Goal: Task Accomplishment & Management: Use online tool/utility

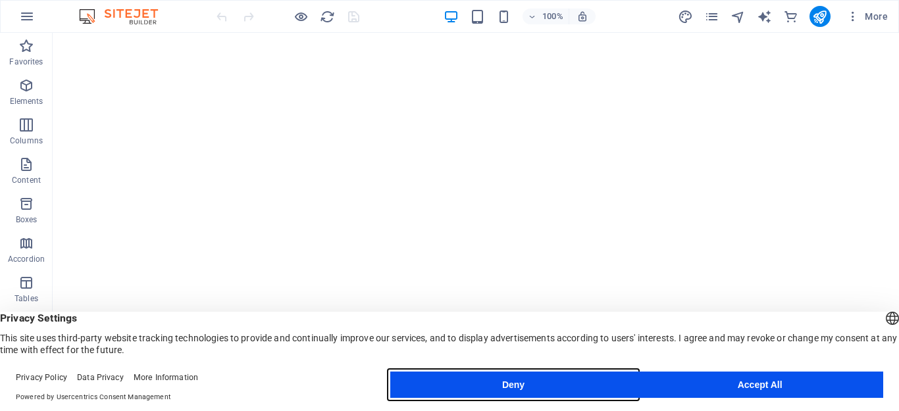
click at [543, 380] on button "Deny" at bounding box center [513, 385] width 247 height 26
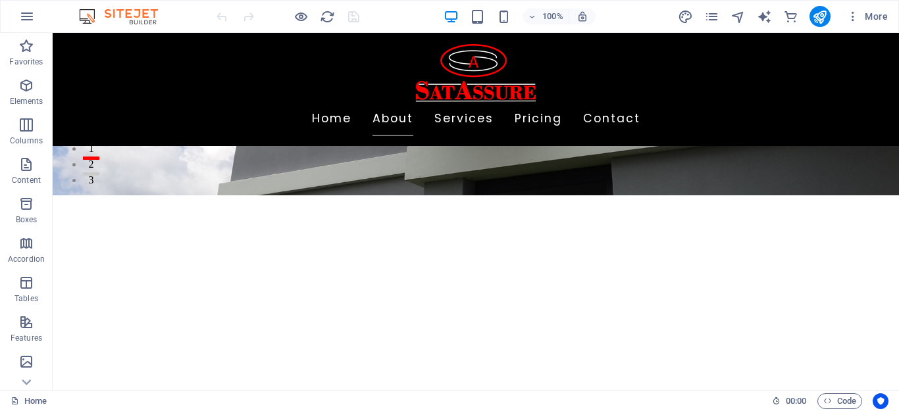
scroll to position [223, 0]
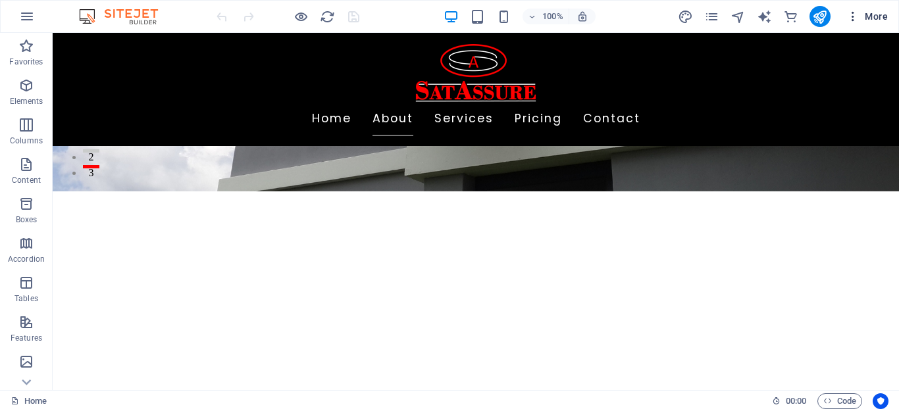
click at [857, 16] on icon "button" at bounding box center [852, 16] width 13 height 13
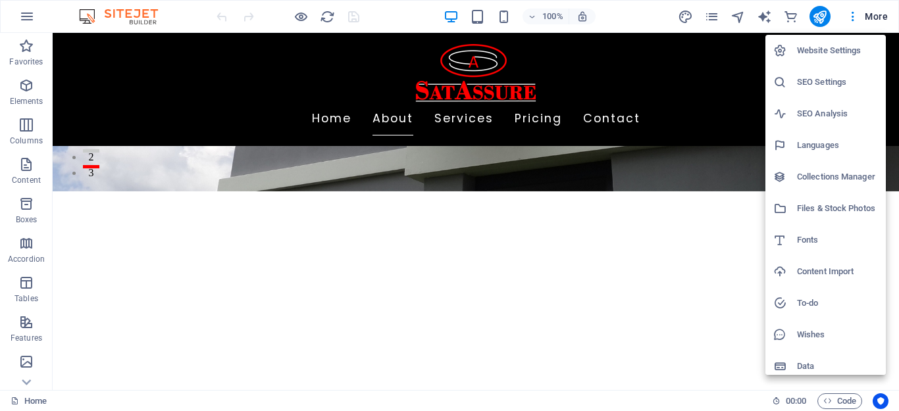
click at [833, 42] on li "Website Settings" at bounding box center [825, 51] width 120 height 32
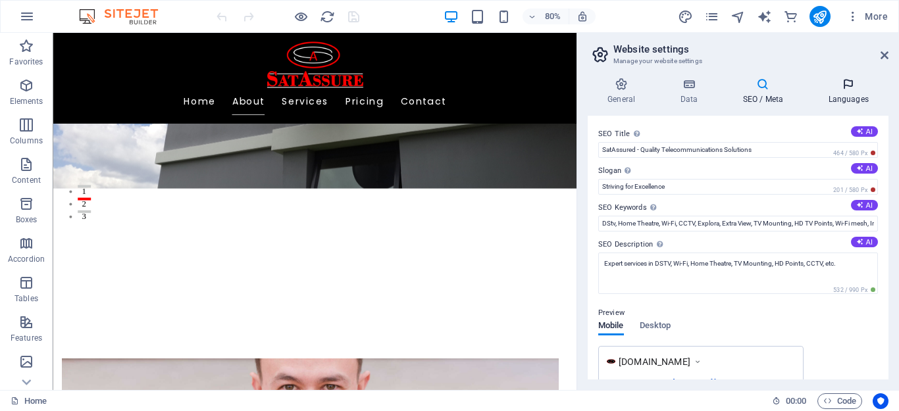
click at [0, 0] on icon at bounding box center [0, 0] width 0 height 0
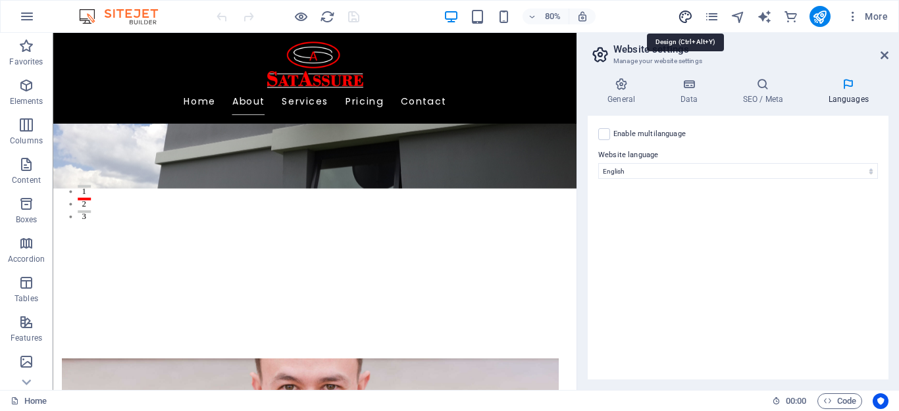
select select "ease-in-out"
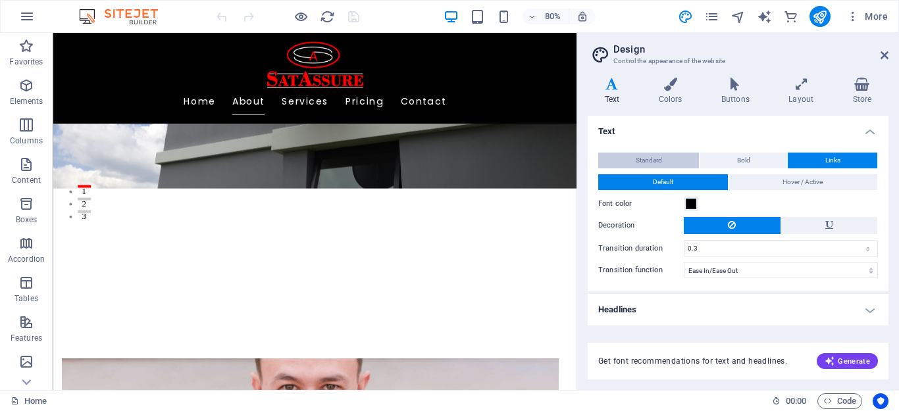
click at [653, 157] on span "Standard" at bounding box center [649, 161] width 26 height 16
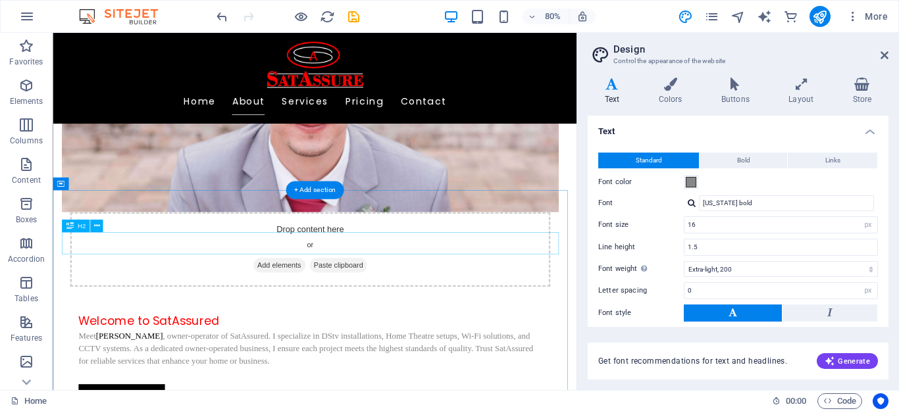
scroll to position [634, 0]
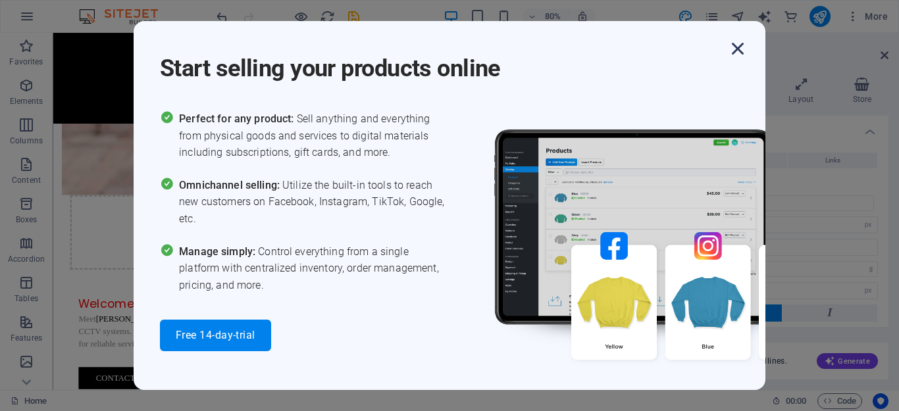
click at [741, 51] on icon "button" at bounding box center [738, 49] width 24 height 24
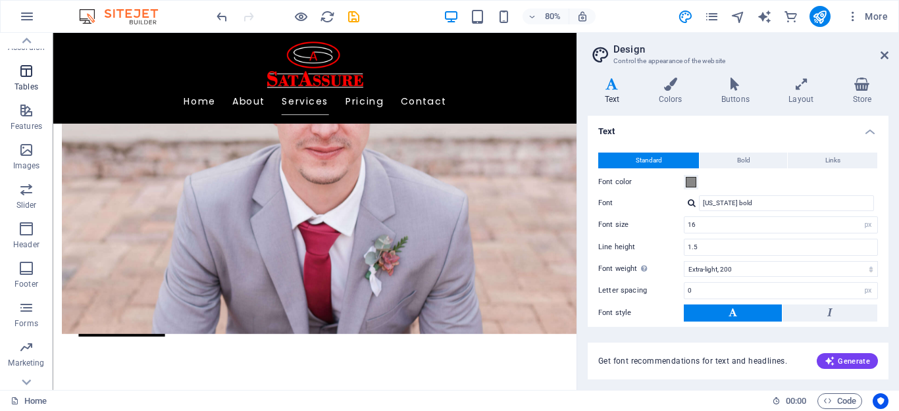
scroll to position [274, 0]
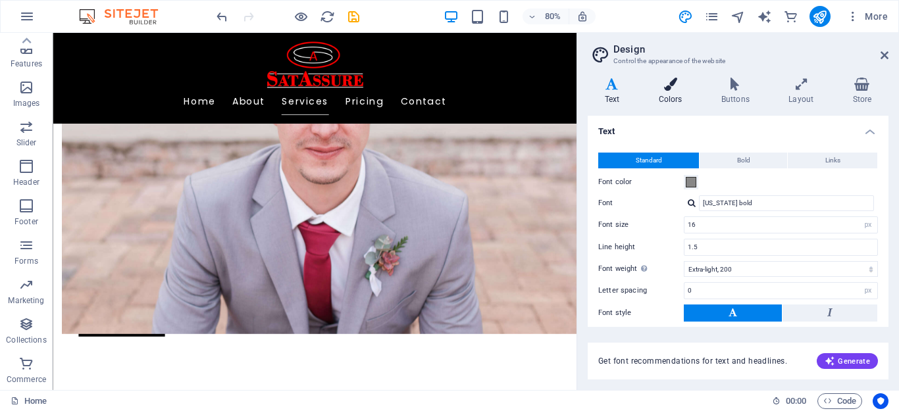
click at [661, 92] on h4 "Colors" at bounding box center [673, 92] width 63 height 28
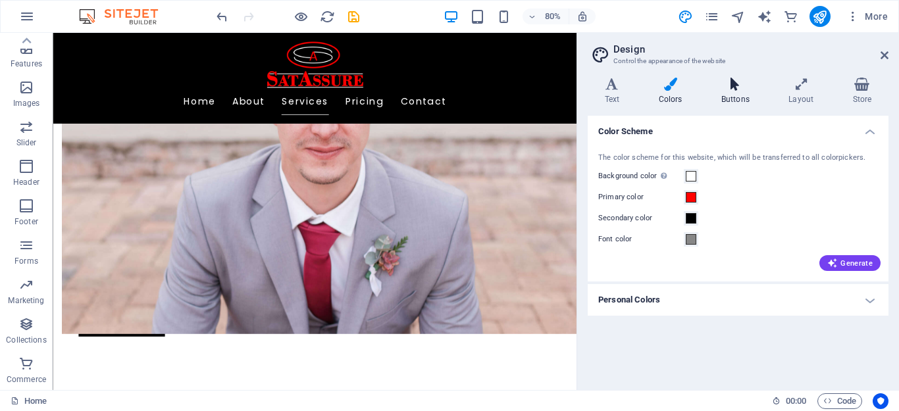
click at [732, 84] on icon at bounding box center [735, 84] width 62 height 13
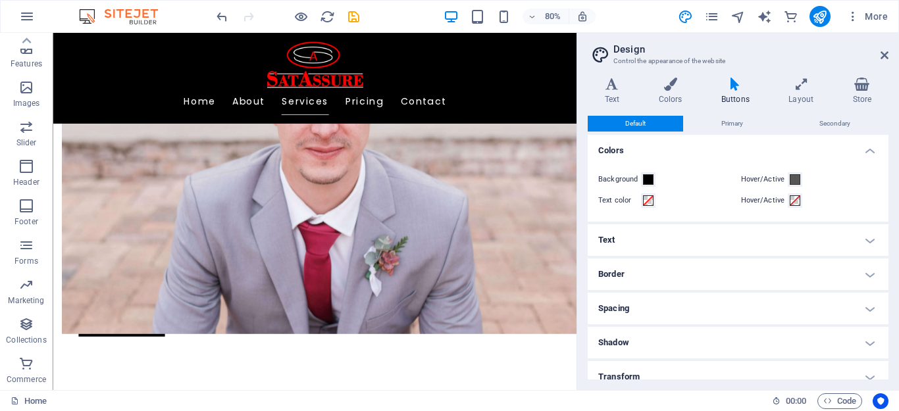
click at [713, 238] on h4 "Text" at bounding box center [738, 240] width 301 height 32
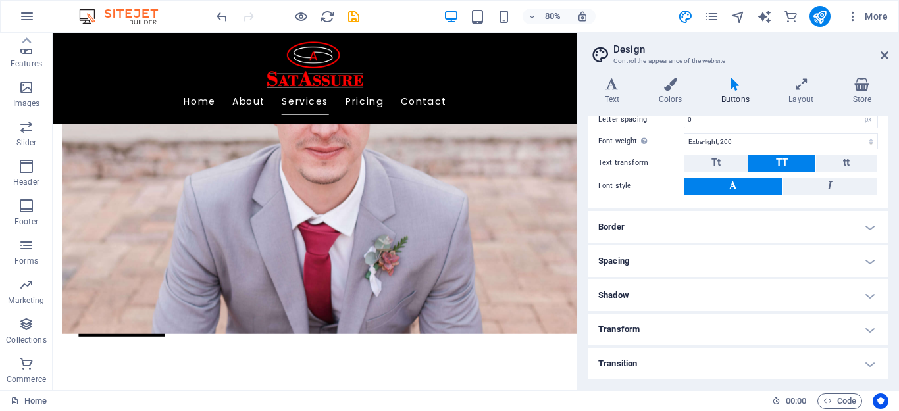
scroll to position [0, 0]
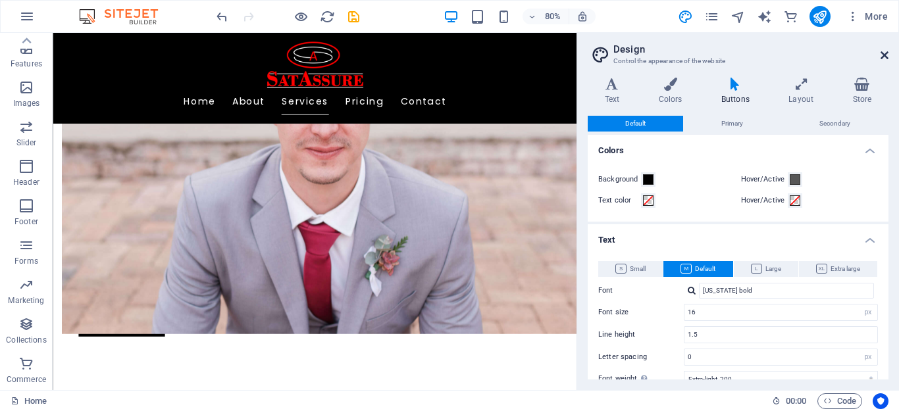
click at [888, 54] on icon at bounding box center [884, 55] width 8 height 11
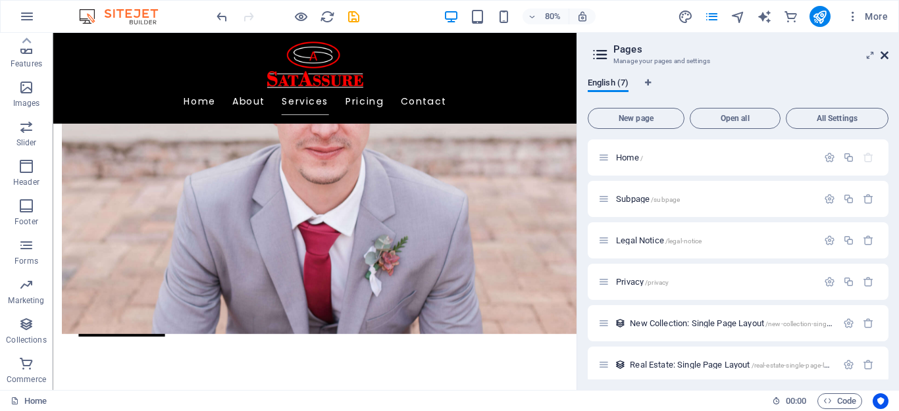
click at [881, 57] on icon at bounding box center [884, 55] width 8 height 11
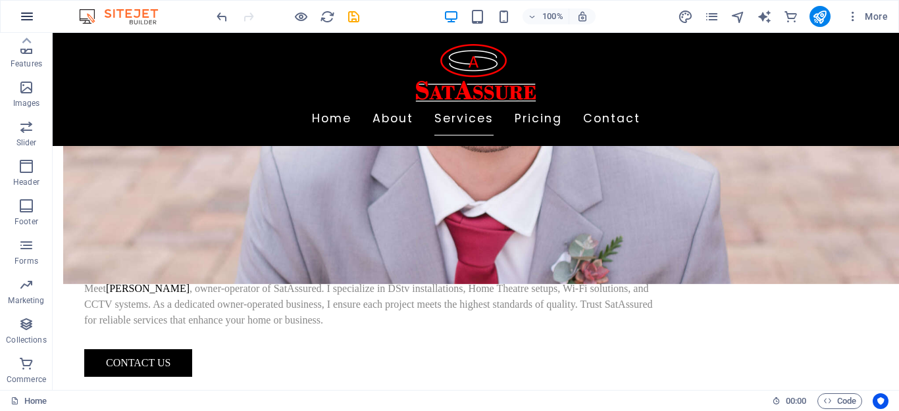
click at [0, 0] on icon "button" at bounding box center [0, 0] width 0 height 0
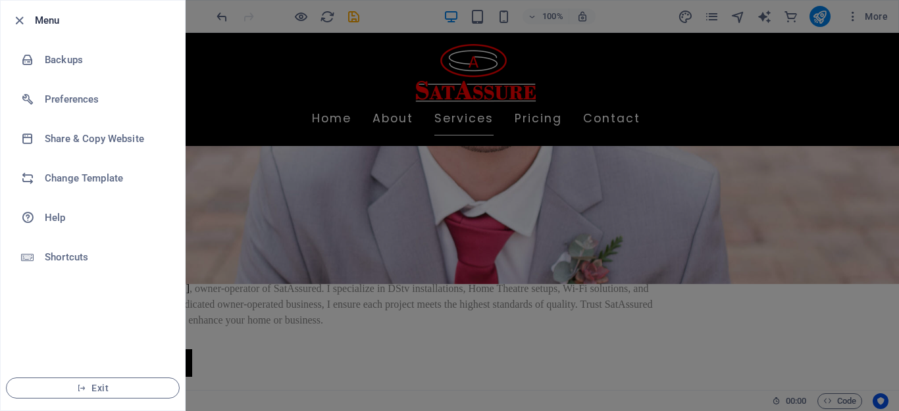
click at [29, 17] on div at bounding box center [23, 21] width 24 height 16
click at [42, 22] on h6 "Menu" at bounding box center [104, 21] width 139 height 16
click at [15, 21] on icon "button" at bounding box center [19, 20] width 15 height 15
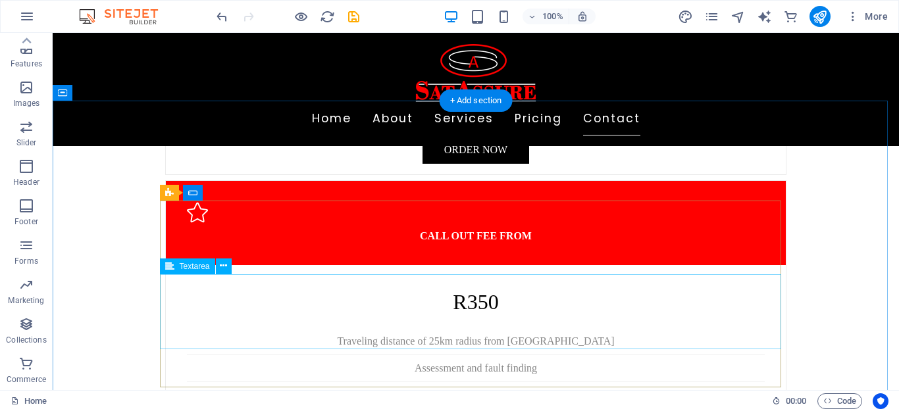
scroll to position [3027, 0]
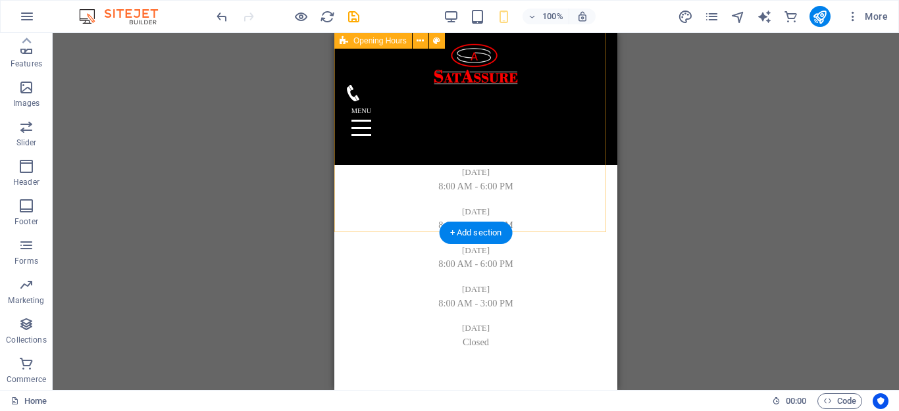
scroll to position [4869, 0]
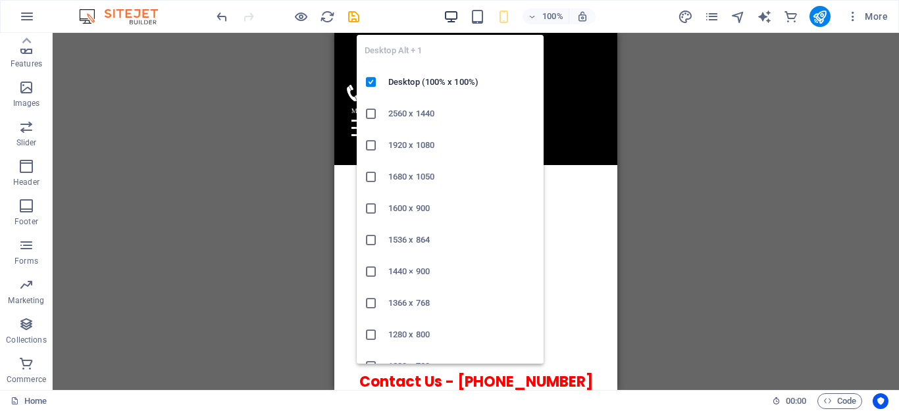
click at [453, 14] on icon "button" at bounding box center [450, 16] width 15 height 15
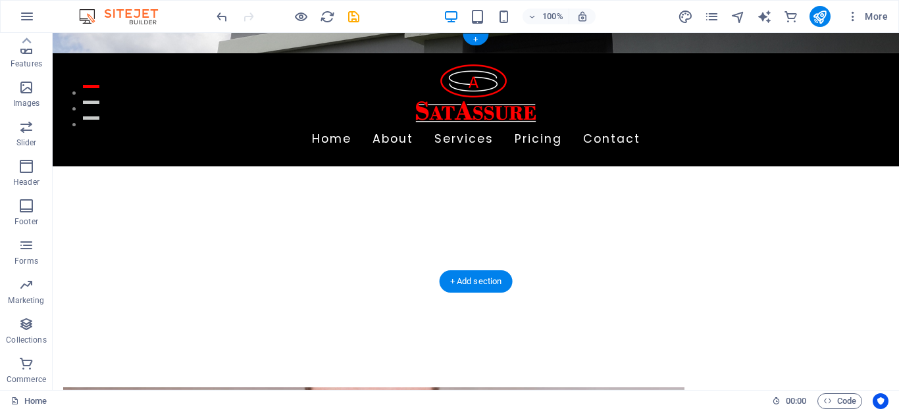
scroll to position [0, 0]
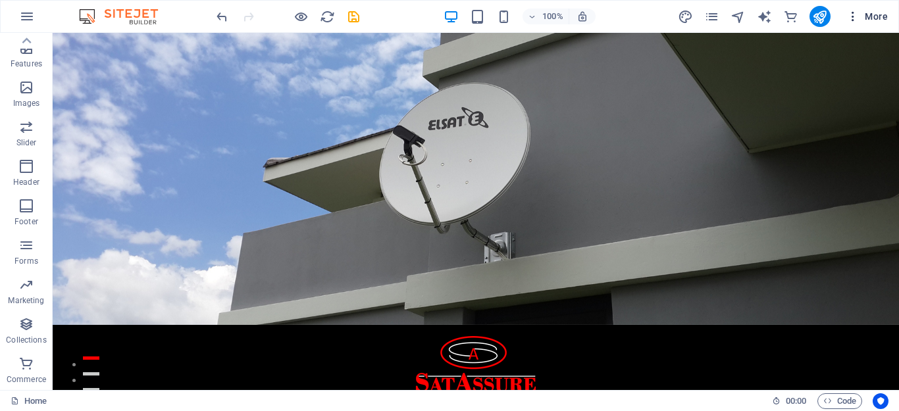
click at [874, 20] on span "More" at bounding box center [866, 16] width 41 height 13
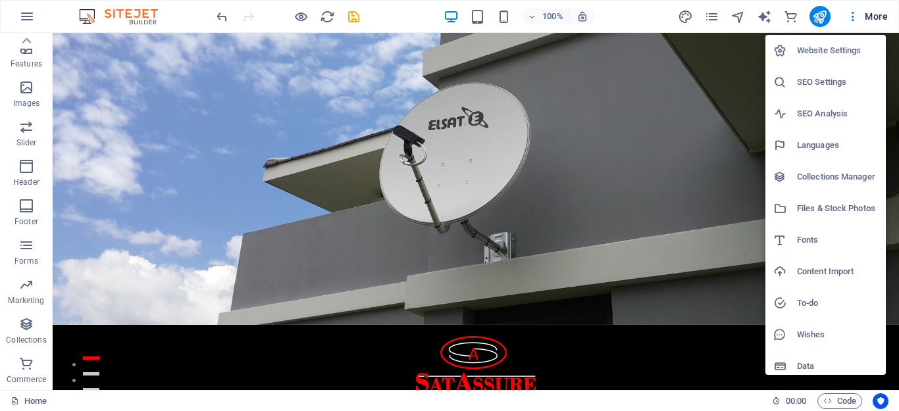
click at [824, 54] on h6 "Website Settings" at bounding box center [837, 51] width 81 height 16
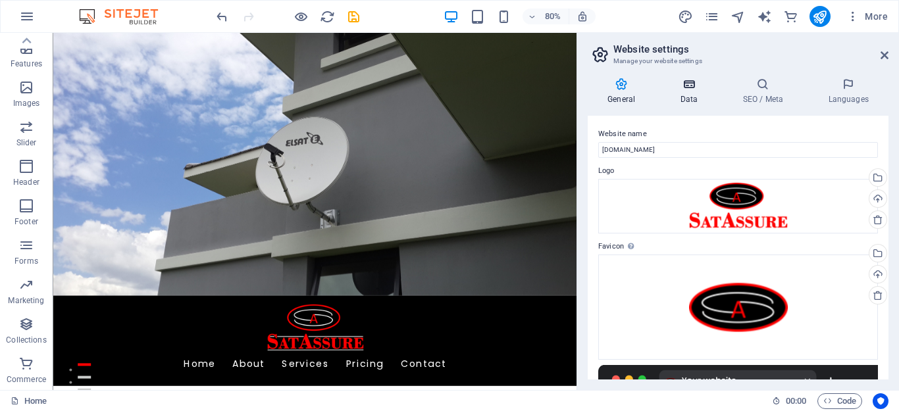
click at [699, 91] on h4 "Data" at bounding box center [691, 92] width 63 height 28
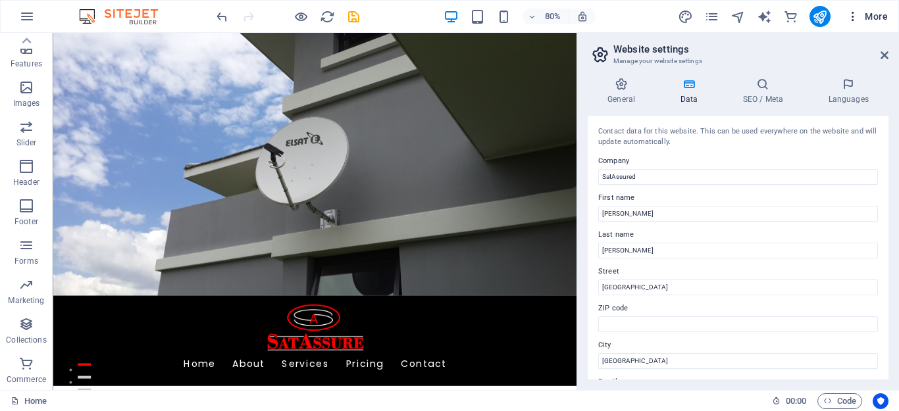
click at [877, 18] on span "More" at bounding box center [866, 16] width 41 height 13
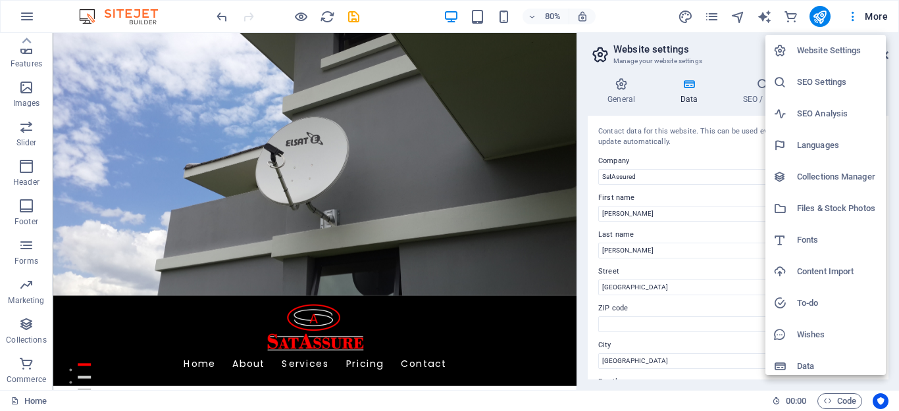
click at [691, 18] on div at bounding box center [449, 205] width 899 height 411
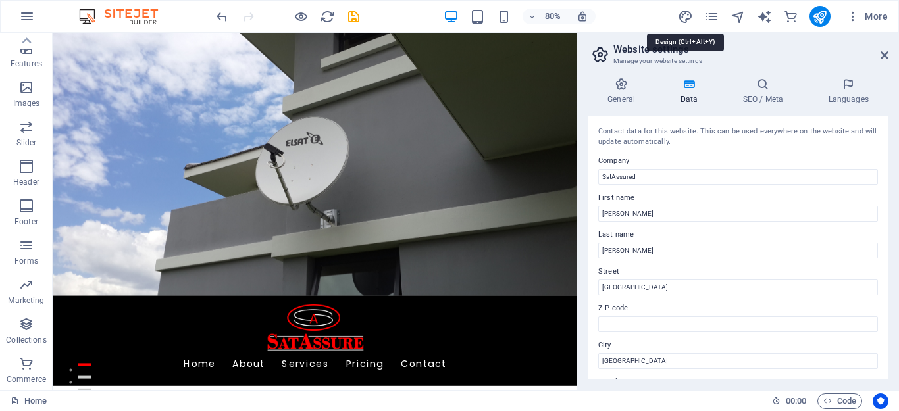
click at [691, 18] on icon "design" at bounding box center [685, 16] width 15 height 15
select select "px"
select select "200"
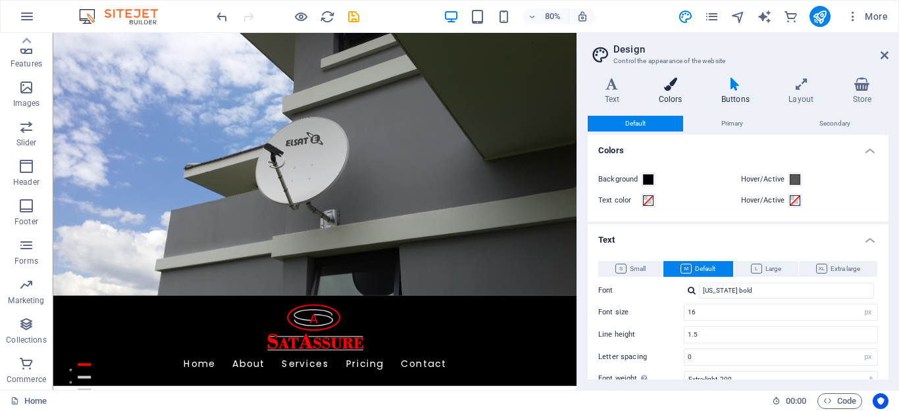
click at [674, 84] on icon at bounding box center [670, 84] width 57 height 13
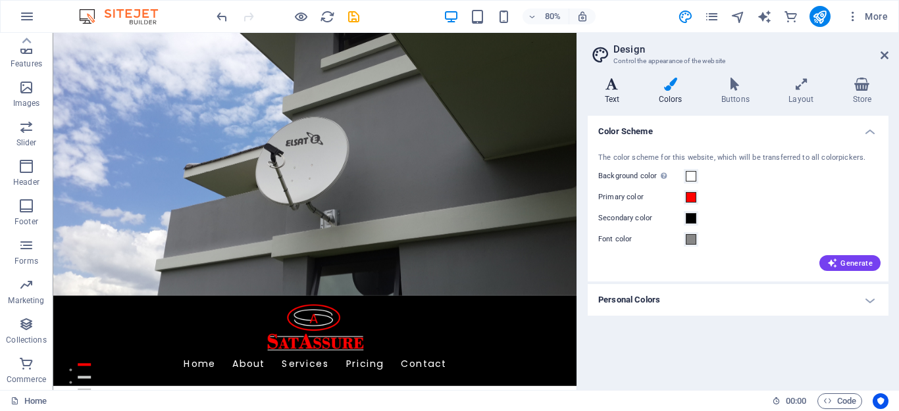
click at [607, 83] on icon at bounding box center [612, 84] width 49 height 13
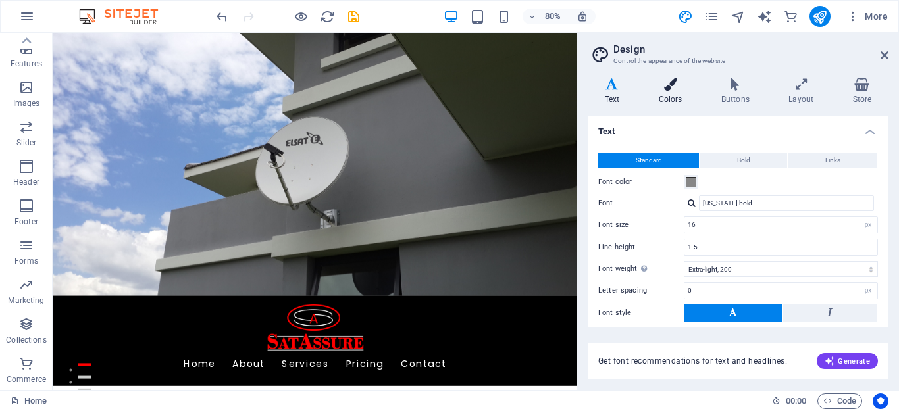
click at [670, 95] on h4 "Colors" at bounding box center [673, 92] width 63 height 28
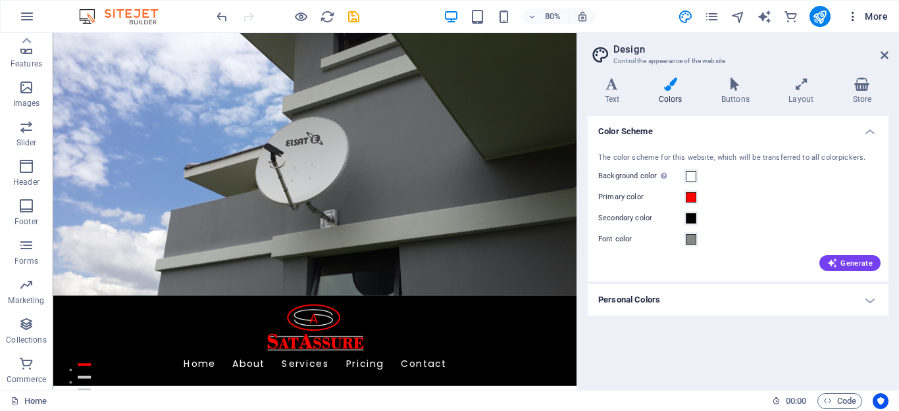
click at [849, 14] on icon "button" at bounding box center [852, 16] width 13 height 13
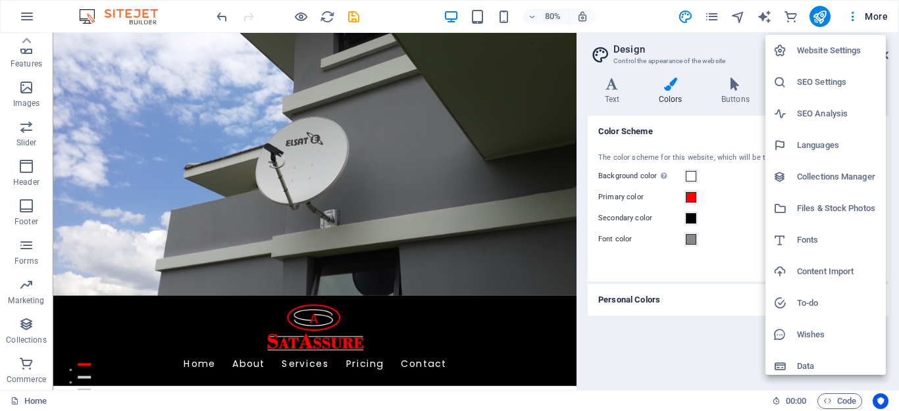
click at [822, 57] on h6 "Website Settings" at bounding box center [837, 51] width 81 height 16
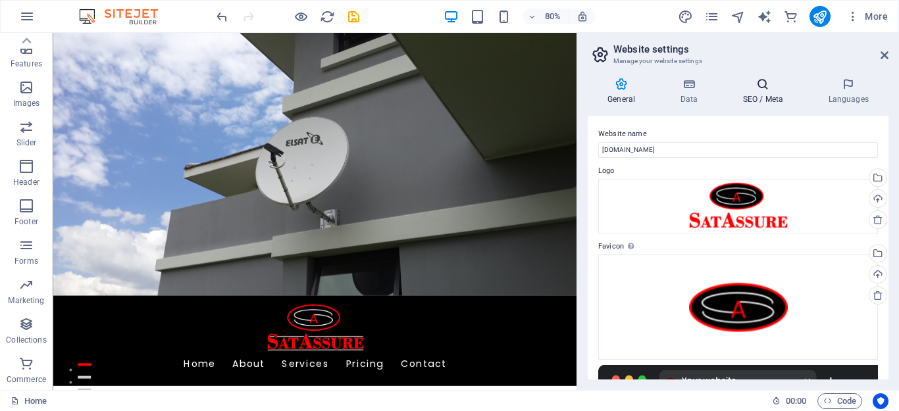
click at [761, 94] on h4 "SEO / Meta" at bounding box center [765, 92] width 86 height 28
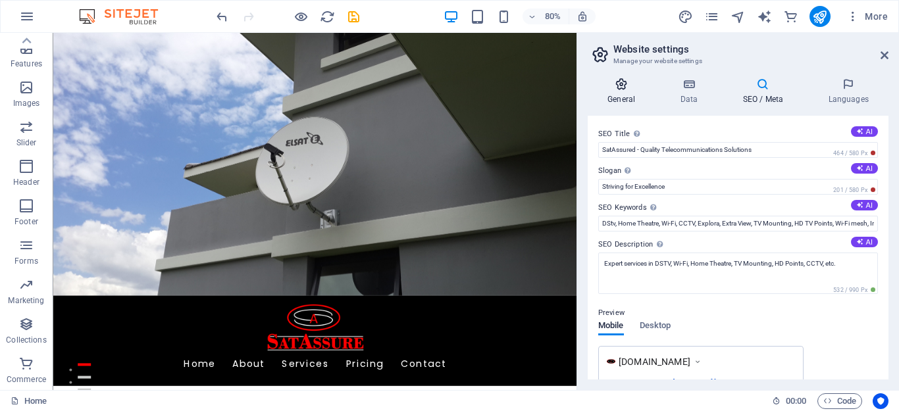
click at [620, 105] on h4 "General" at bounding box center [624, 92] width 72 height 28
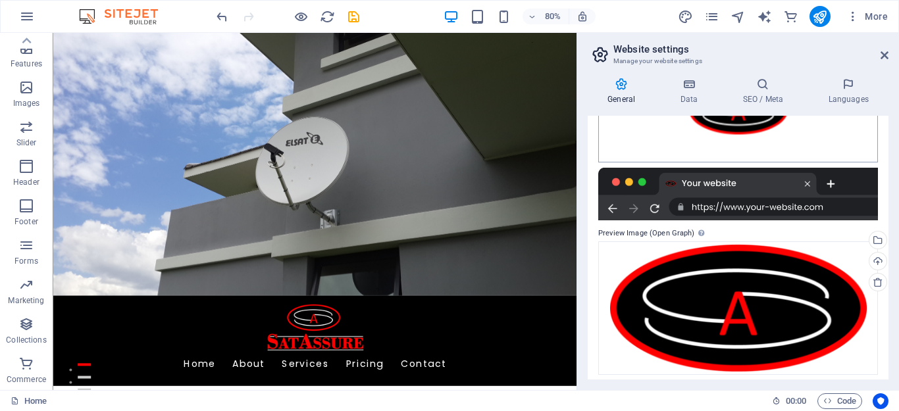
scroll to position [203, 0]
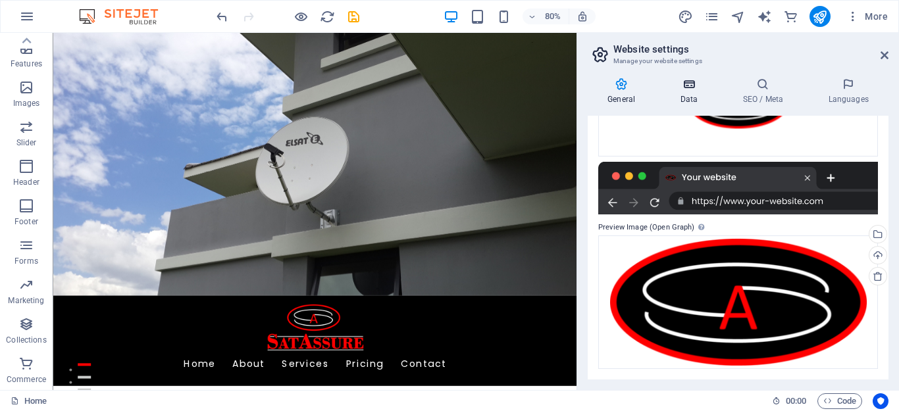
click at [685, 92] on h4 "Data" at bounding box center [691, 92] width 63 height 28
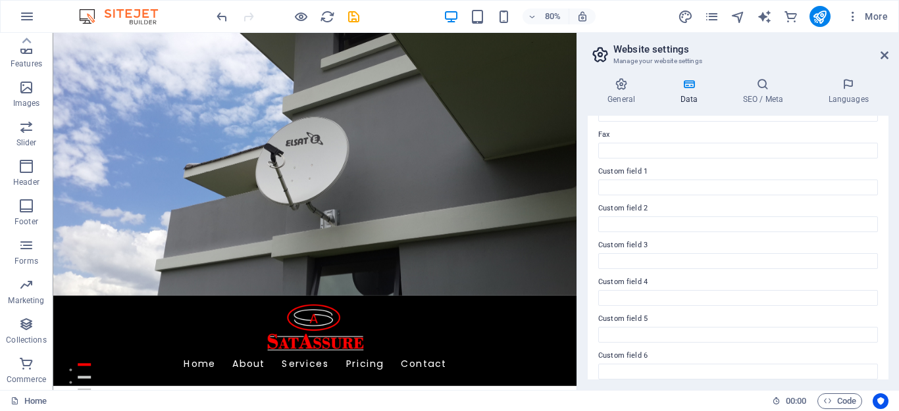
scroll to position [368, 0]
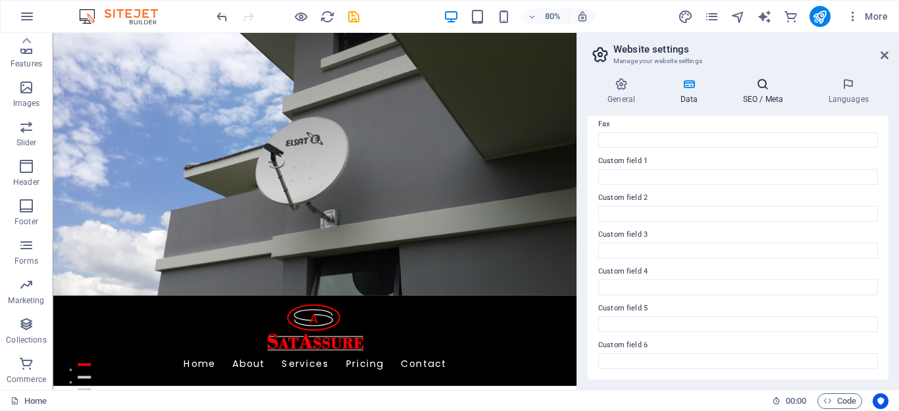
click at [761, 98] on h4 "SEO / Meta" at bounding box center [765, 92] width 86 height 28
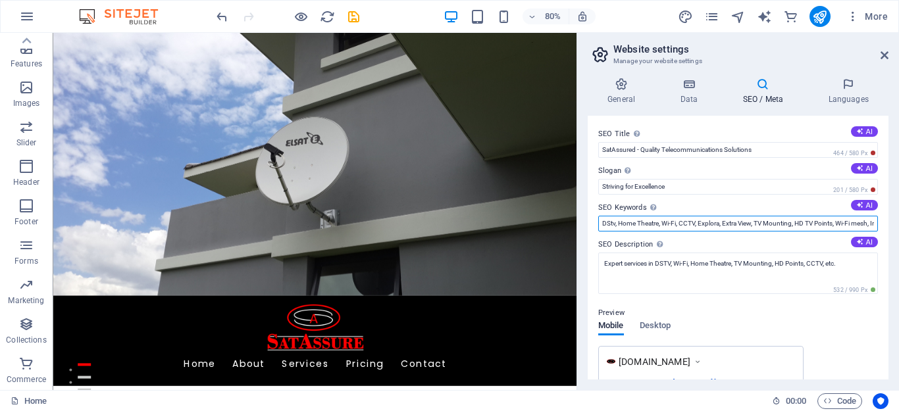
click at [709, 223] on input "DStv, Home Theatre, Wi-Fi, CCTV, Explora, Extra View, TV Mounting, HD TV Points…" at bounding box center [738, 224] width 280 height 16
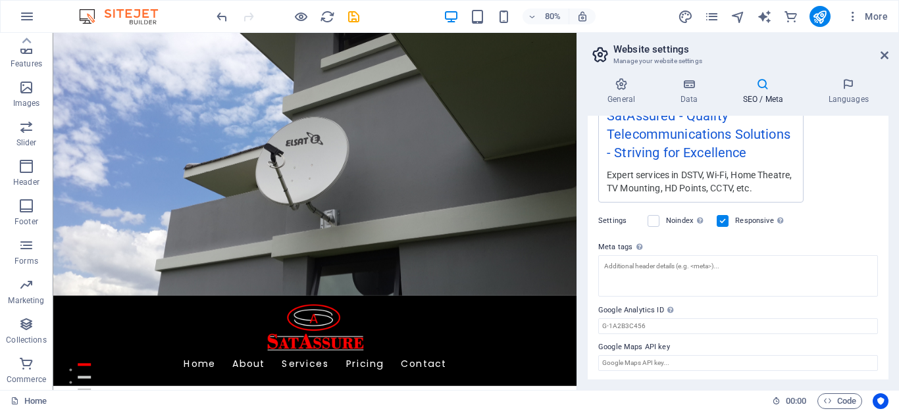
scroll to position [270, 0]
click at [840, 87] on icon at bounding box center [848, 84] width 80 height 13
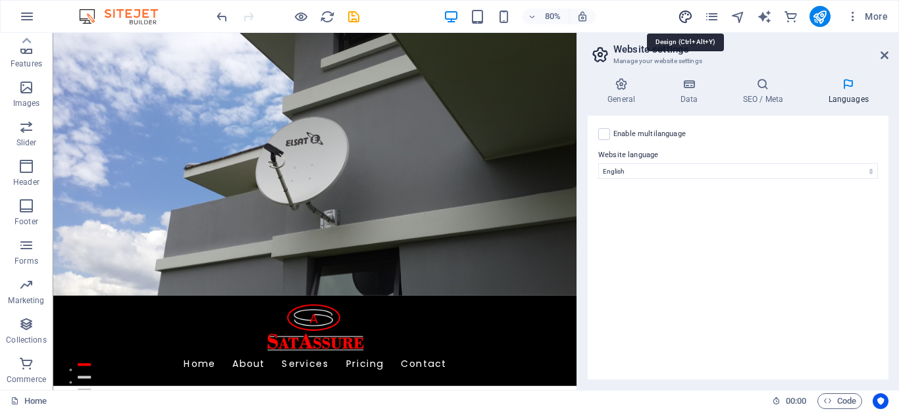
click at [680, 21] on icon "design" at bounding box center [685, 16] width 15 height 15
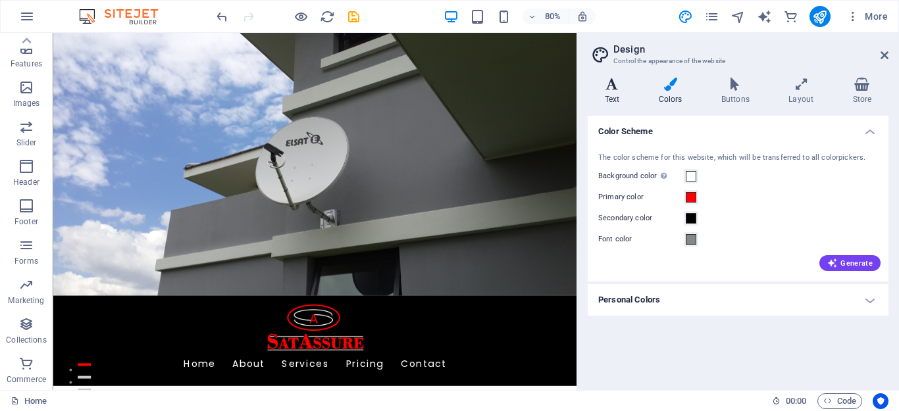
click at [617, 93] on h4 "Text" at bounding box center [615, 92] width 54 height 28
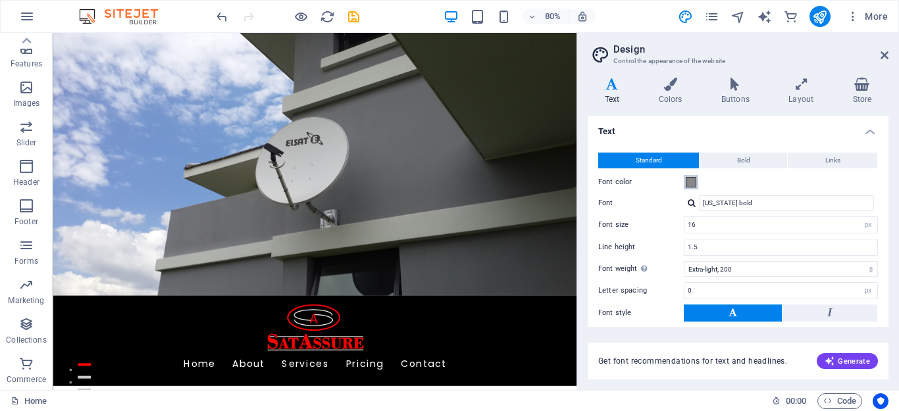
click at [692, 182] on span at bounding box center [691, 182] width 11 height 11
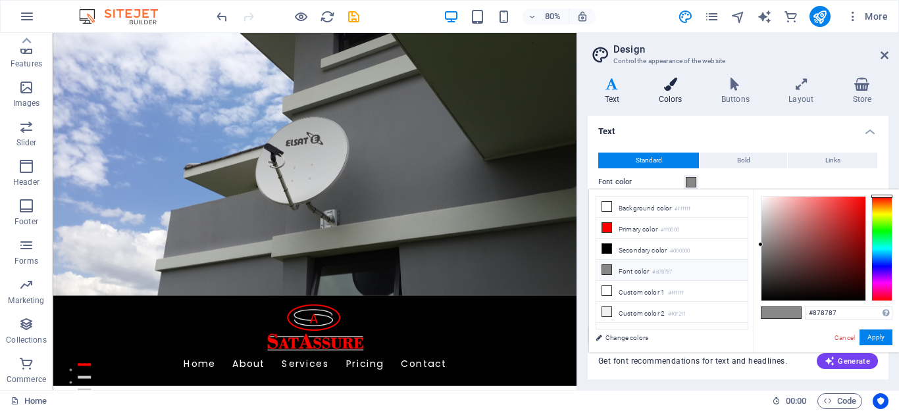
click at [672, 91] on h4 "Colors" at bounding box center [673, 92] width 63 height 28
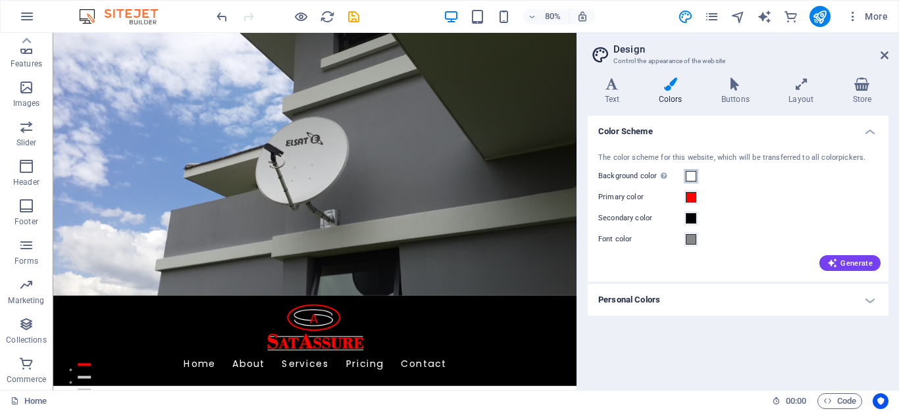
click at [692, 174] on span at bounding box center [691, 176] width 11 height 11
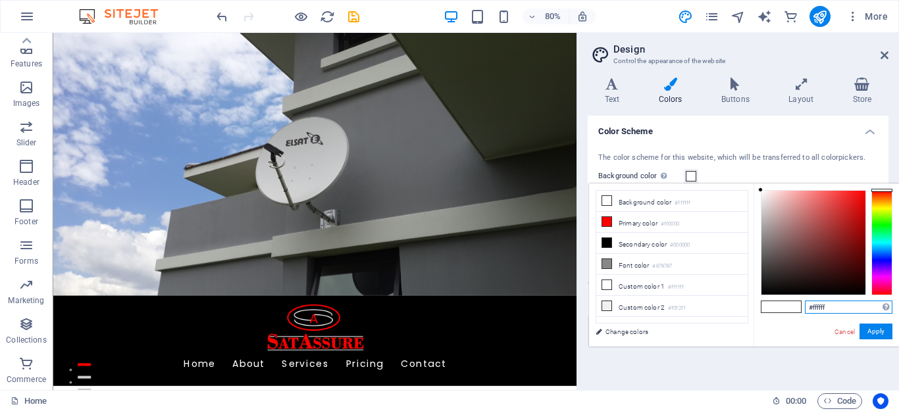
click at [843, 307] on input "#ffffff" at bounding box center [849, 307] width 88 height 13
click at [703, 222] on li "Primary color #ff0000" at bounding box center [671, 222] width 151 height 21
type input "#ff0000"
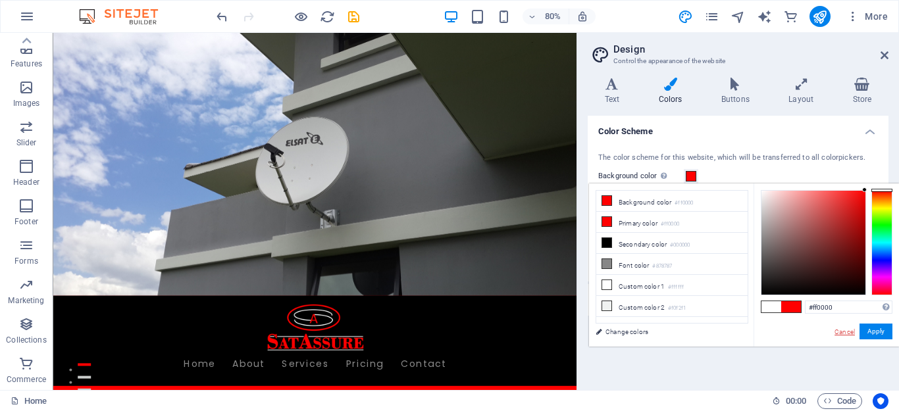
click at [842, 332] on link "Cancel" at bounding box center [844, 332] width 23 height 10
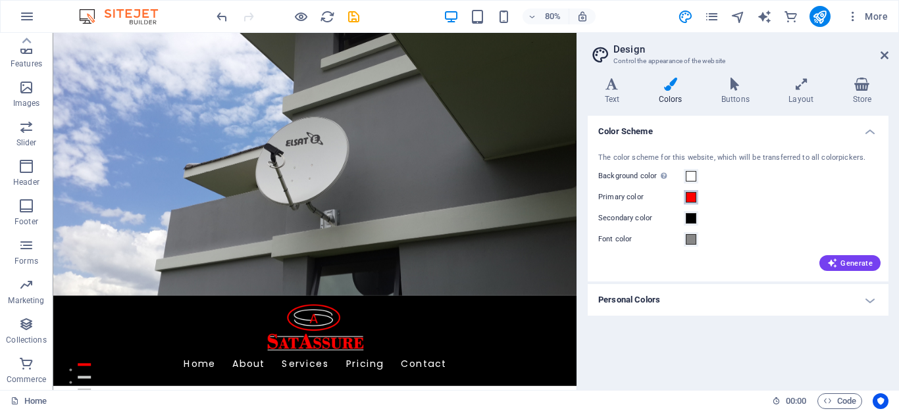
click at [691, 202] on span at bounding box center [691, 197] width 11 height 11
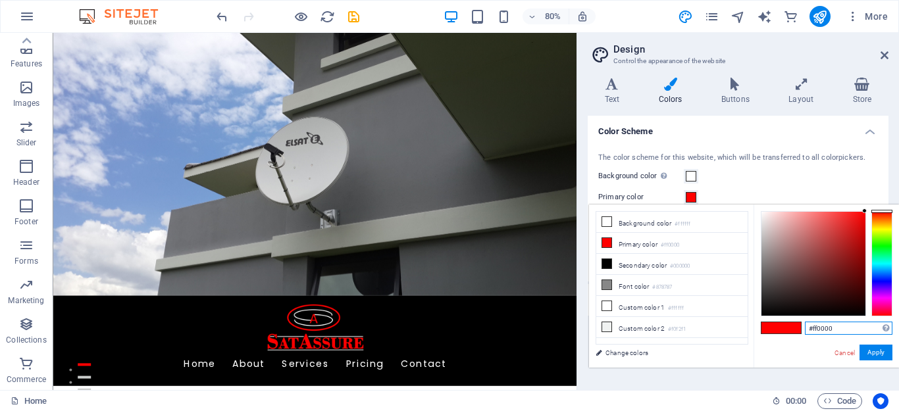
click at [854, 330] on input "#ff0000" at bounding box center [849, 328] width 88 height 13
click at [837, 353] on link "Cancel" at bounding box center [844, 353] width 23 height 10
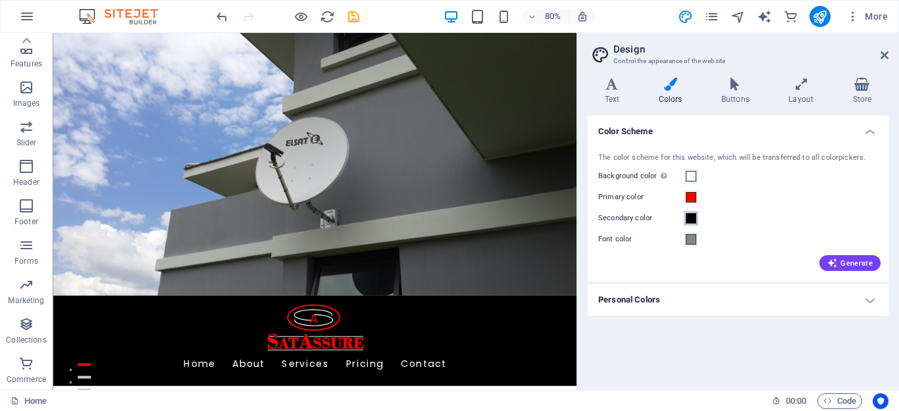
click at [689, 216] on span at bounding box center [691, 218] width 11 height 11
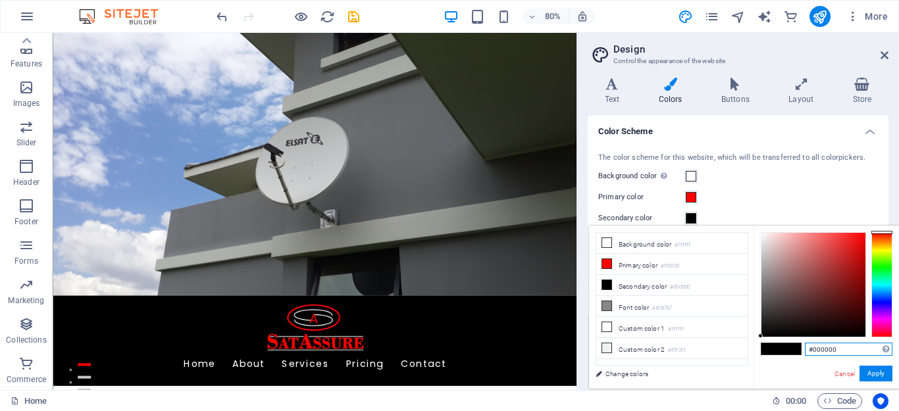
click at [855, 348] on input "#000000" at bounding box center [849, 349] width 88 height 13
click at [844, 376] on link "Cancel" at bounding box center [844, 374] width 23 height 10
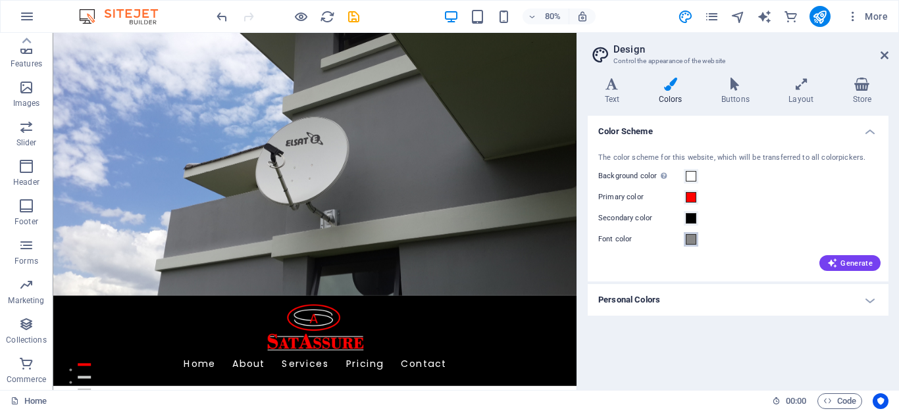
click at [692, 241] on span at bounding box center [691, 239] width 11 height 11
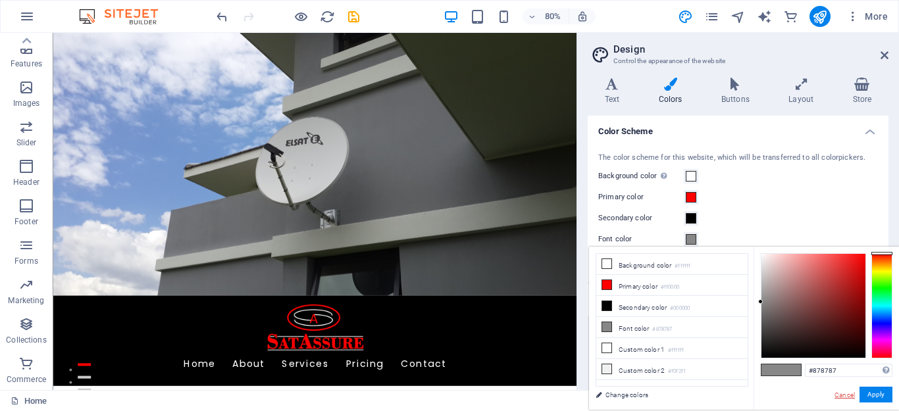
click at [840, 398] on link "Cancel" at bounding box center [844, 395] width 23 height 10
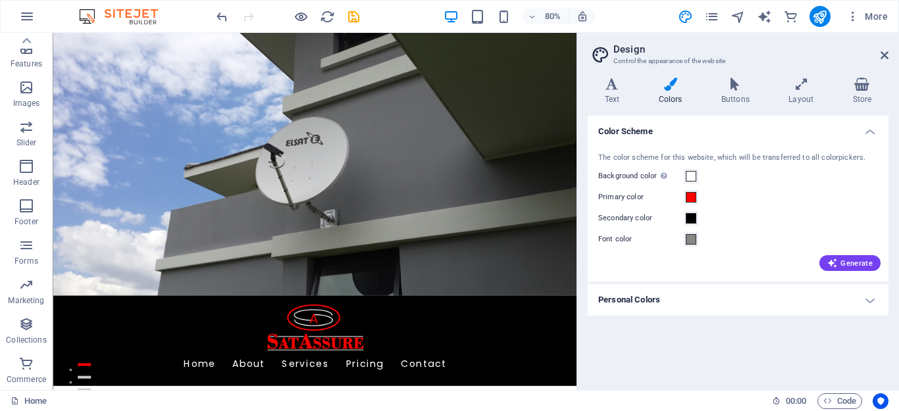
click at [736, 303] on h4 "Personal Colors" at bounding box center [738, 300] width 301 height 32
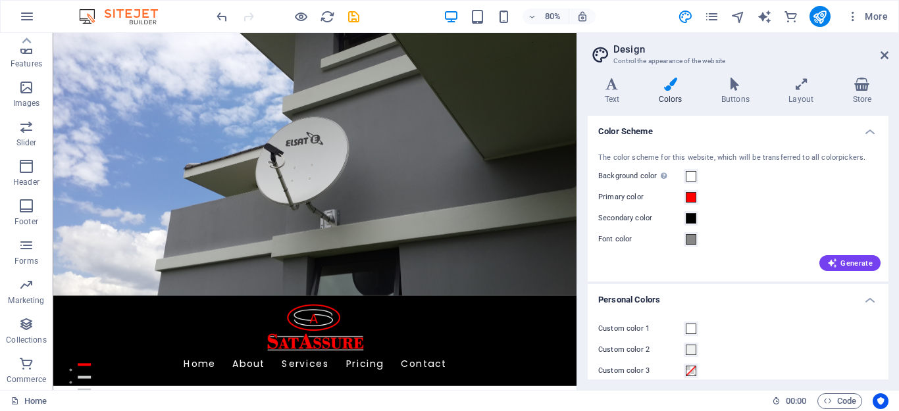
scroll to position [55, 0]
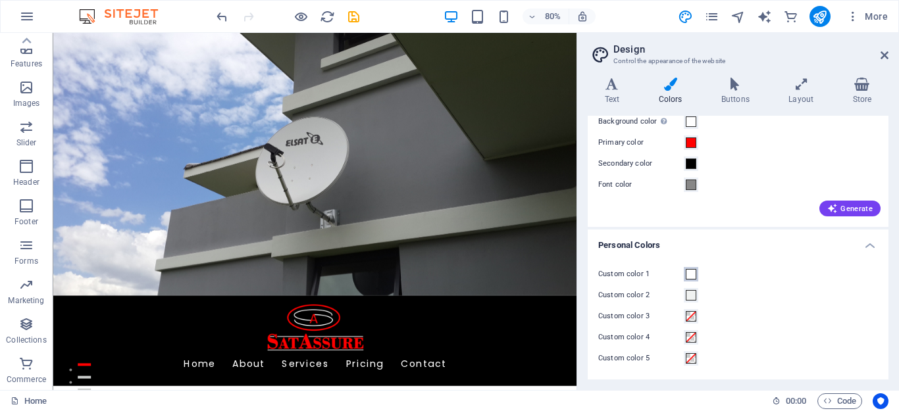
click at [694, 275] on span at bounding box center [691, 274] width 11 height 11
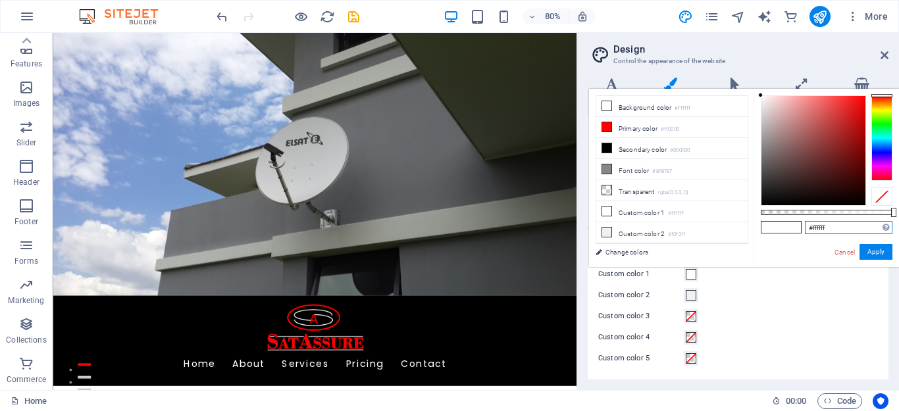
click at [838, 232] on input "#ffffff" at bounding box center [849, 227] width 88 height 13
click at [838, 253] on link "Cancel" at bounding box center [844, 252] width 23 height 10
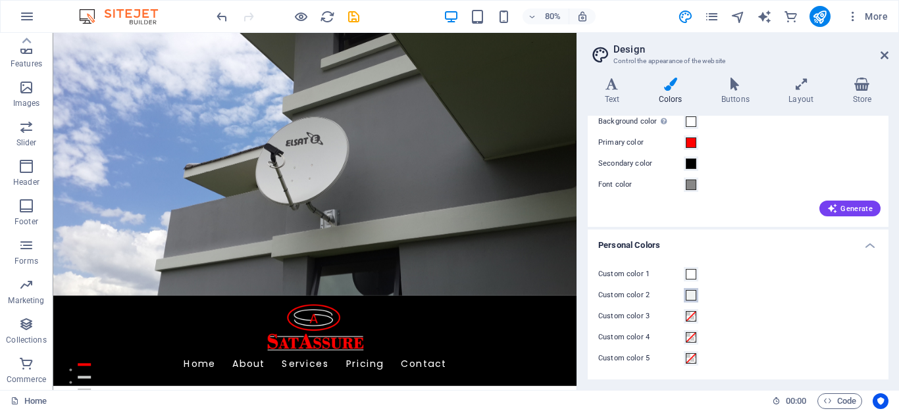
click at [694, 298] on span at bounding box center [691, 295] width 11 height 11
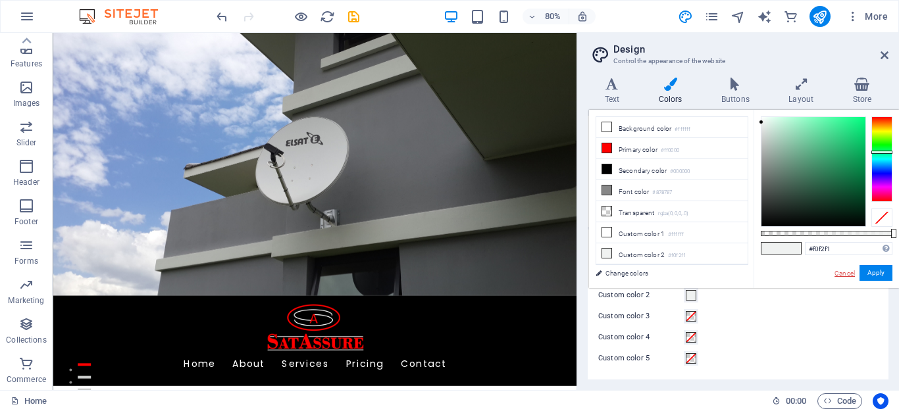
click at [844, 278] on link "Cancel" at bounding box center [844, 273] width 23 height 10
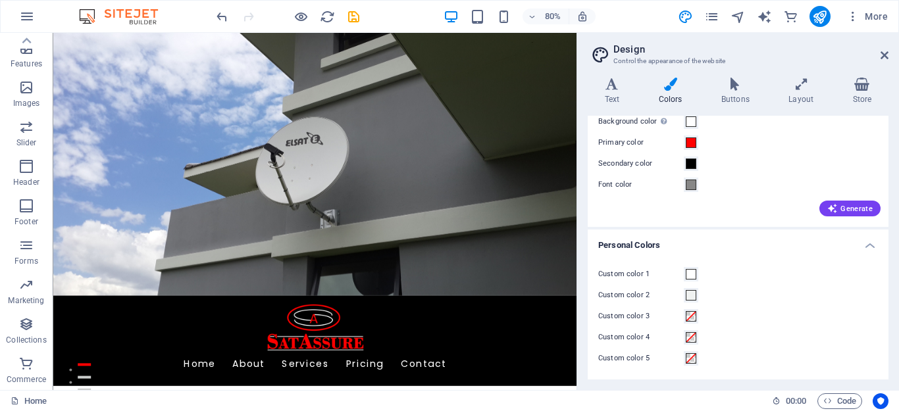
scroll to position [0, 0]
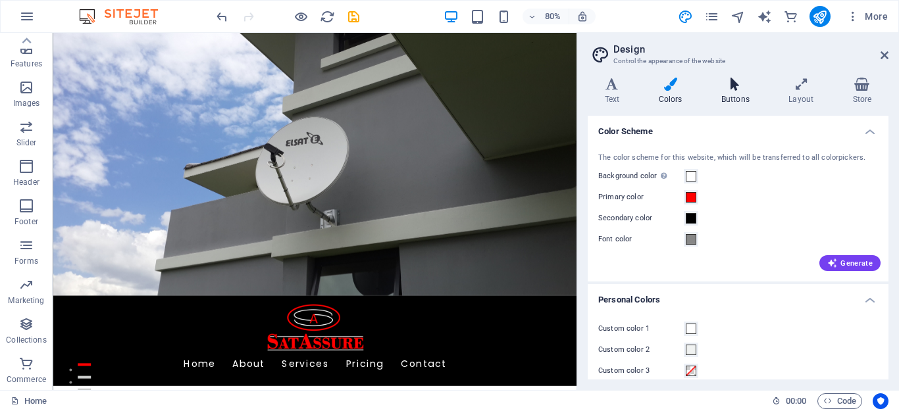
click at [730, 100] on h4 "Buttons" at bounding box center [737, 92] width 67 height 28
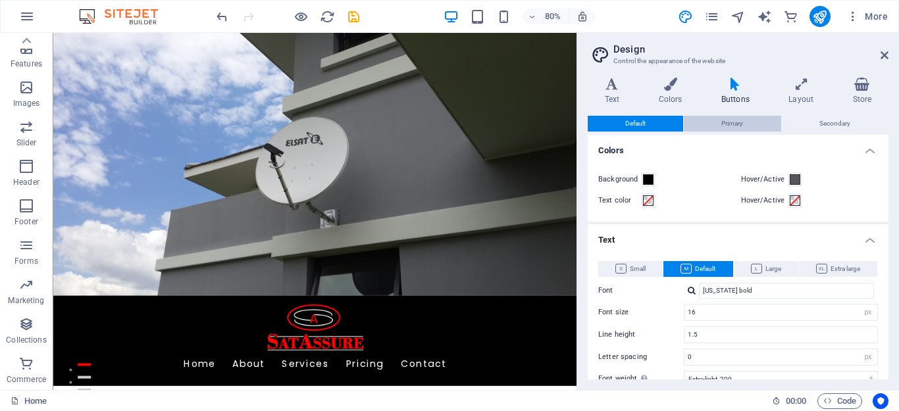
click at [731, 128] on span "Primary" at bounding box center [732, 124] width 22 height 16
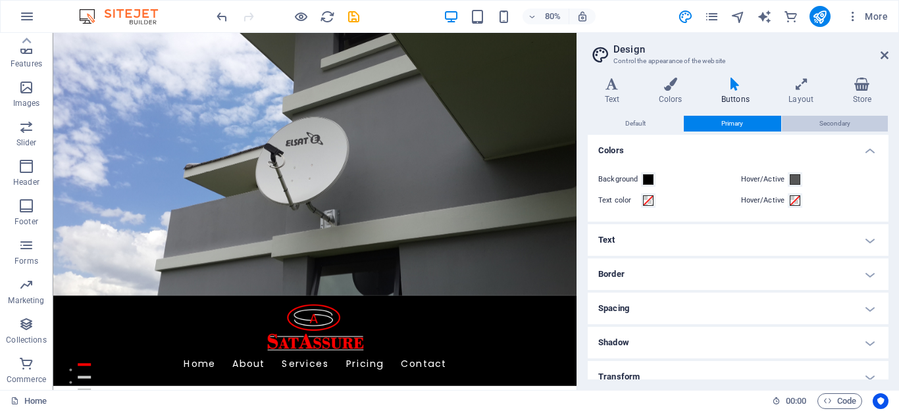
click at [802, 119] on button "Secondary" at bounding box center [835, 124] width 106 height 16
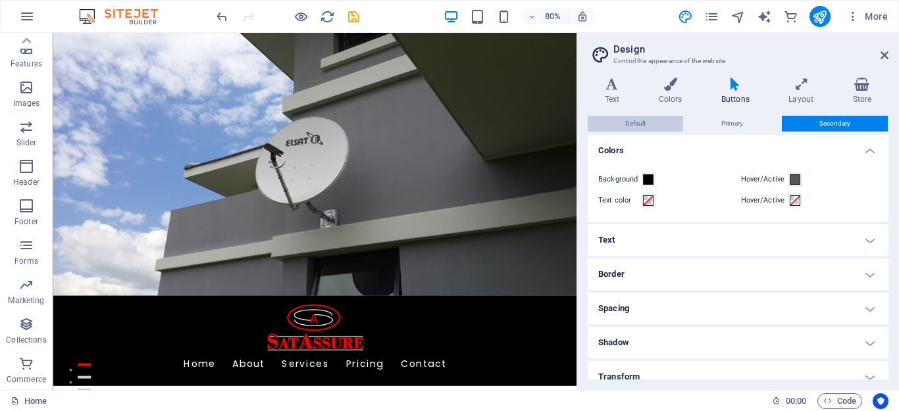
click at [641, 125] on span "Default" at bounding box center [635, 124] width 20 height 16
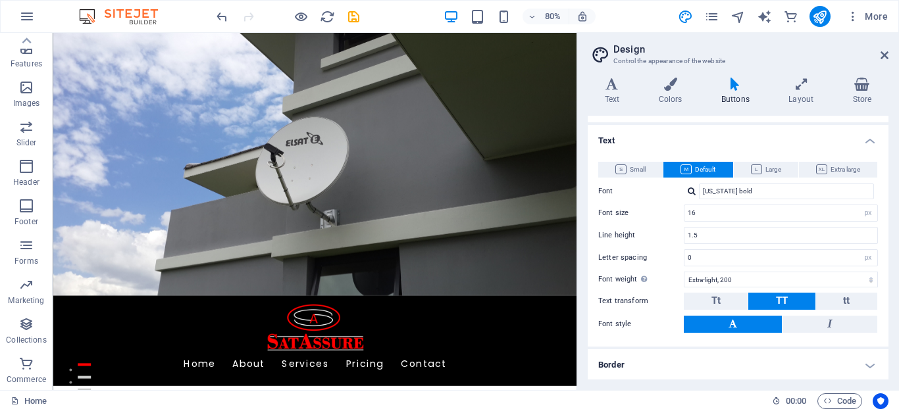
scroll to position [132, 0]
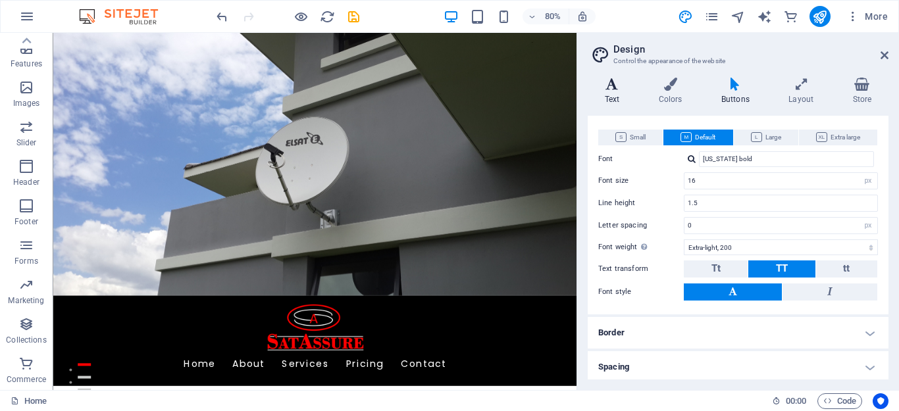
click at [616, 78] on icon at bounding box center [612, 84] width 49 height 13
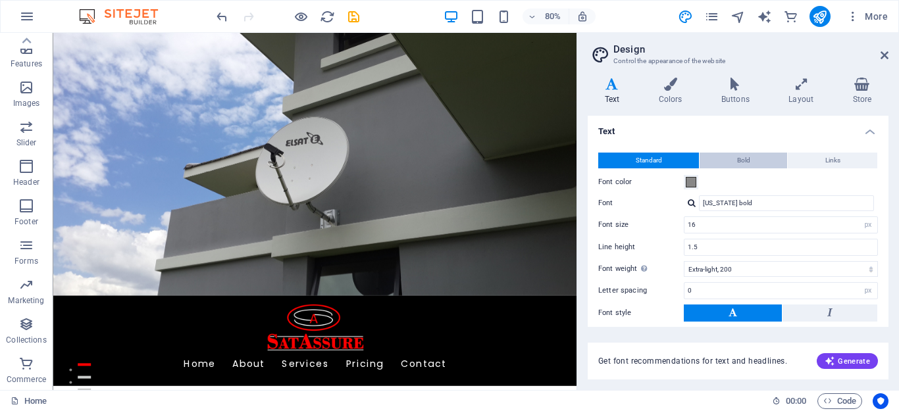
click at [742, 167] on span "Bold" at bounding box center [743, 161] width 13 height 16
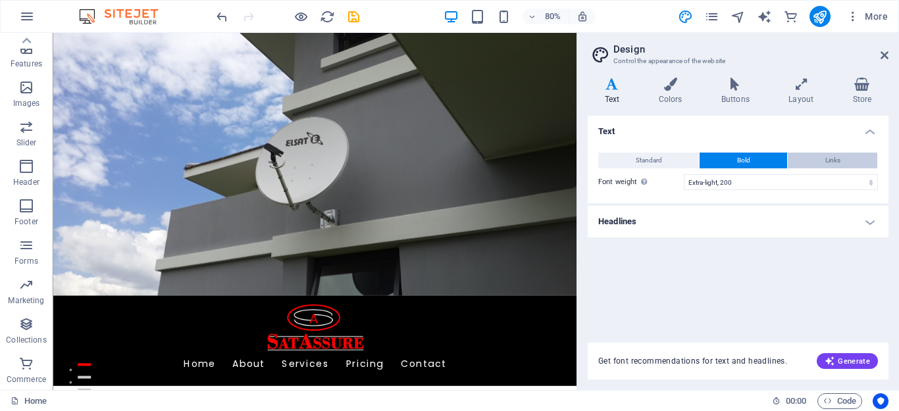
click at [830, 160] on span "Links" at bounding box center [832, 161] width 15 height 16
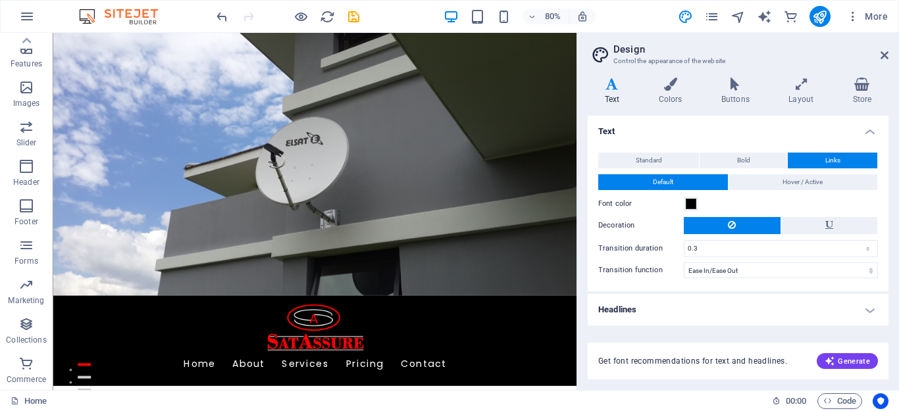
click at [640, 311] on h4 "Headlines" at bounding box center [738, 310] width 301 height 32
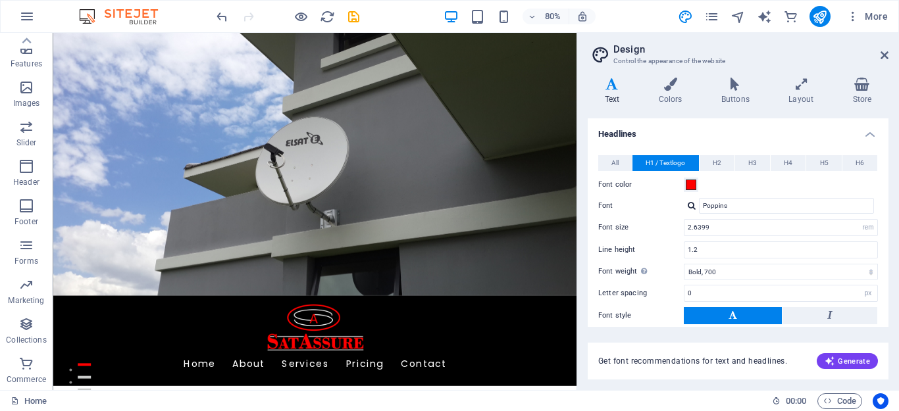
scroll to position [197, 0]
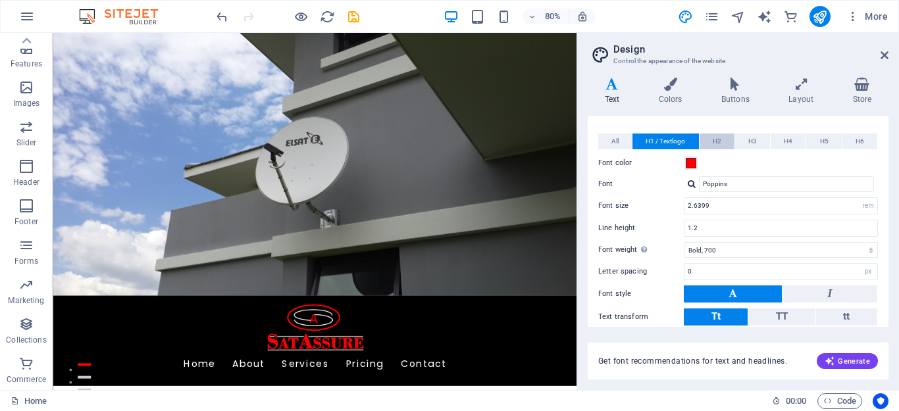
click at [713, 141] on span "H2" at bounding box center [717, 142] width 9 height 16
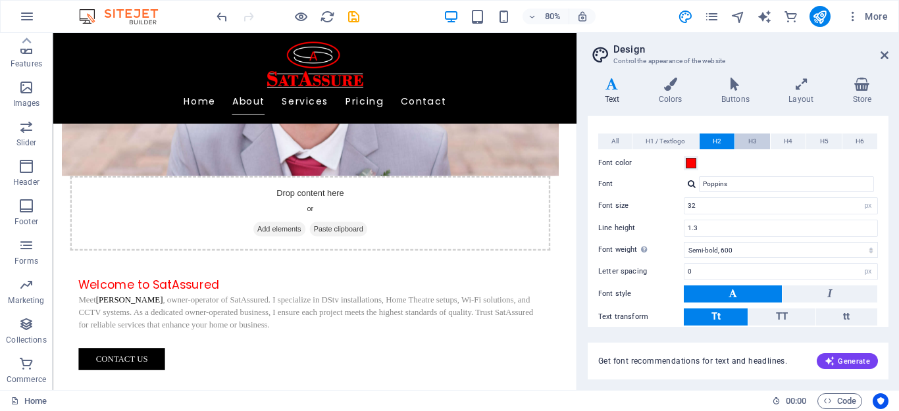
click at [757, 141] on button "H3" at bounding box center [752, 142] width 35 height 16
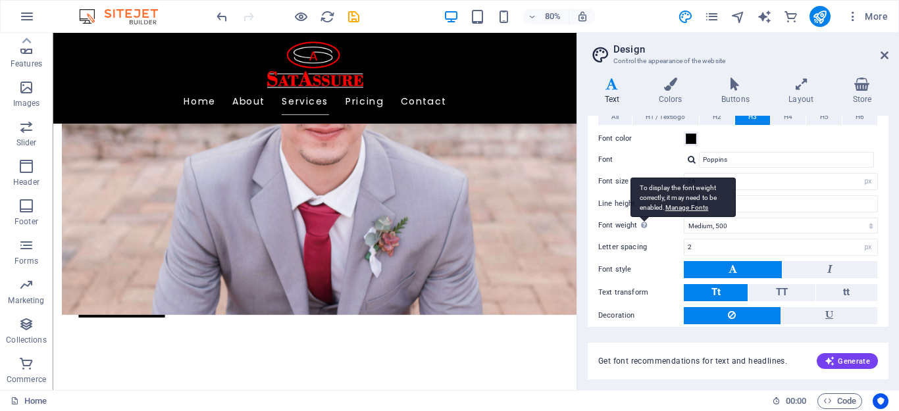
scroll to position [81, 0]
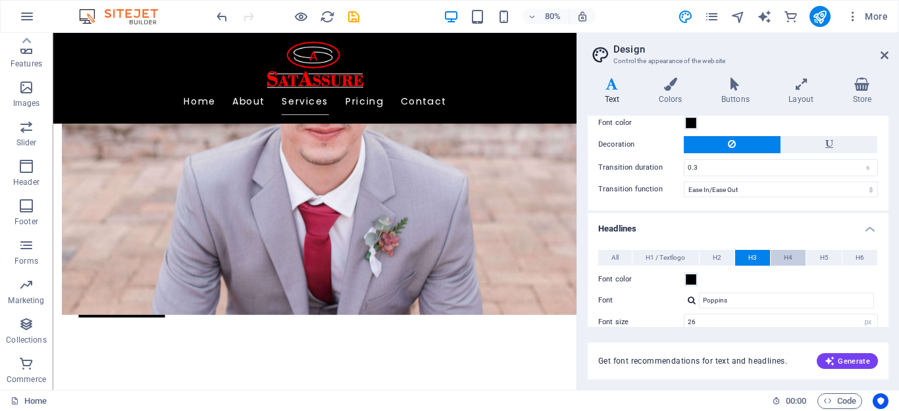
click at [794, 265] on button "H4" at bounding box center [787, 258] width 35 height 16
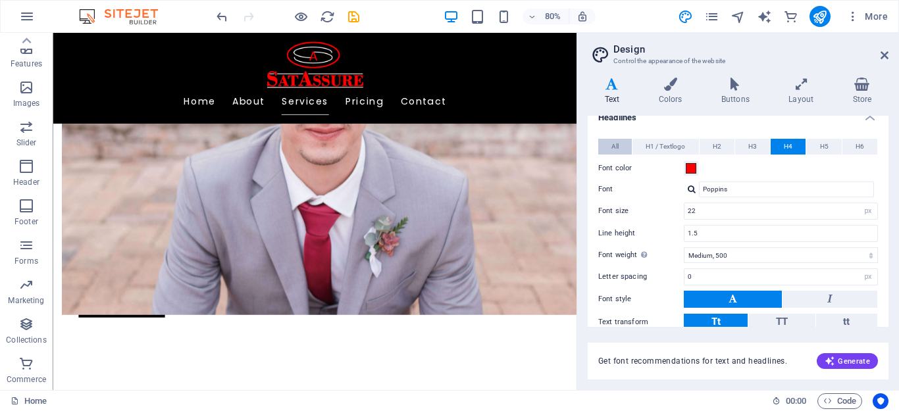
scroll to position [213, 0]
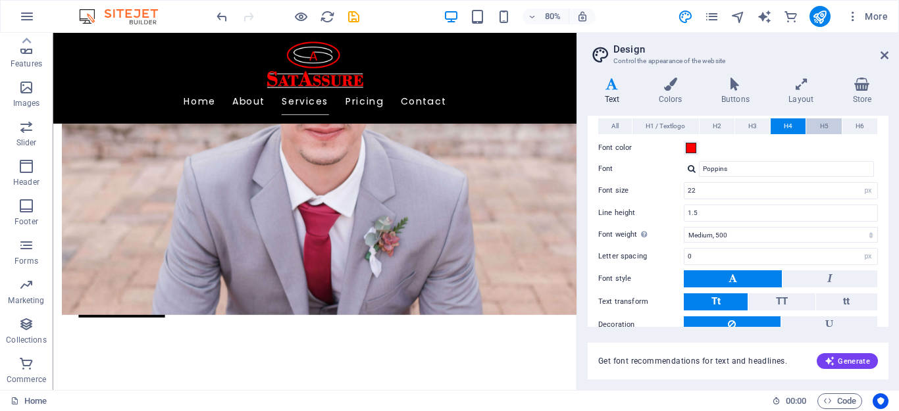
click at [826, 123] on span "H5" at bounding box center [824, 126] width 9 height 16
click at [838, 125] on button "H5" at bounding box center [823, 126] width 35 height 16
click at [845, 127] on button "H6" at bounding box center [859, 126] width 35 height 16
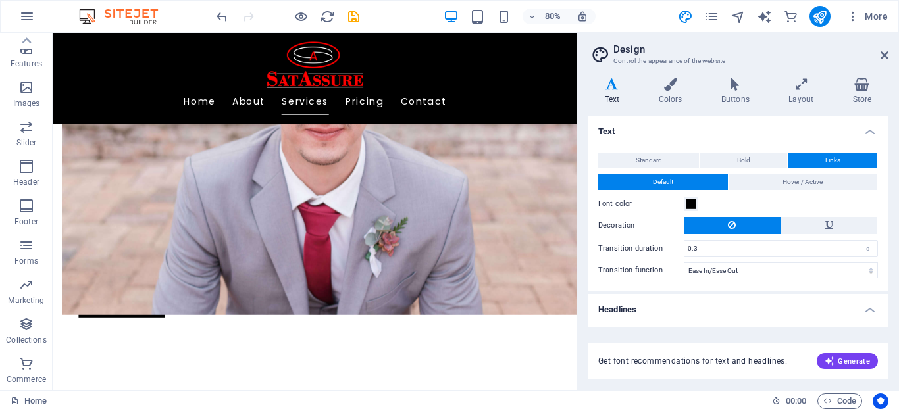
click at [636, 168] on div "Standard Bold Links" at bounding box center [738, 161] width 280 height 16
click at [636, 161] on span "Standard" at bounding box center [649, 161] width 26 height 16
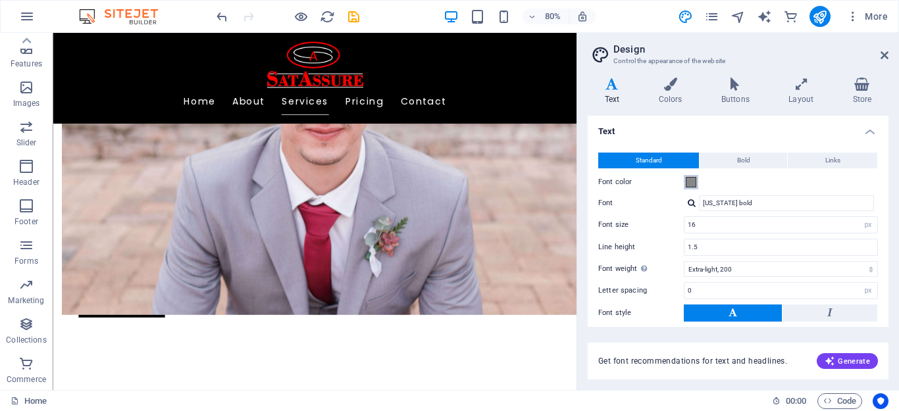
click at [689, 186] on span at bounding box center [691, 182] width 11 height 11
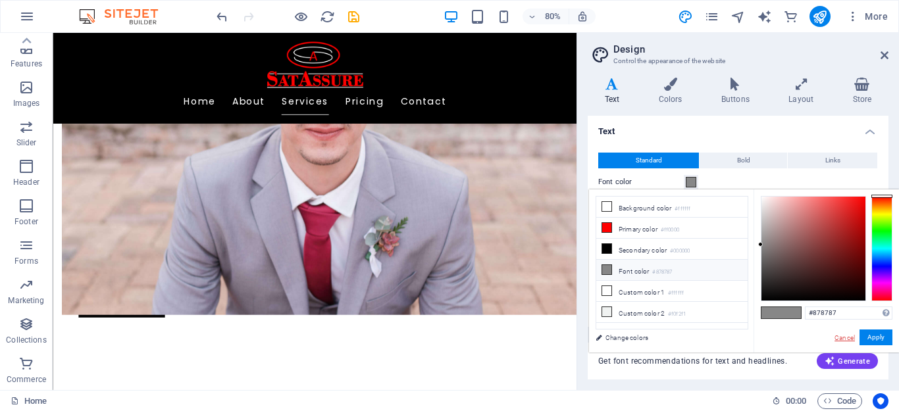
click at [844, 338] on link "Cancel" at bounding box center [844, 338] width 23 height 10
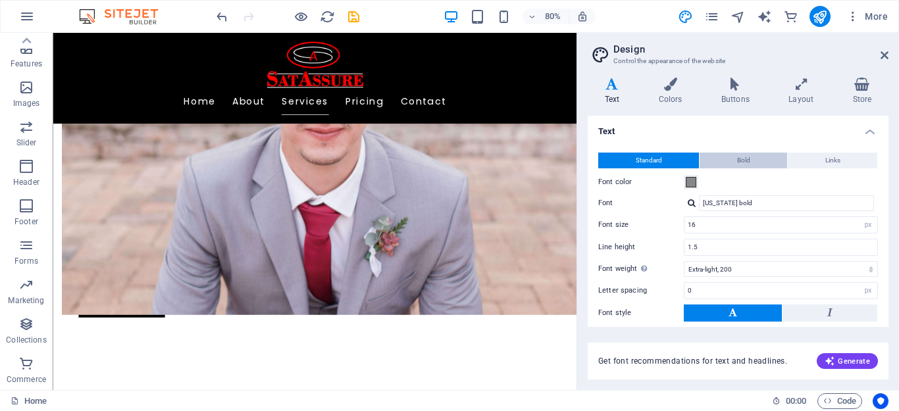
click at [740, 157] on span "Bold" at bounding box center [743, 161] width 13 height 16
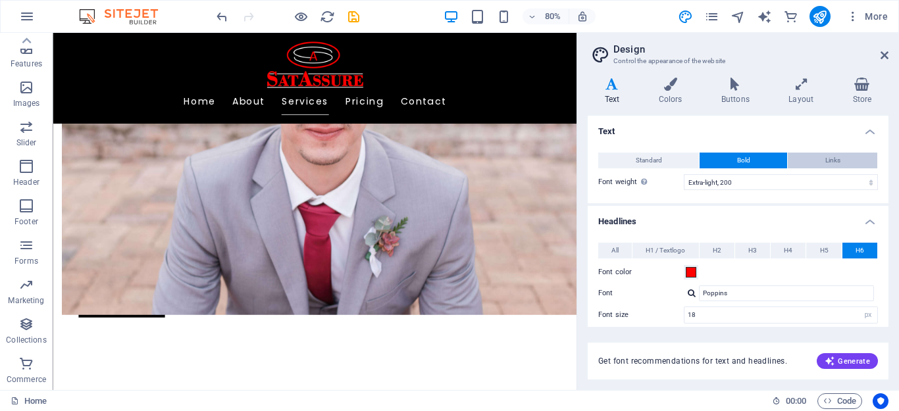
click at [810, 163] on button "Links" at bounding box center [832, 161] width 89 height 16
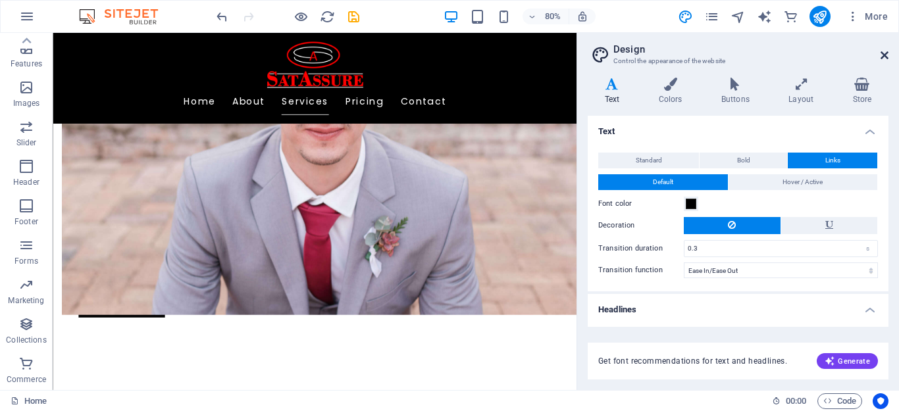
click at [884, 57] on icon at bounding box center [884, 55] width 8 height 11
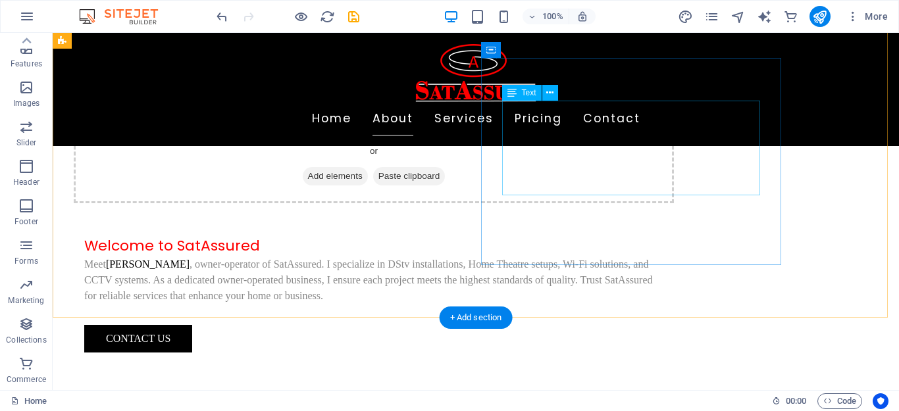
scroll to position [276, 0]
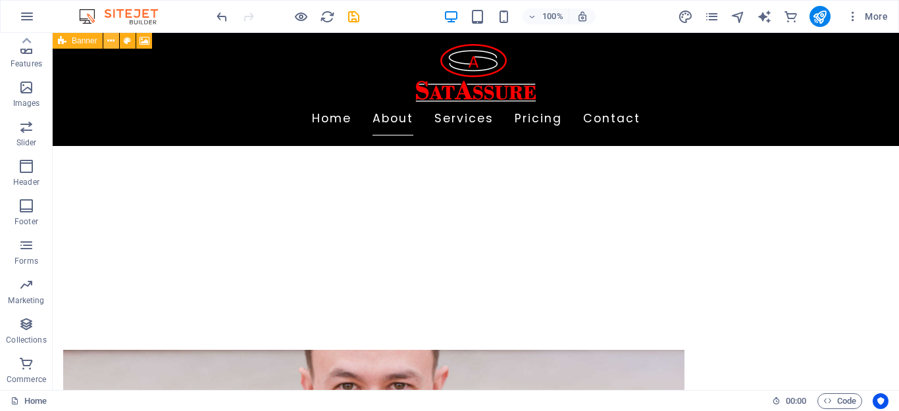
click at [109, 43] on icon at bounding box center [110, 41] width 7 height 14
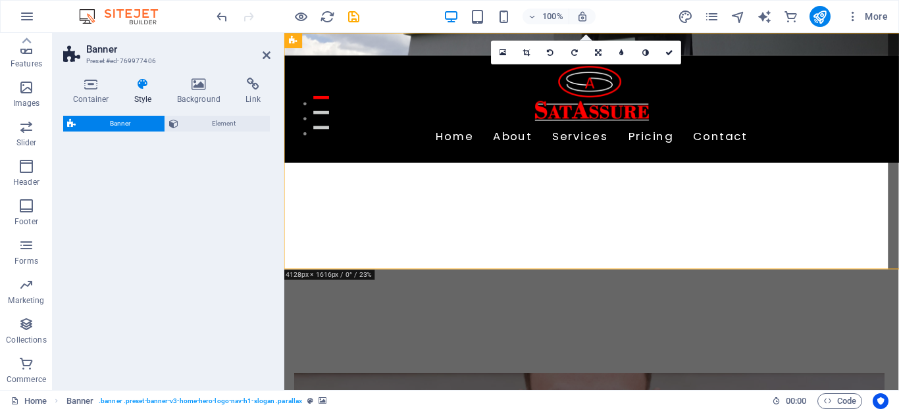
select select "preset-banner-v3-home-hero-logo-nav-h1-slogan"
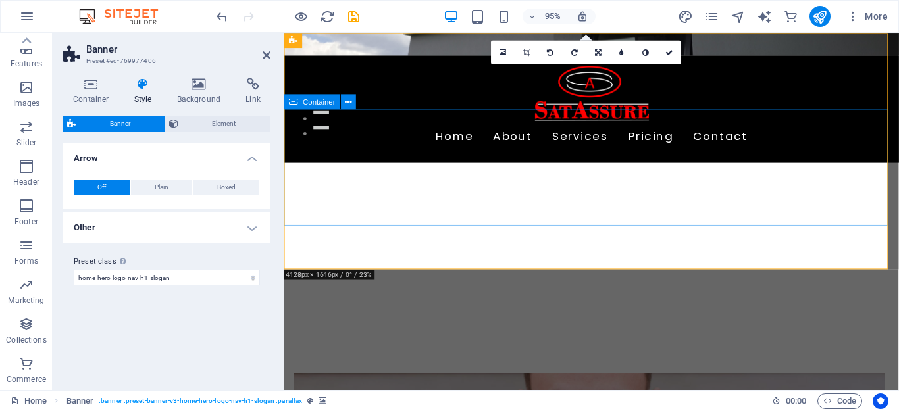
scroll to position [0, 0]
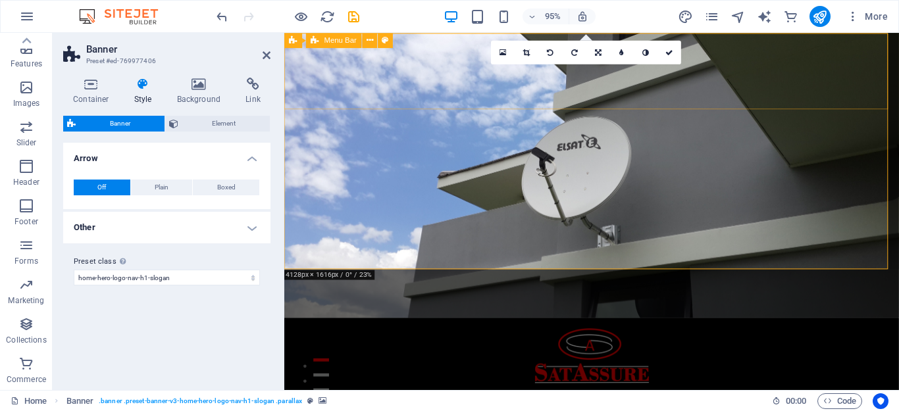
click at [821, 333] on div "Home About Services Pricing Contact" at bounding box center [607, 389] width 647 height 113
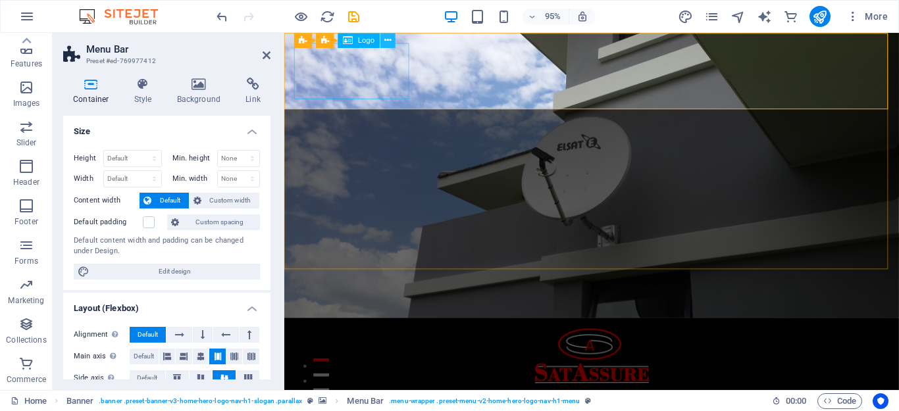
click at [384, 41] on icon at bounding box center [387, 40] width 7 height 13
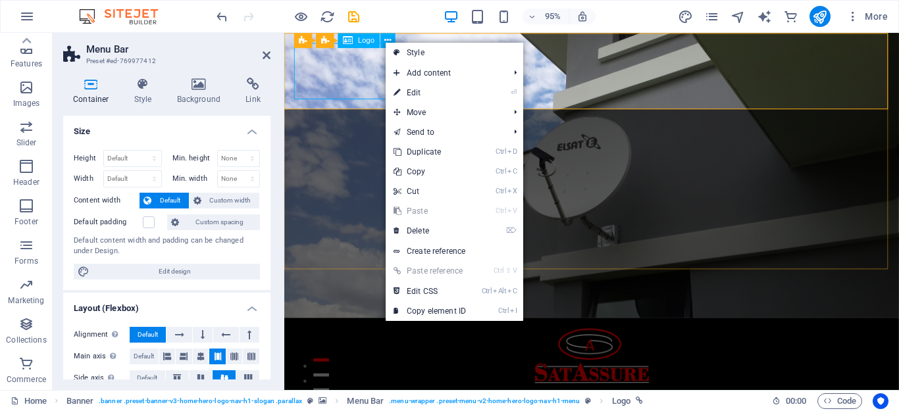
click at [365, 343] on div at bounding box center [607, 372] width 621 height 59
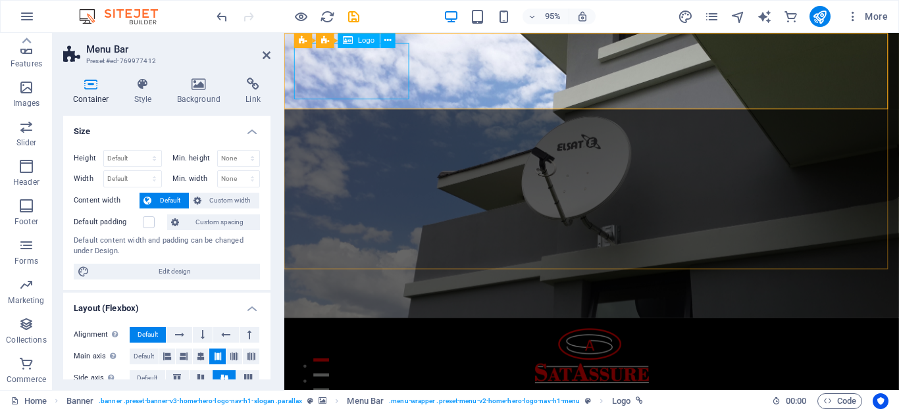
click at [365, 343] on div at bounding box center [607, 372] width 621 height 59
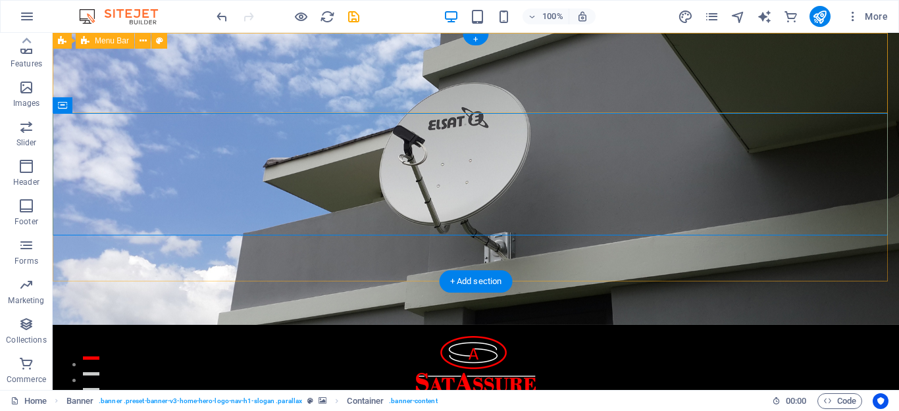
click at [809, 325] on div "Home About Services Pricing Contact" at bounding box center [476, 381] width 846 height 113
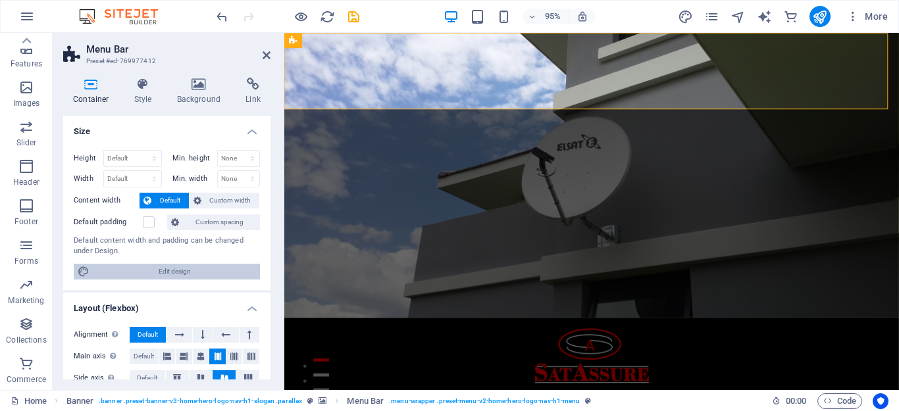
click at [166, 266] on span "Edit design" at bounding box center [174, 272] width 163 height 16
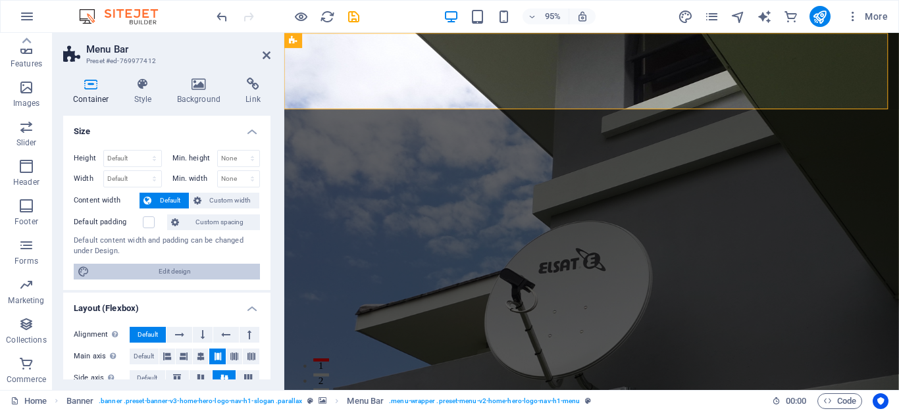
select select "rem"
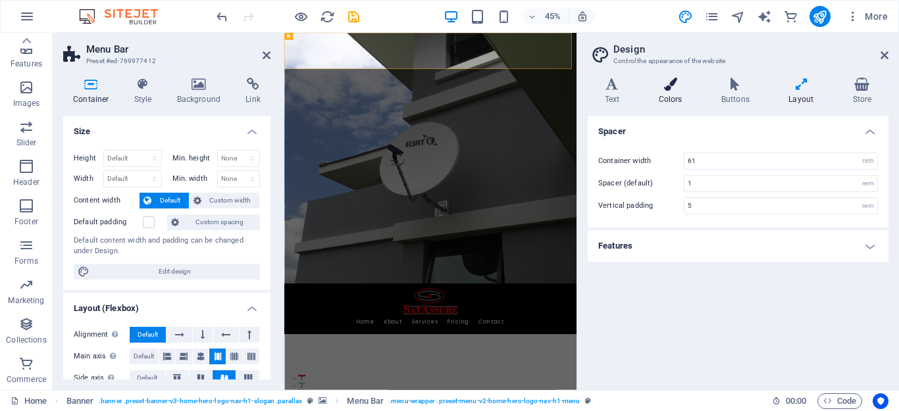
click at [674, 99] on h4 "Colors" at bounding box center [673, 92] width 63 height 28
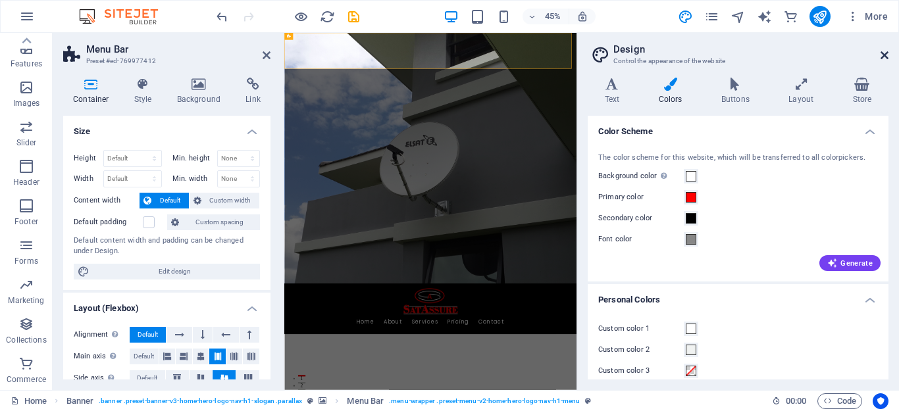
click at [886, 53] on icon at bounding box center [884, 55] width 8 height 11
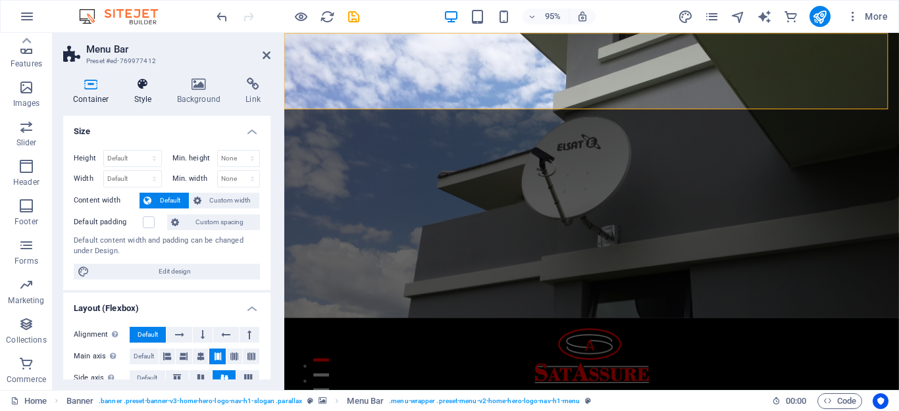
click at [143, 94] on h4 "Style" at bounding box center [145, 92] width 43 height 28
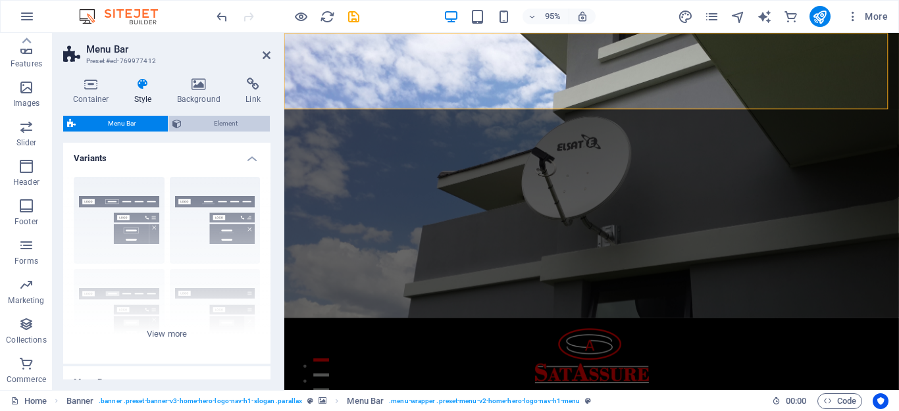
click at [192, 120] on span "Element" at bounding box center [226, 124] width 80 height 16
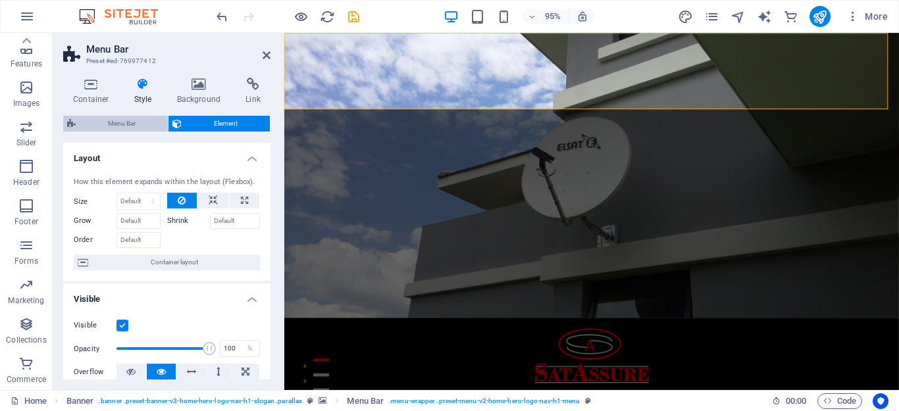
click at [149, 118] on span "Menu Bar" at bounding box center [122, 124] width 84 height 16
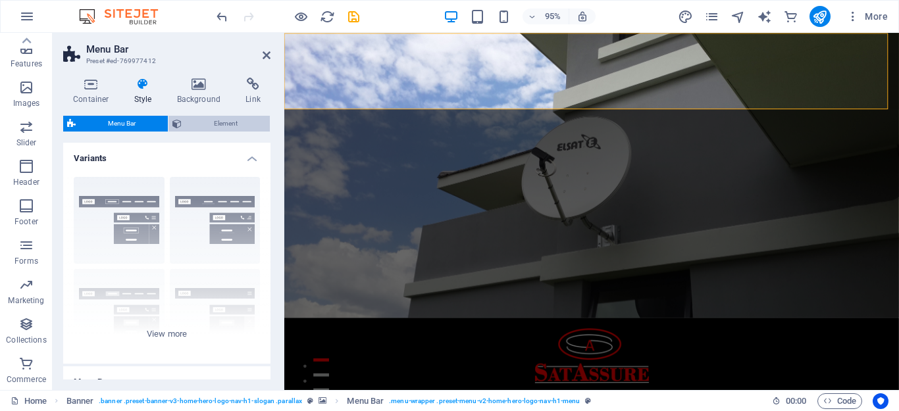
click at [190, 123] on span "Element" at bounding box center [226, 124] width 80 height 16
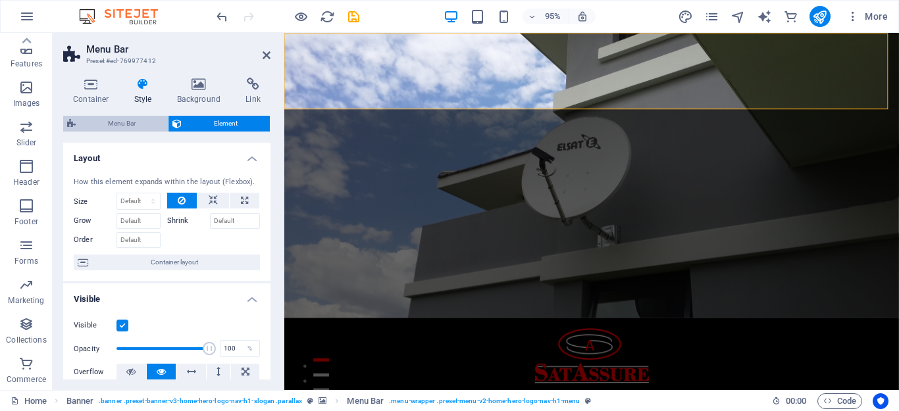
click at [124, 116] on span "Menu Bar" at bounding box center [122, 124] width 84 height 16
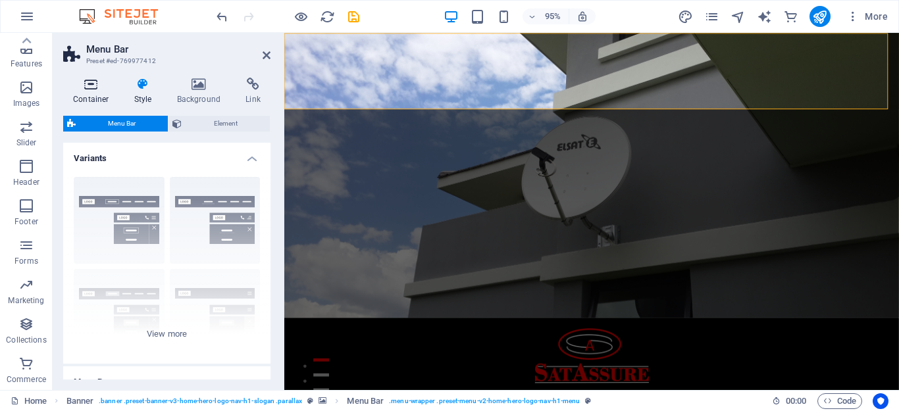
click at [92, 93] on h4 "Container" at bounding box center [93, 92] width 61 height 28
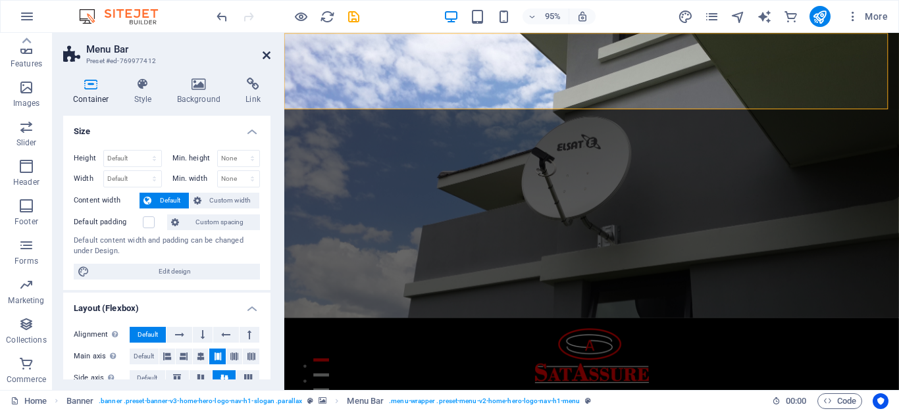
click at [267, 58] on icon at bounding box center [267, 55] width 8 height 11
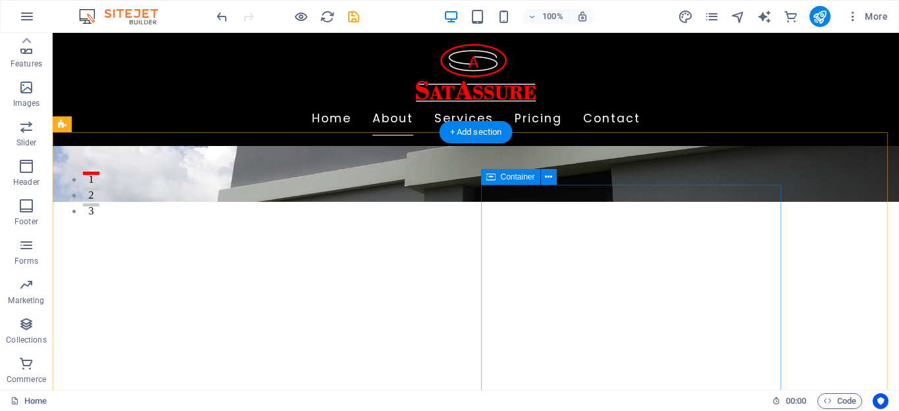
scroll to position [149, 0]
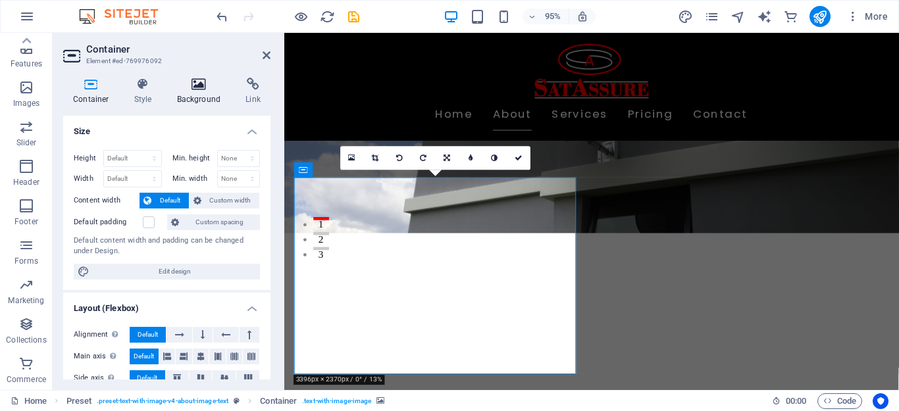
click at [203, 93] on h4 "Background" at bounding box center [201, 92] width 69 height 28
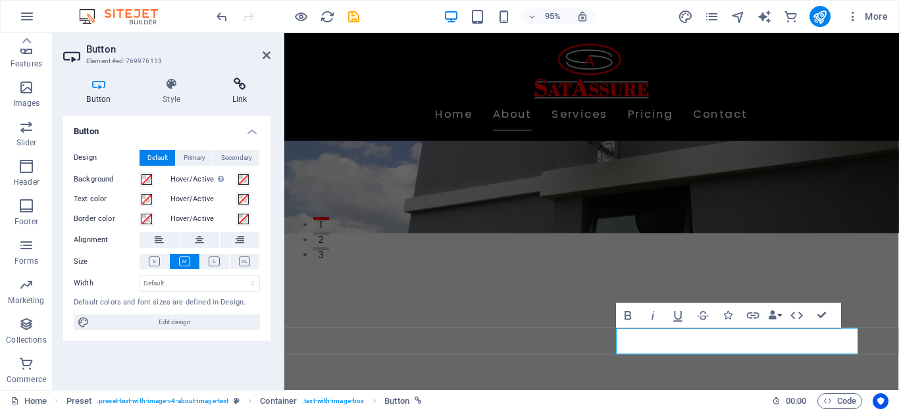
click at [235, 88] on icon at bounding box center [240, 84] width 62 height 13
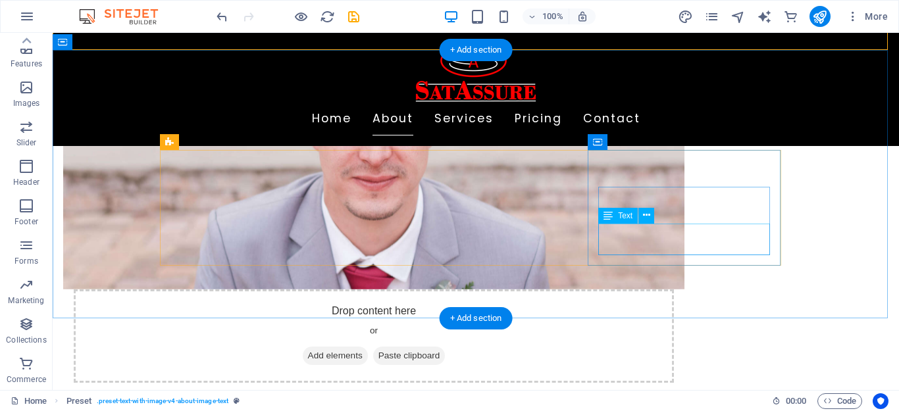
scroll to position [478, 0]
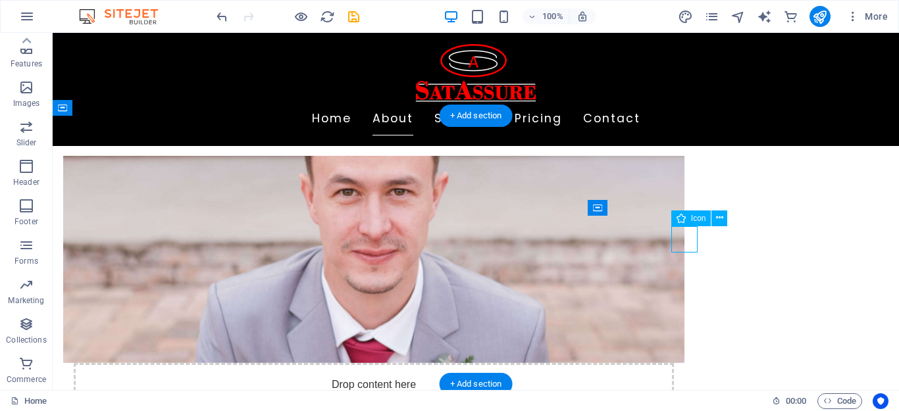
select select "xMidYMid"
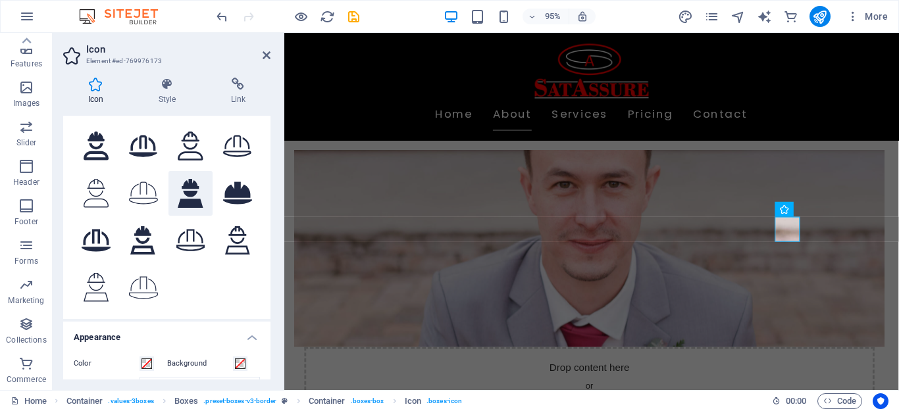
scroll to position [0, 0]
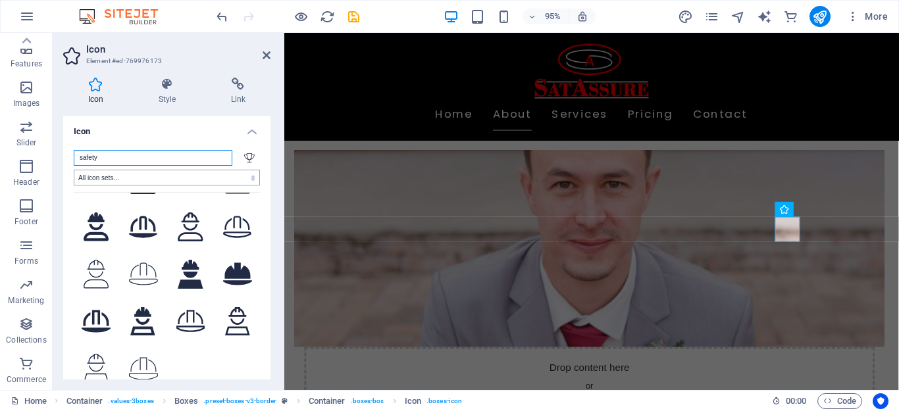
type input "safety"
click at [182, 182] on select "All icon sets... IcoFont Ionicons FontAwesome Brands FontAwesome Duotone FontAw…" at bounding box center [167, 178] width 186 height 16
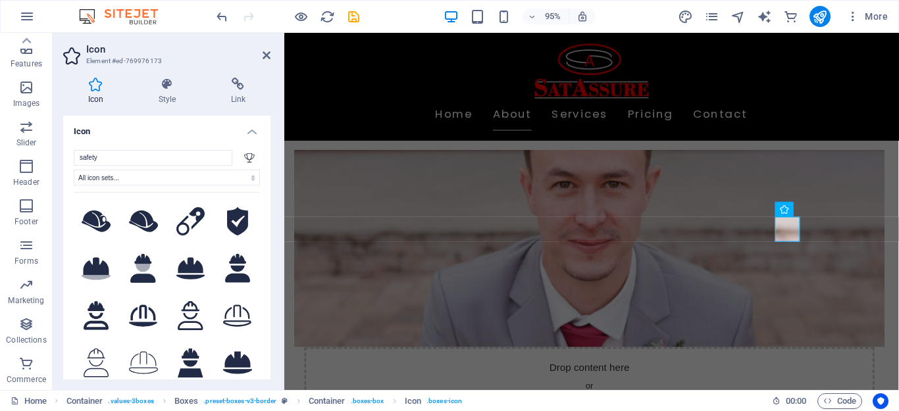
click at [193, 138] on h4 "Icon" at bounding box center [166, 128] width 207 height 24
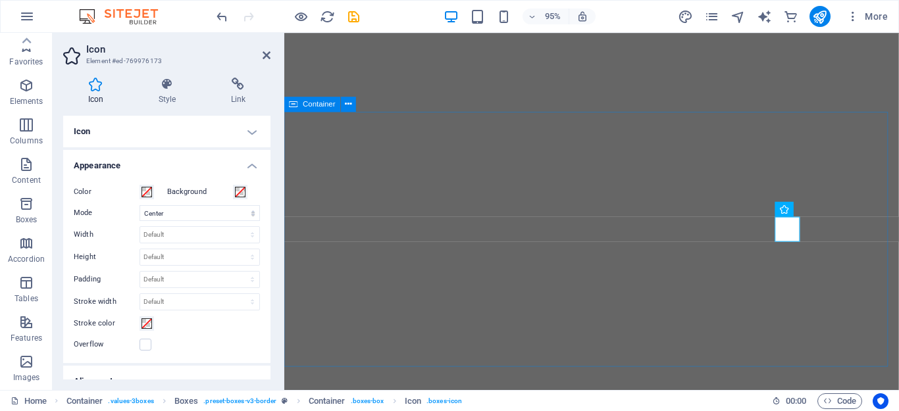
select select "xMidYMid"
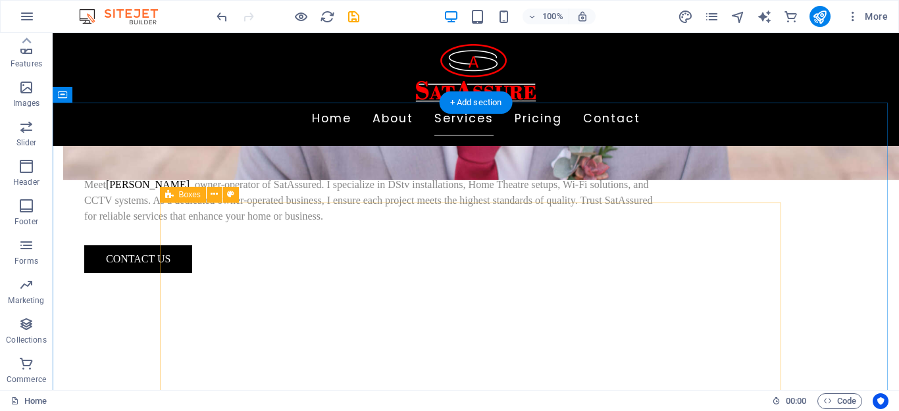
scroll to position [807, 0]
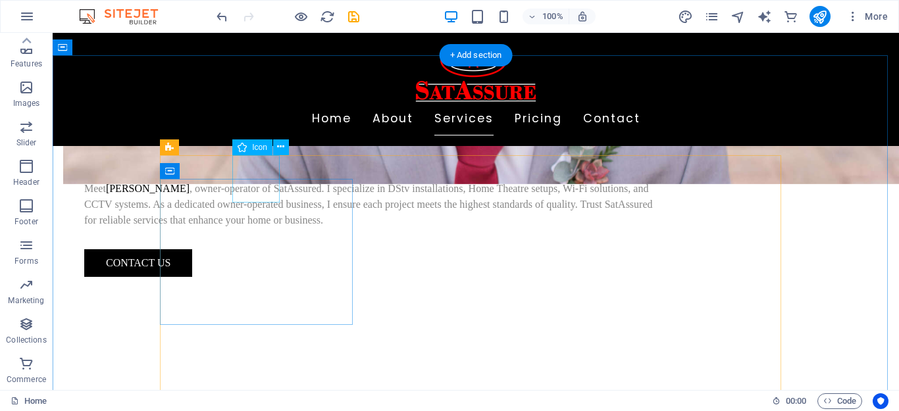
select select "xMidYMid"
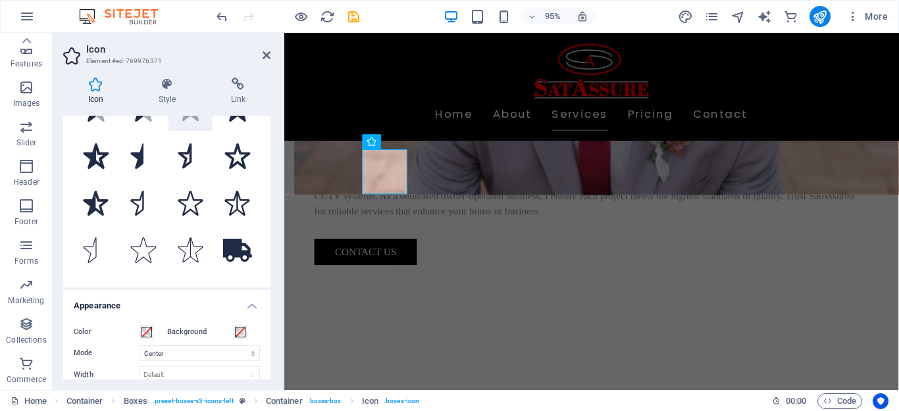
scroll to position [0, 0]
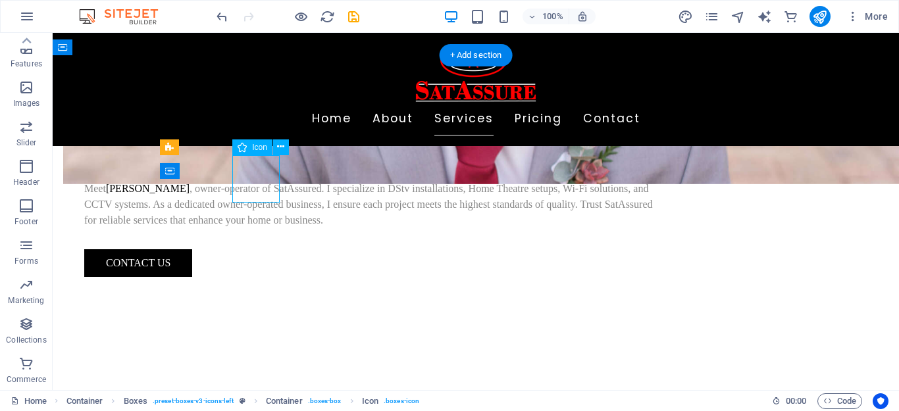
select select "xMidYMid"
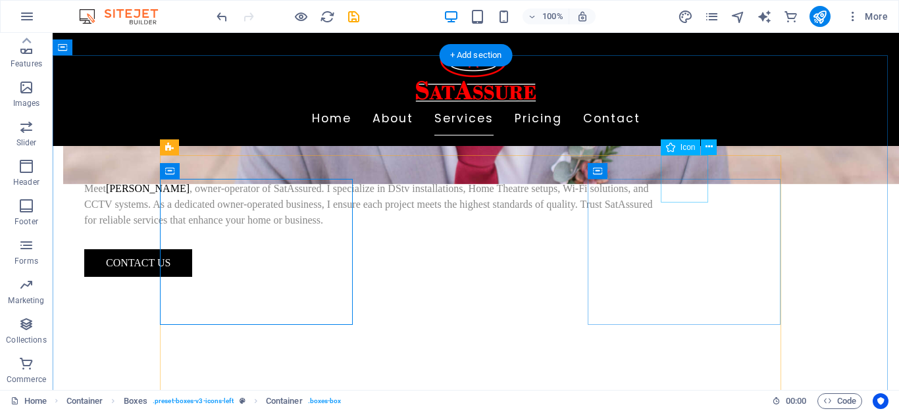
select select "xMidYMid"
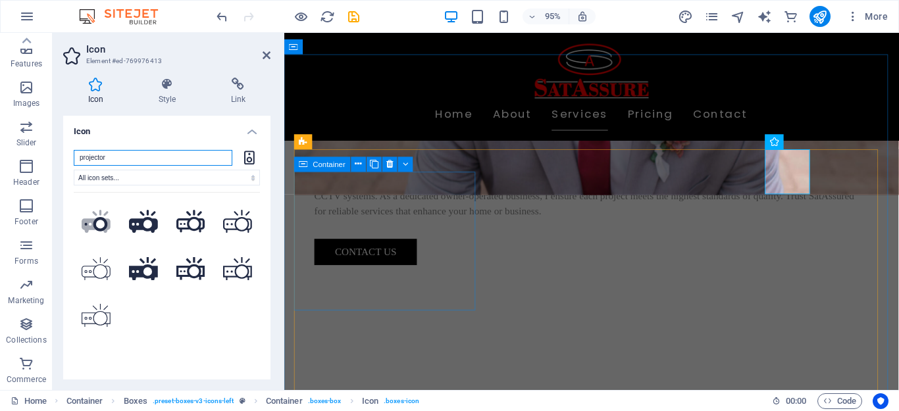
type input "projector"
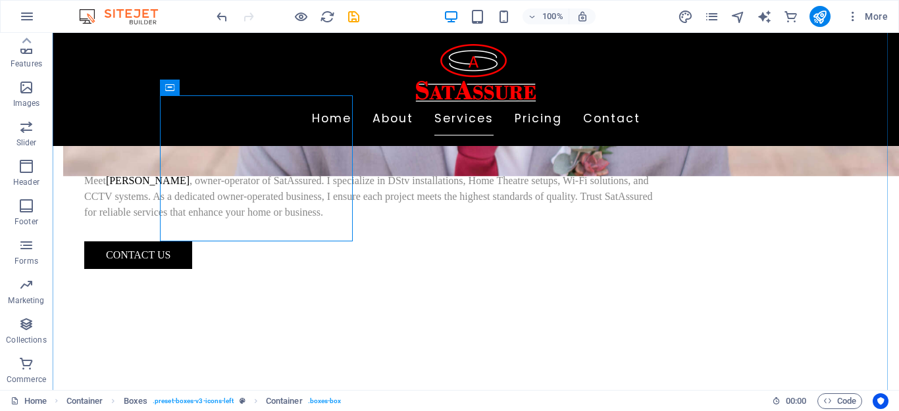
scroll to position [939, 0]
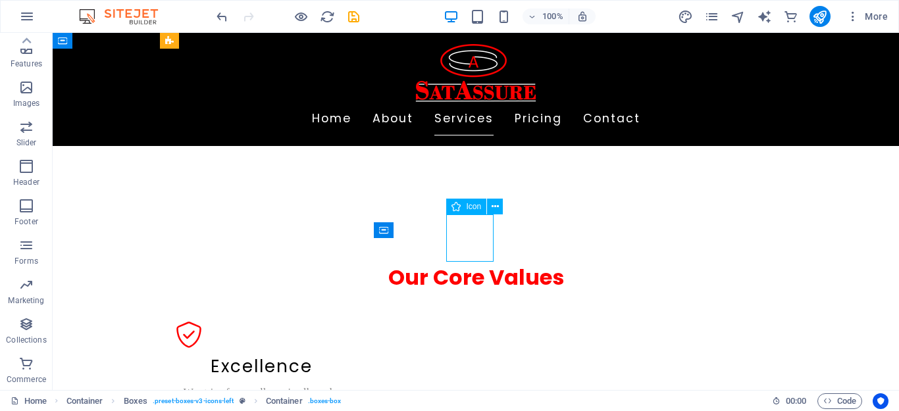
select select "xMidYMid"
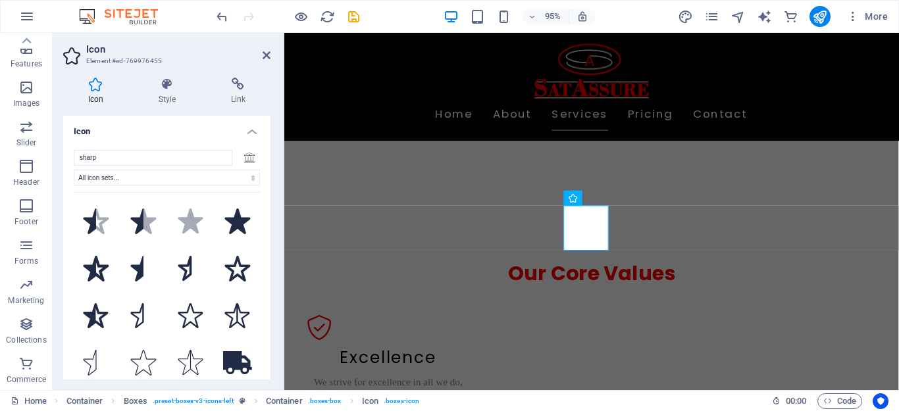
click at [247, 162] on icon at bounding box center [249, 158] width 11 height 11
click at [245, 161] on icon at bounding box center [249, 158] width 11 height 11
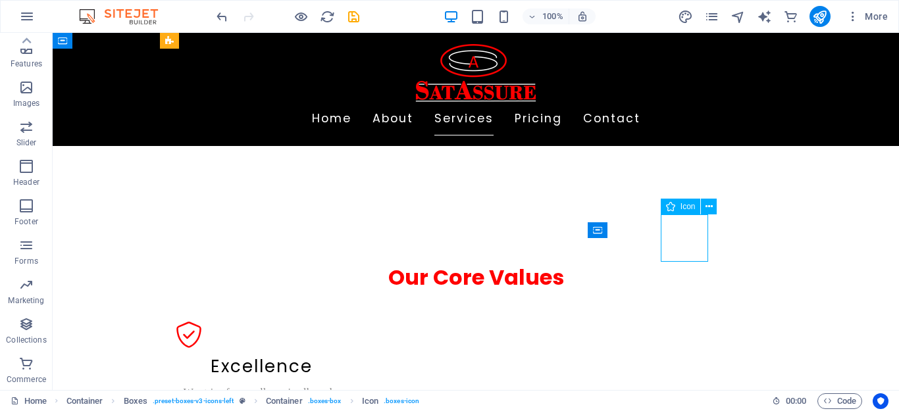
select select "xMidYMid"
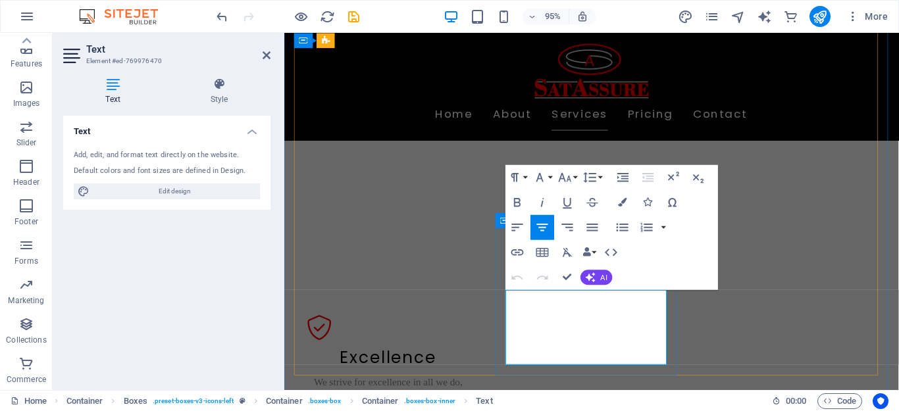
drag, startPoint x: 523, startPoint y: 312, endPoint x: 543, endPoint y: 328, distance: 25.3
click at [521, 203] on icon "button" at bounding box center [517, 202] width 15 height 15
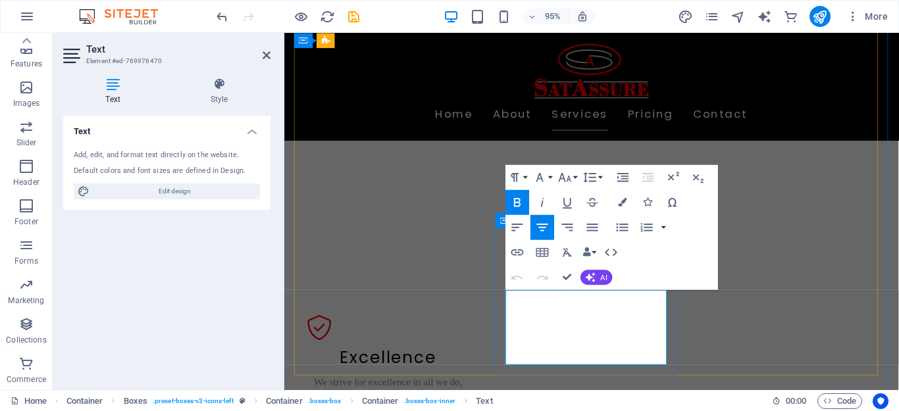
drag, startPoint x: 520, startPoint y: 313, endPoint x: 544, endPoint y: 327, distance: 27.4
click at [543, 201] on icon "button" at bounding box center [542, 202] width 15 height 15
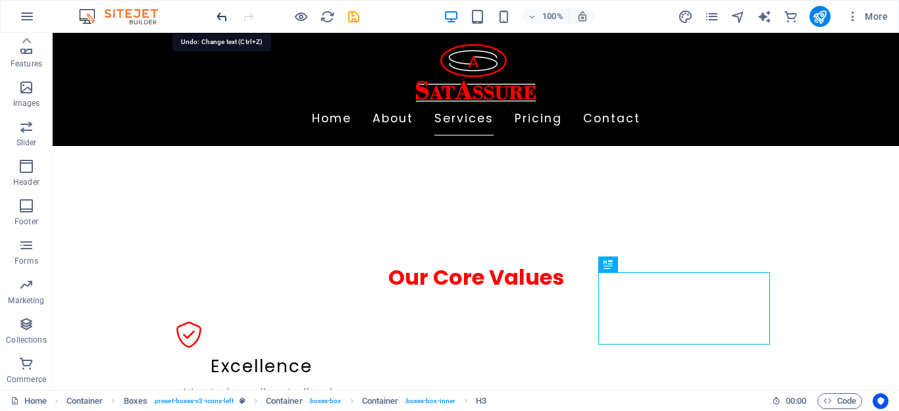
click at [227, 10] on icon "undo" at bounding box center [221, 16] width 15 height 15
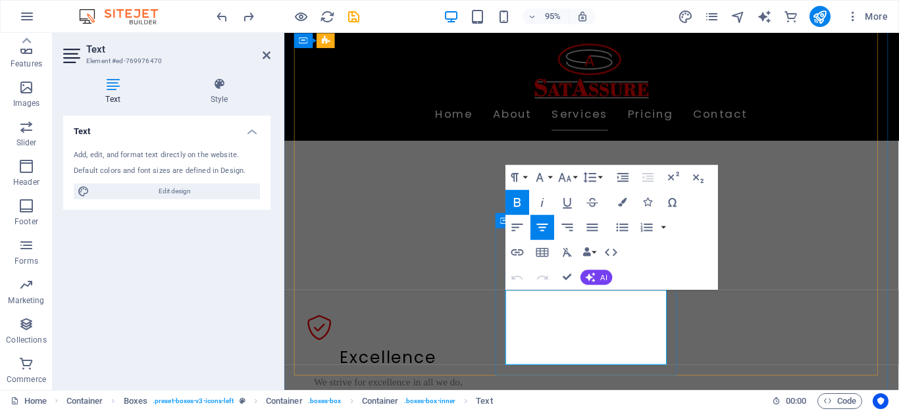
drag, startPoint x: 522, startPoint y: 312, endPoint x: 542, endPoint y: 329, distance: 26.1
click at [563, 207] on icon "button" at bounding box center [567, 202] width 15 height 15
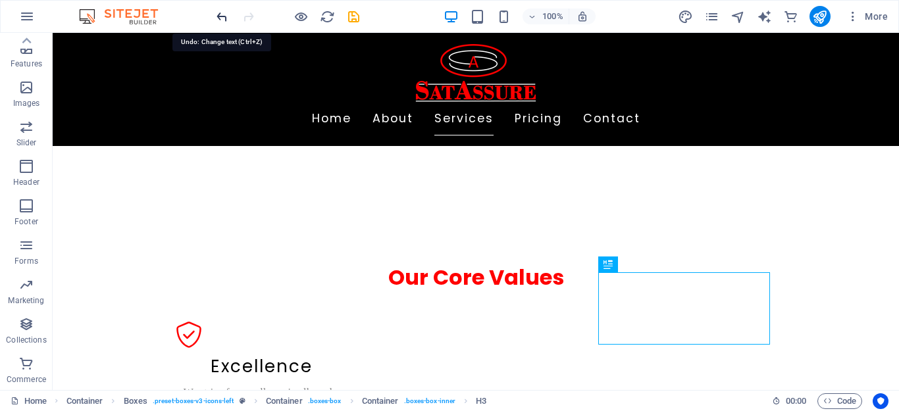
click at [218, 14] on icon "undo" at bounding box center [221, 16] width 15 height 15
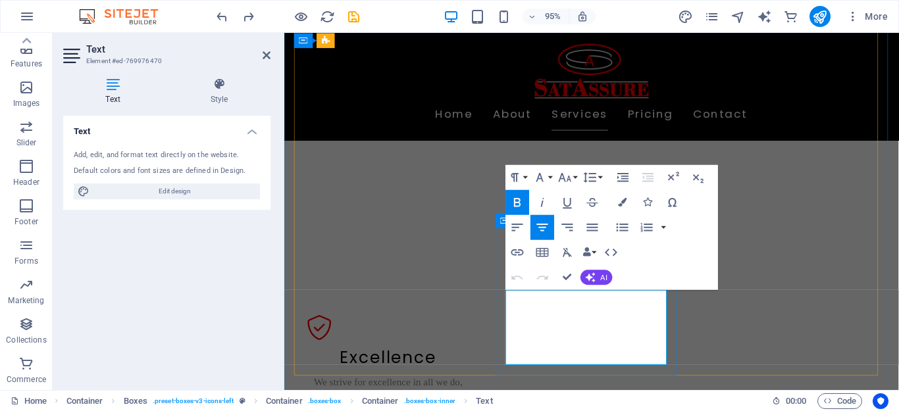
drag, startPoint x: 523, startPoint y: 307, endPoint x: 542, endPoint y: 326, distance: 27.5
click at [618, 201] on icon "button" at bounding box center [622, 202] width 9 height 9
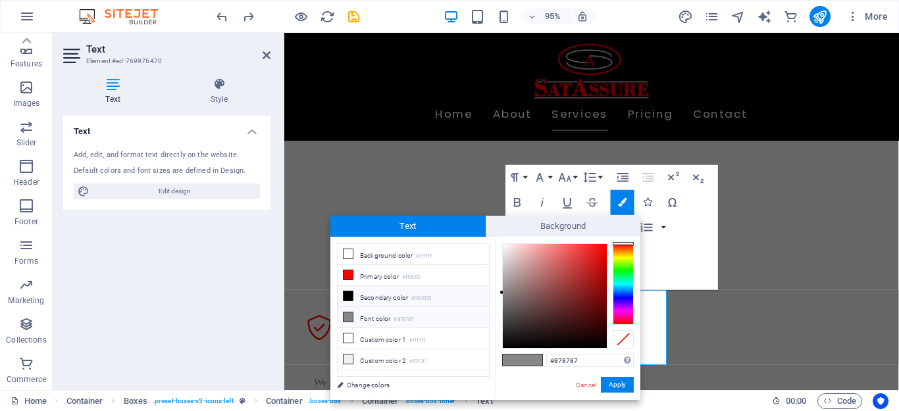
click at [404, 297] on li "Secondary color #000000" at bounding box center [413, 296] width 151 height 21
type input "#000000"
click at [622, 386] on button "Apply" at bounding box center [617, 385] width 33 height 16
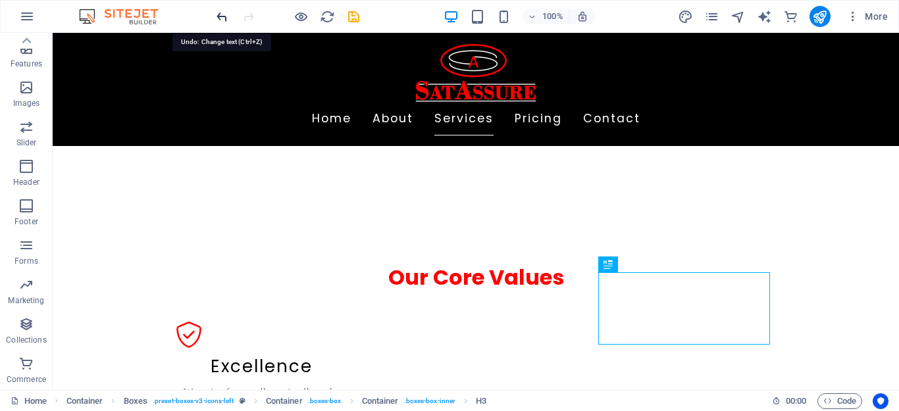
click at [229, 23] on icon "undo" at bounding box center [221, 16] width 15 height 15
click at [228, 23] on icon "undo" at bounding box center [221, 16] width 15 height 15
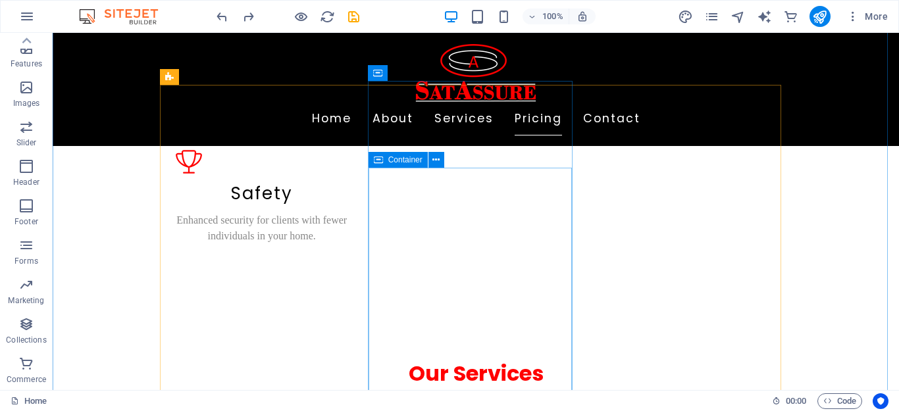
scroll to position [1400, 0]
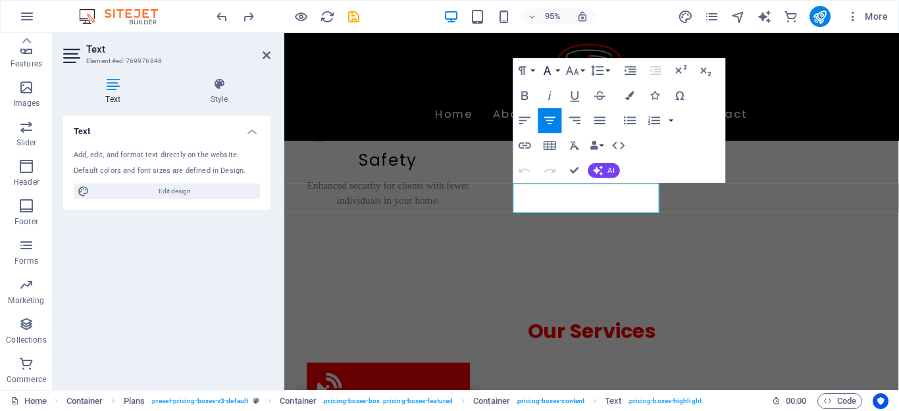
click at [556, 70] on button "Font Family" at bounding box center [550, 70] width 24 height 25
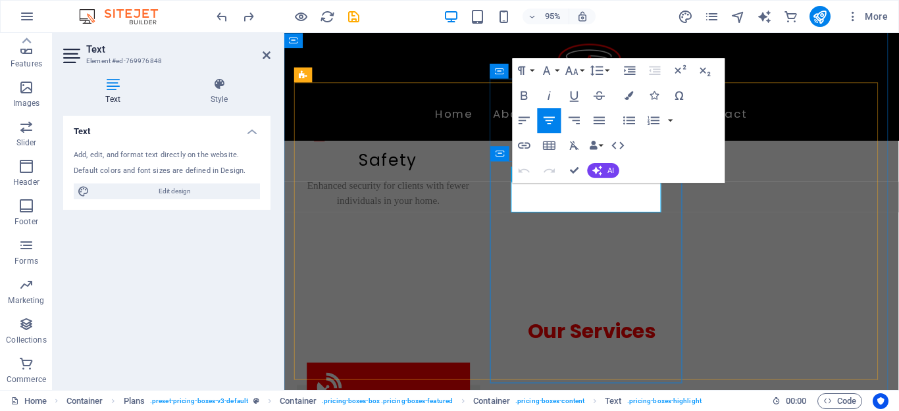
drag, startPoint x: 625, startPoint y: 209, endPoint x: 568, endPoint y: 209, distance: 56.6
click at [558, 63] on button "Font Family" at bounding box center [550, 70] width 24 height 25
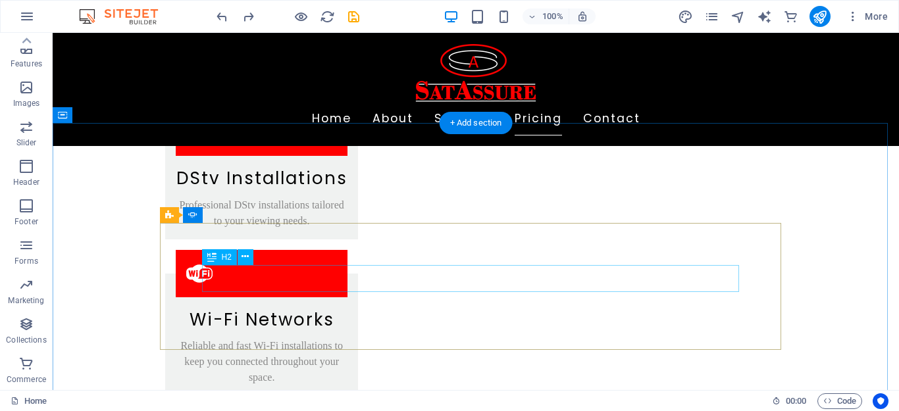
scroll to position [1728, 0]
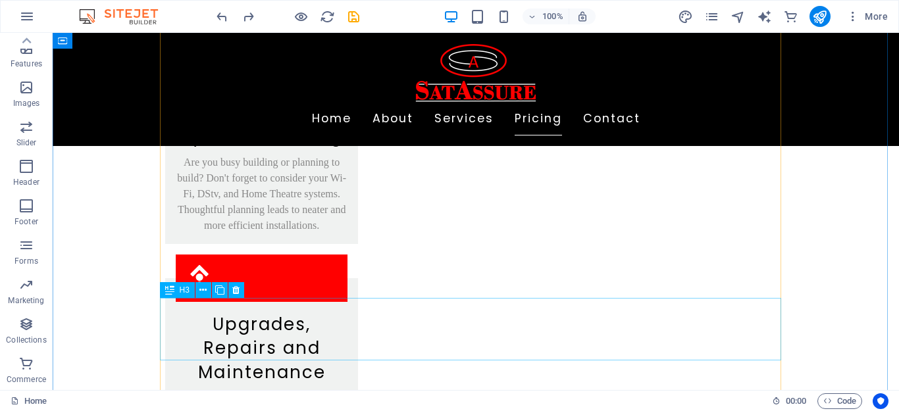
scroll to position [2321, 0]
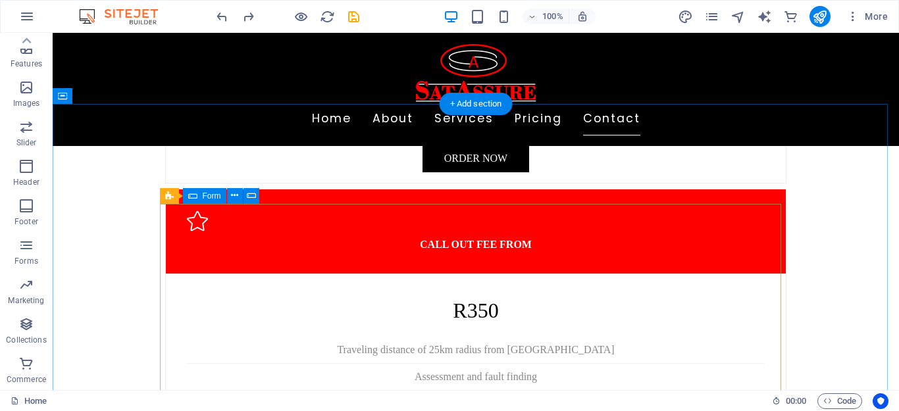
scroll to position [3018, 0]
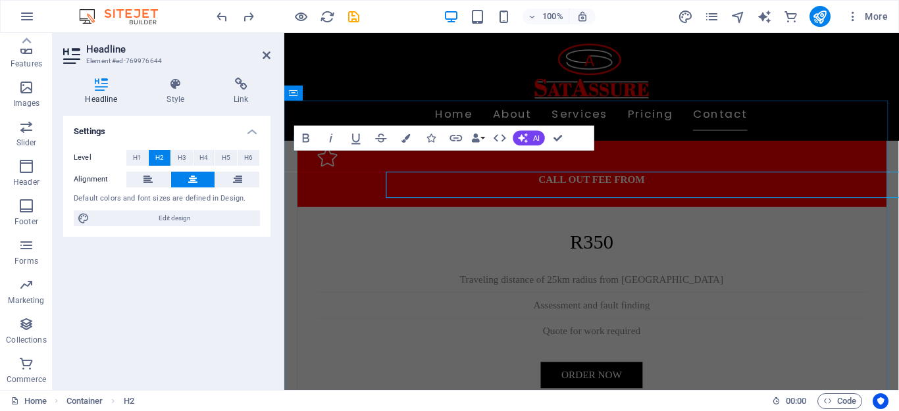
scroll to position [2996, 0]
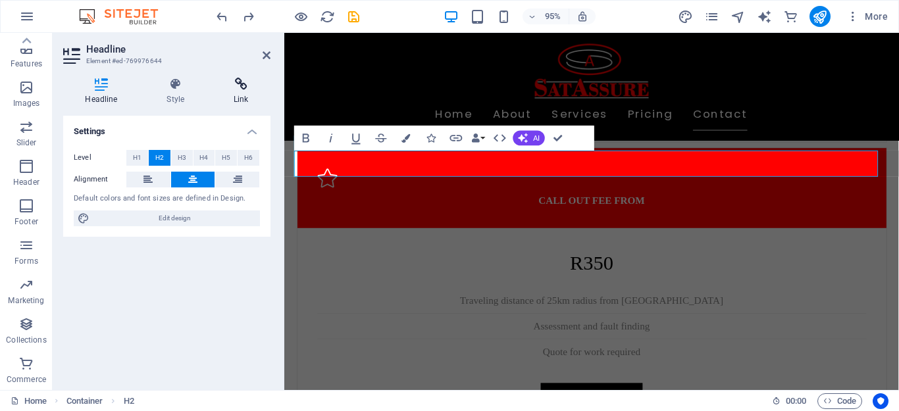
click at [238, 86] on icon at bounding box center [241, 84] width 59 height 13
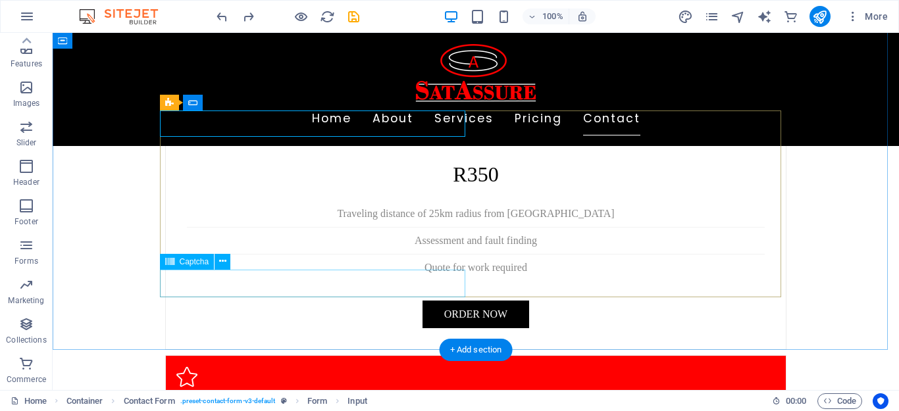
scroll to position [3123, 0]
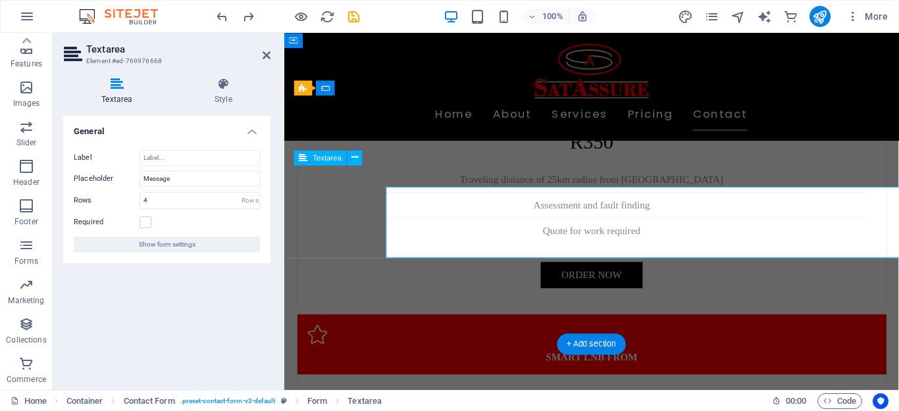
scroll to position [3101, 0]
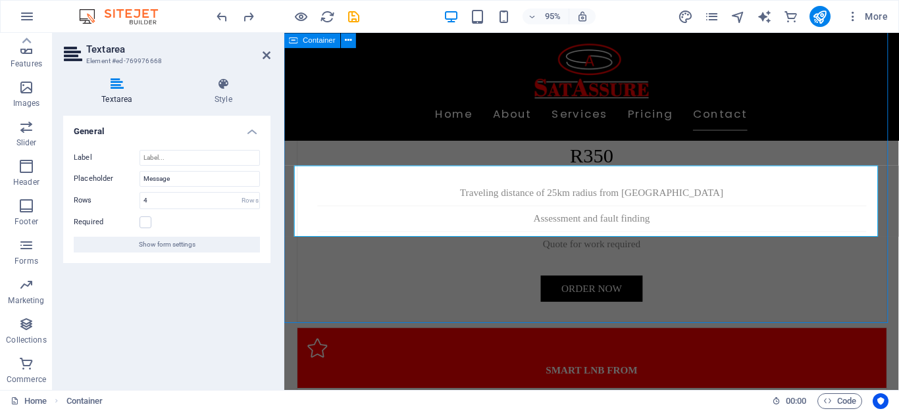
scroll to position [3123, 0]
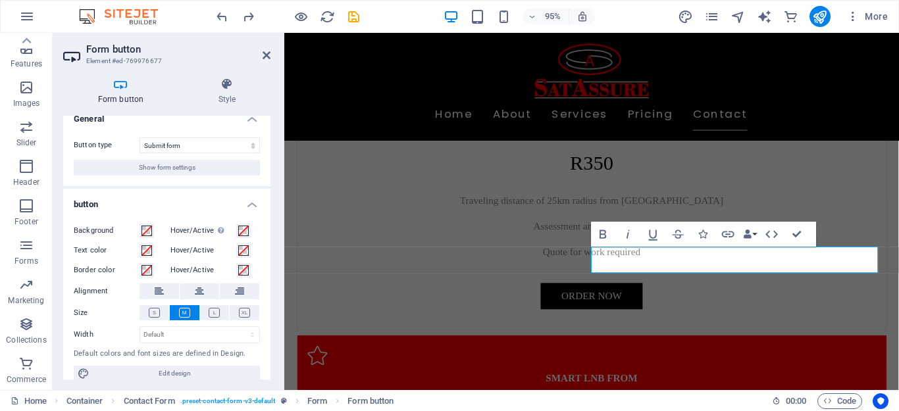
scroll to position [25, 0]
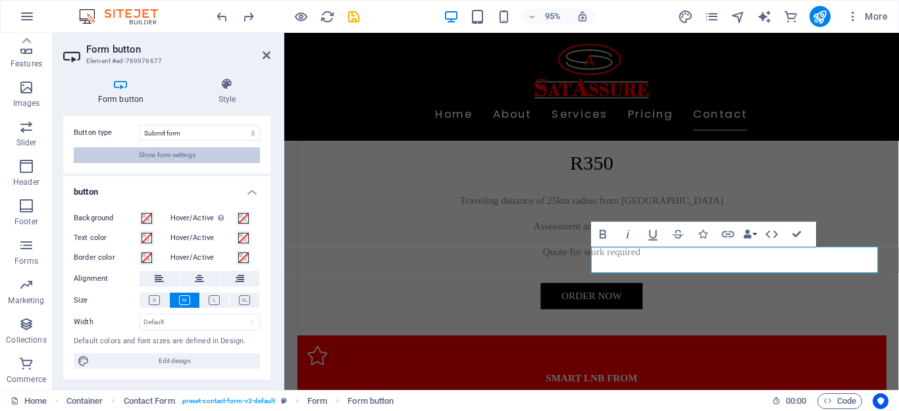
click at [182, 156] on span "Show form settings" at bounding box center [167, 155] width 57 height 16
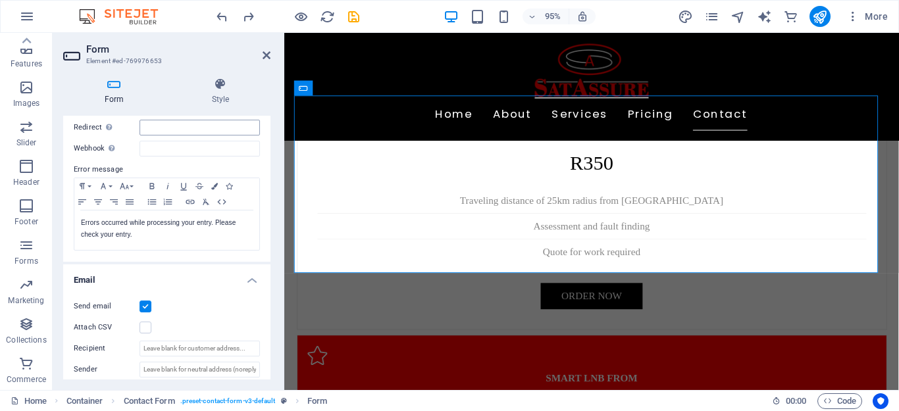
scroll to position [0, 0]
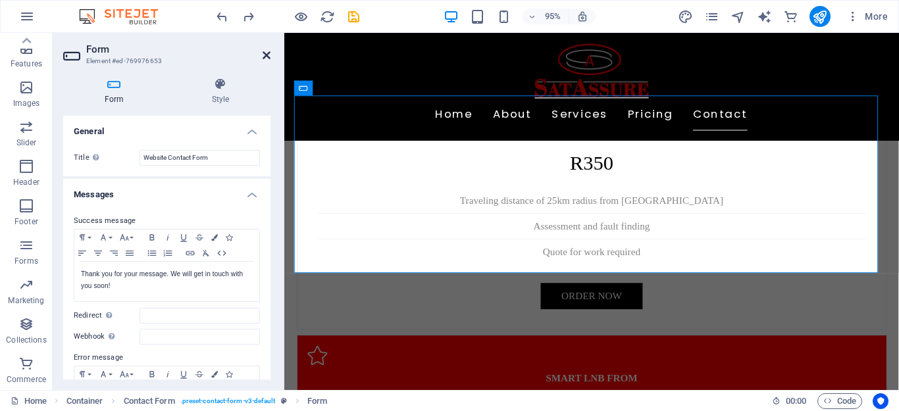
click at [266, 57] on icon at bounding box center [267, 55] width 8 height 11
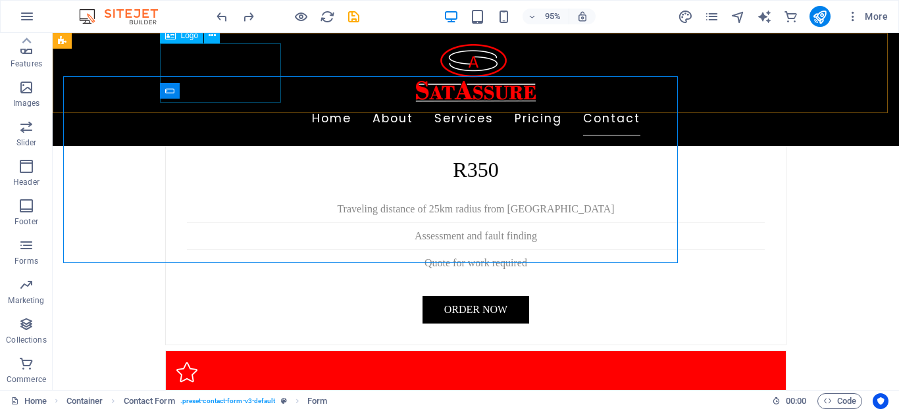
scroll to position [3123, 0]
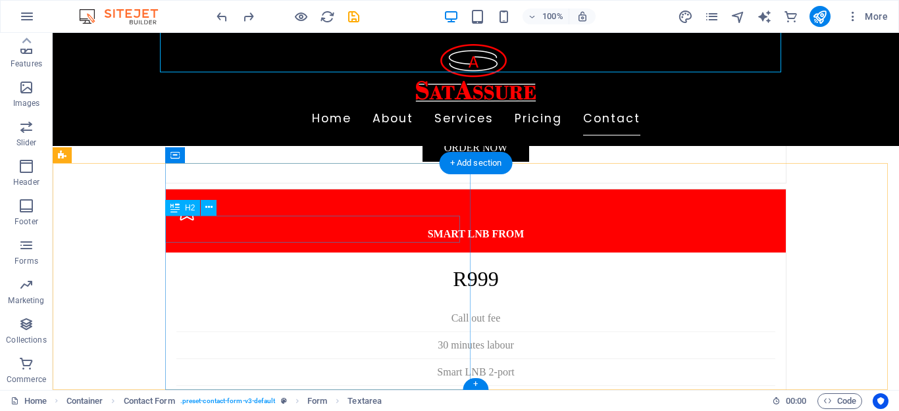
scroll to position [3298, 0]
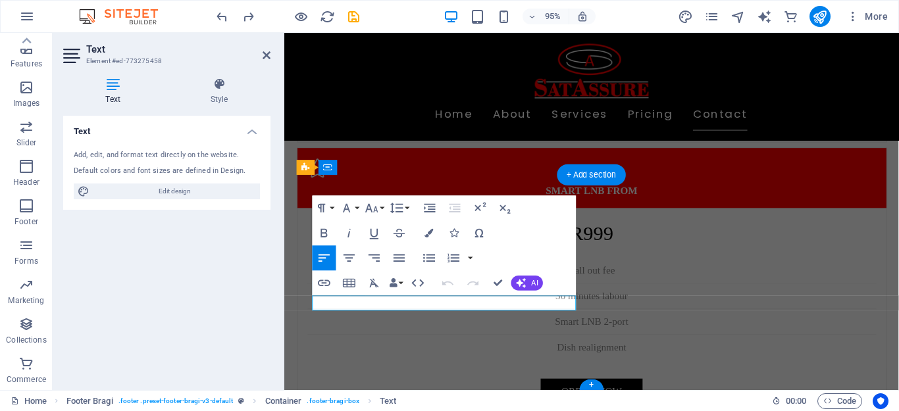
scroll to position [3257, 0]
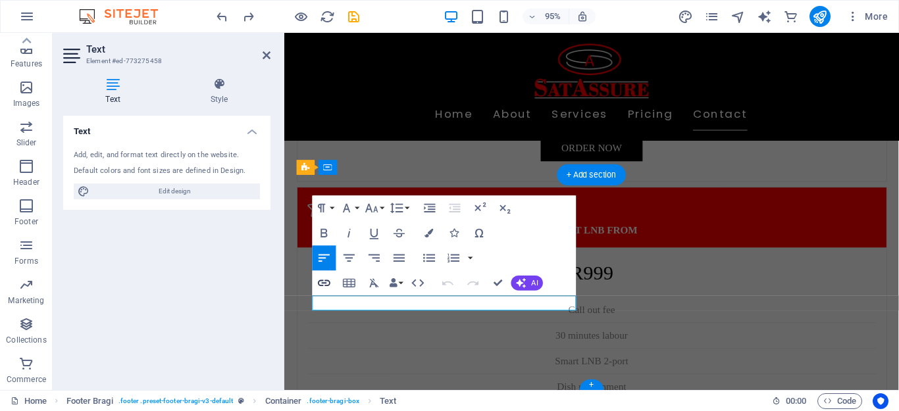
click at [319, 283] on icon "button" at bounding box center [324, 283] width 15 height 15
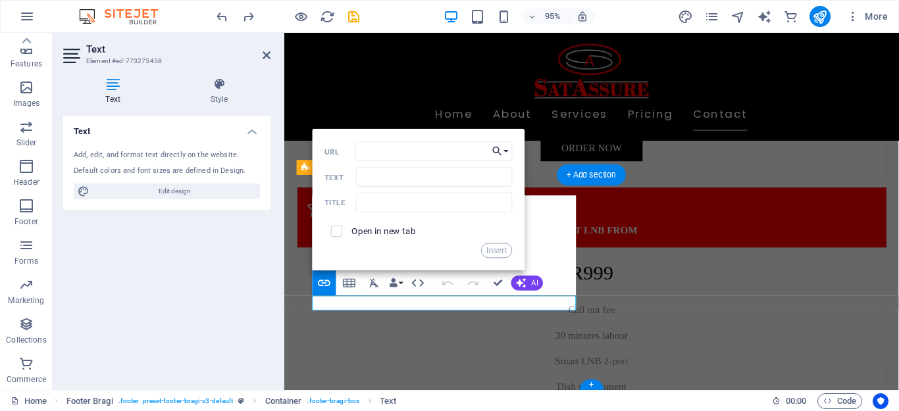
click at [505, 155] on button "Choose Link" at bounding box center [501, 151] width 24 height 20
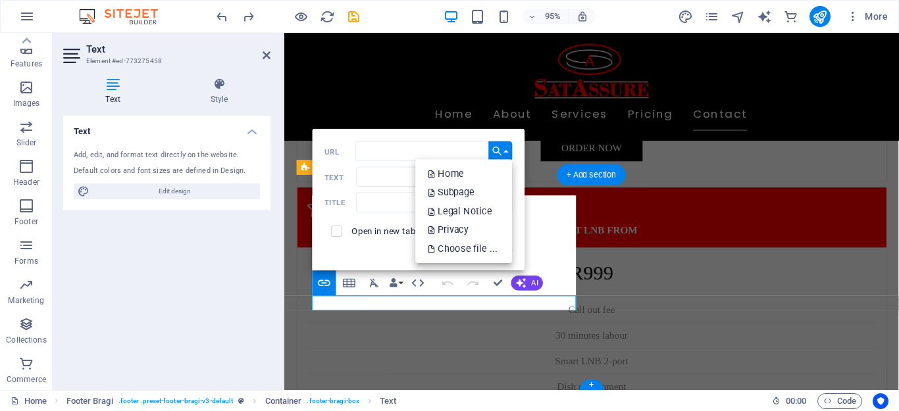
click at [397, 259] on div "Back Choose Link Home Subpage Legal Notice Privacy Choose file ... URL Text Tit…" at bounding box center [419, 200] width 213 height 142
click at [495, 151] on icon "button" at bounding box center [498, 151] width 13 height 15
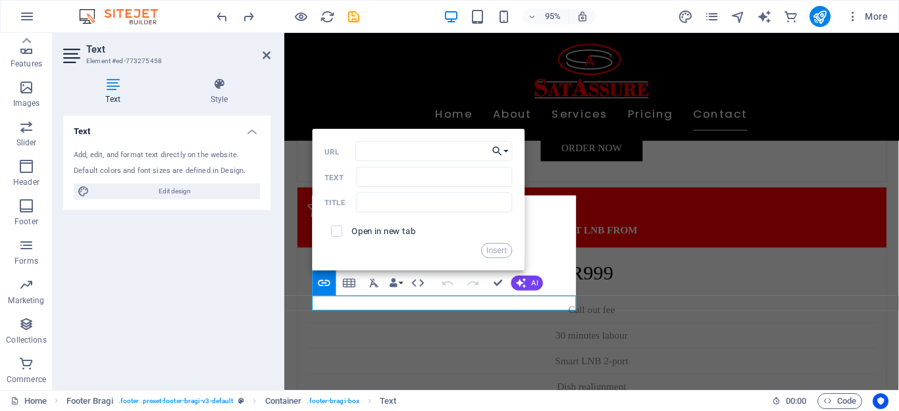
click at [546, 207] on div "Paragraph Format Normal Heading 1 Heading 2 Heading 3 Heading 4 Heading 5 Headi…" at bounding box center [445, 245] width 264 height 100
click at [548, 213] on div "Paragraph Format Normal Heading 1 Heading 2 Heading 3 Heading 4 Heading 5 Headi…" at bounding box center [445, 245] width 264 height 100
click at [228, 247] on div "Text Add, edit, and format text directly on the website. Default colors and fon…" at bounding box center [166, 248] width 207 height 264
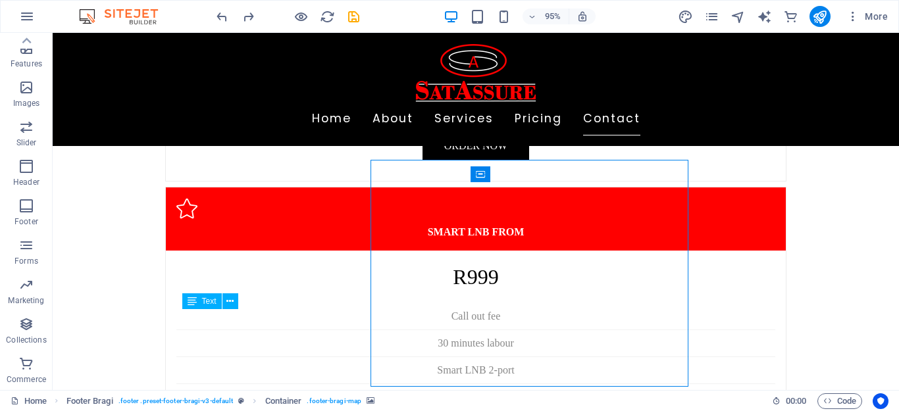
scroll to position [3279, 0]
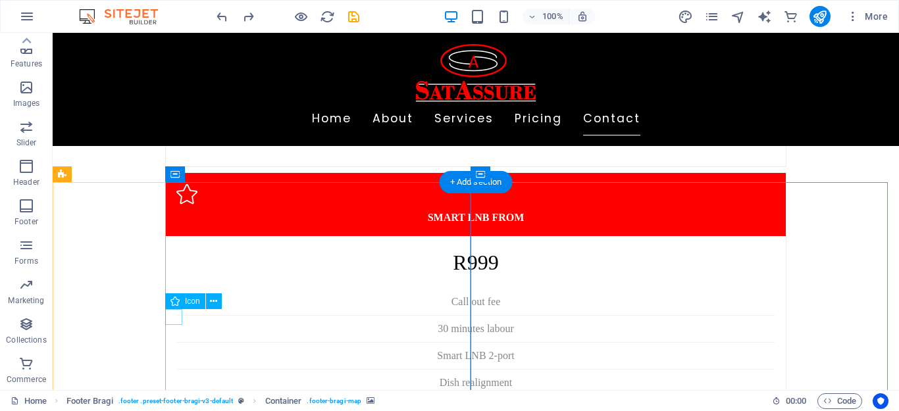
select select "xMidYMid"
select select "px"
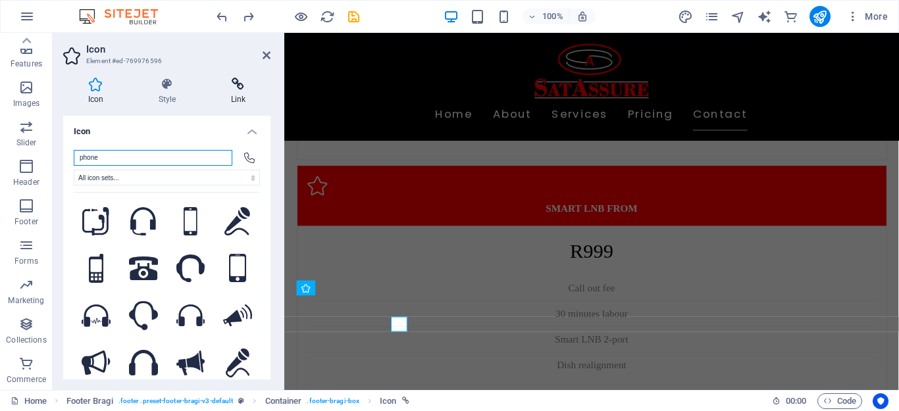
scroll to position [3257, 0]
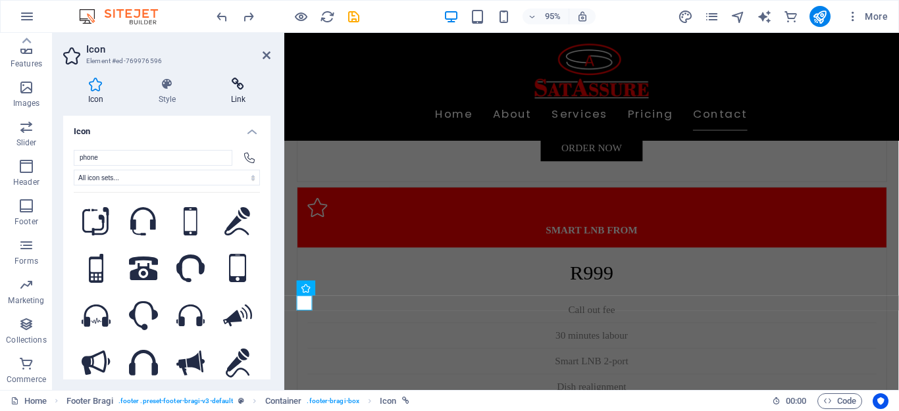
click at [240, 86] on icon at bounding box center [238, 84] width 64 height 13
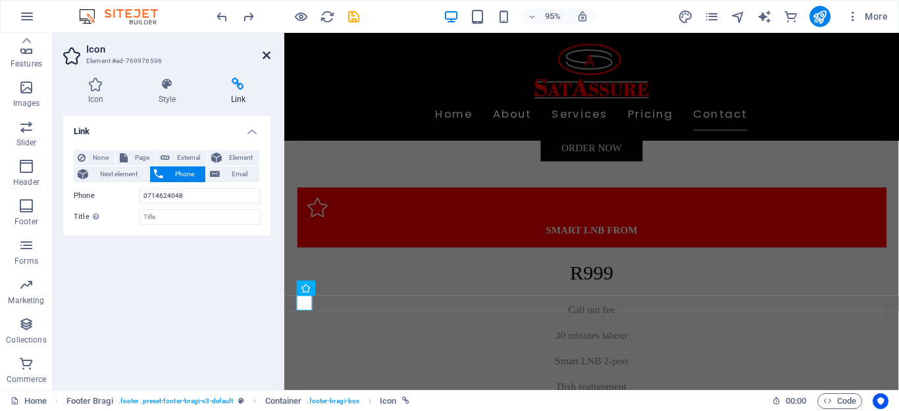
click at [263, 55] on icon at bounding box center [267, 55] width 8 height 11
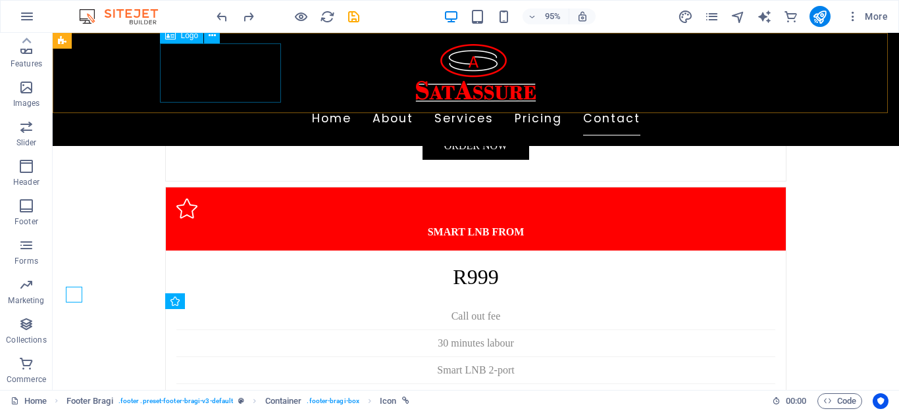
scroll to position [3279, 0]
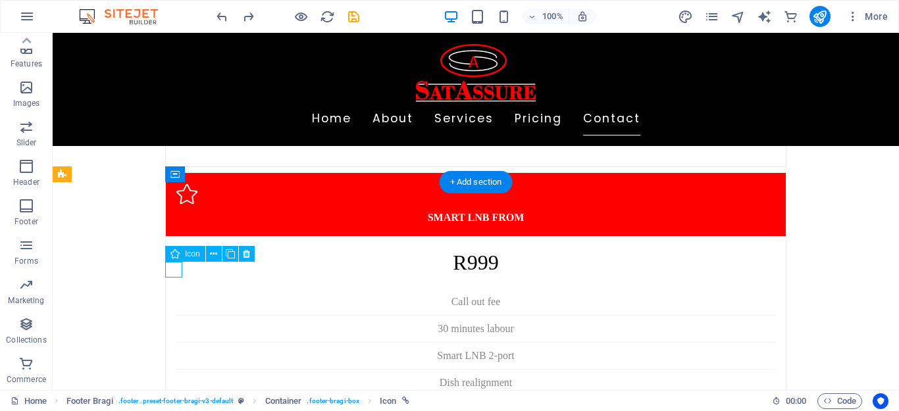
select select "xMidYMid"
select select "px"
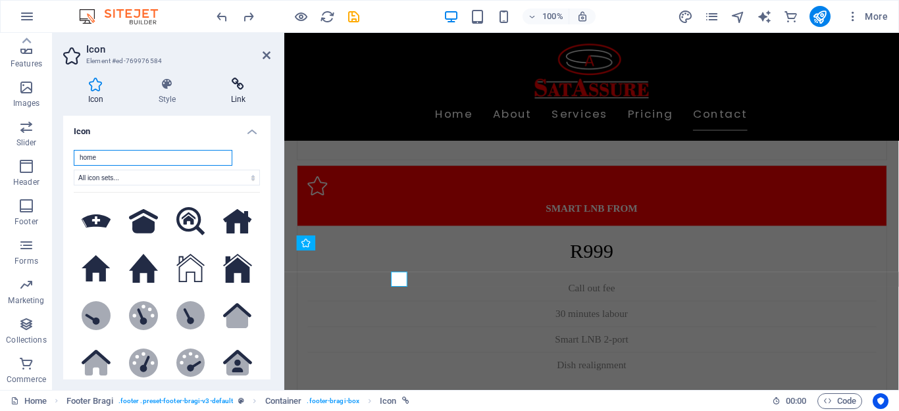
scroll to position [3257, 0]
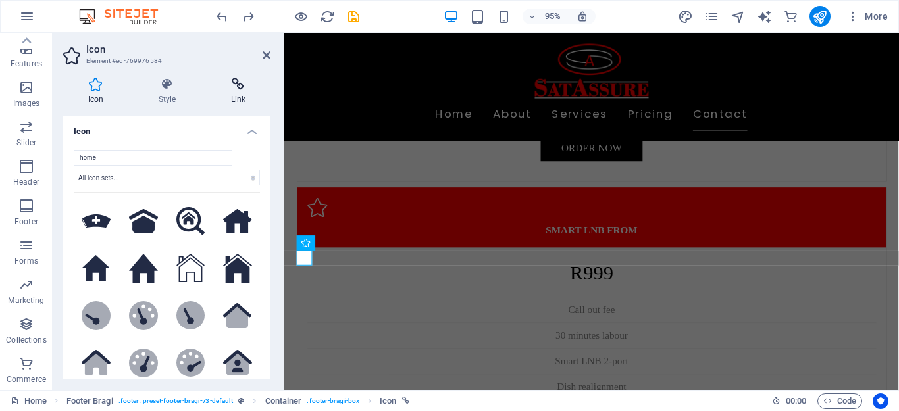
click at [240, 89] on icon at bounding box center [238, 84] width 64 height 13
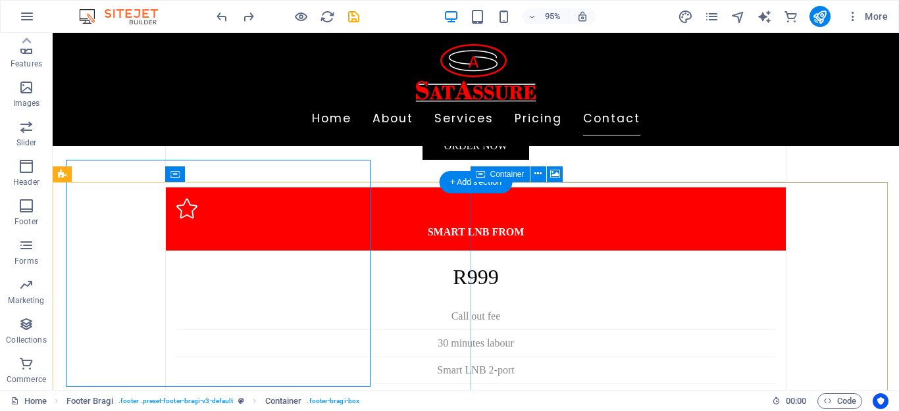
scroll to position [3279, 0]
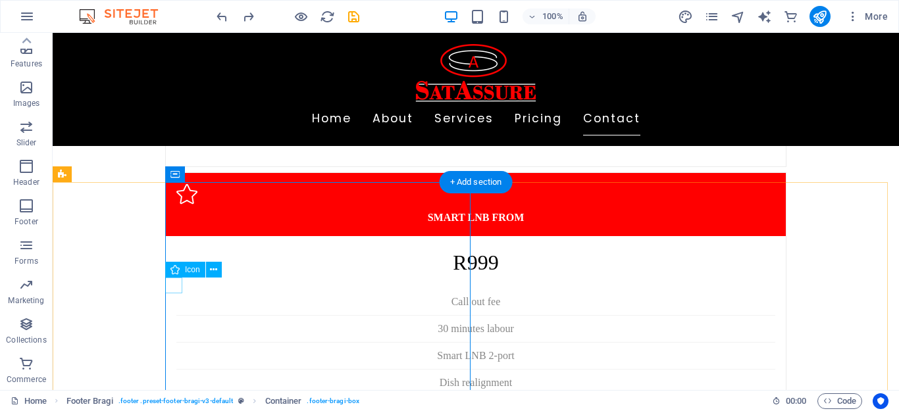
select select "xMidYMid"
select select "px"
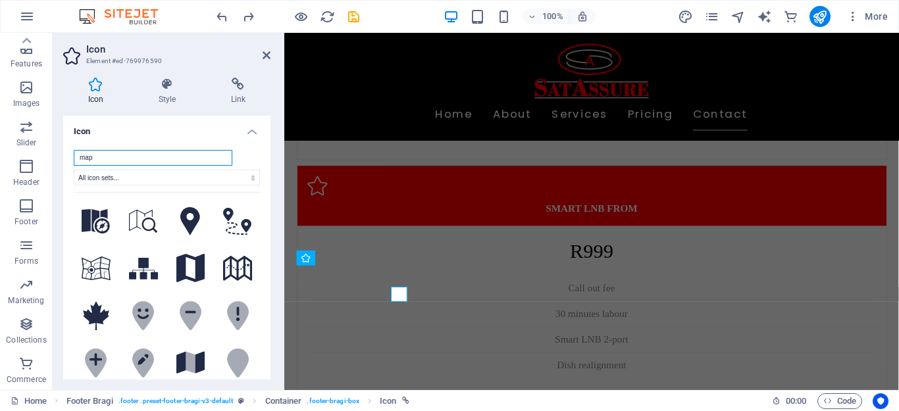
scroll to position [3257, 0]
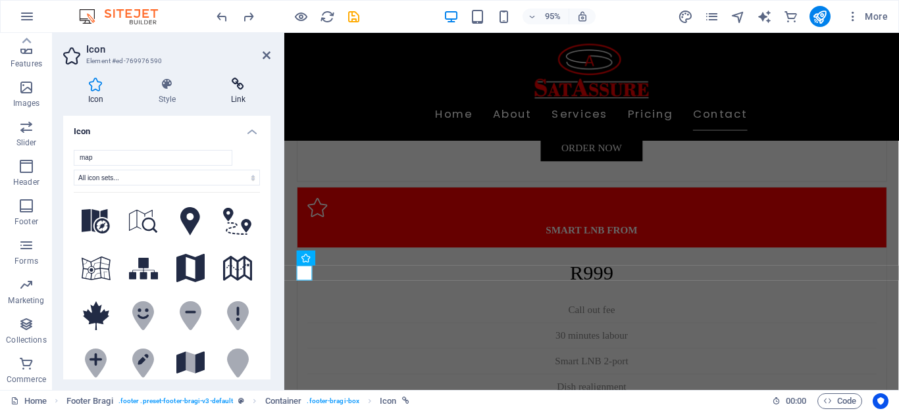
click at [245, 85] on icon at bounding box center [238, 84] width 64 height 13
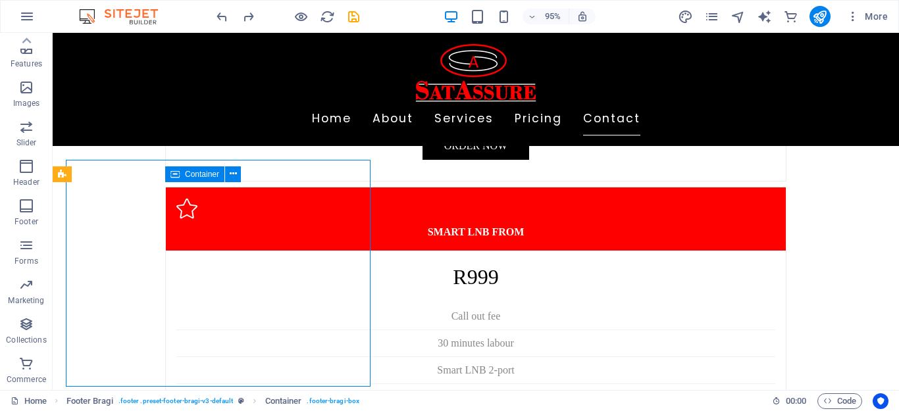
scroll to position [3279, 0]
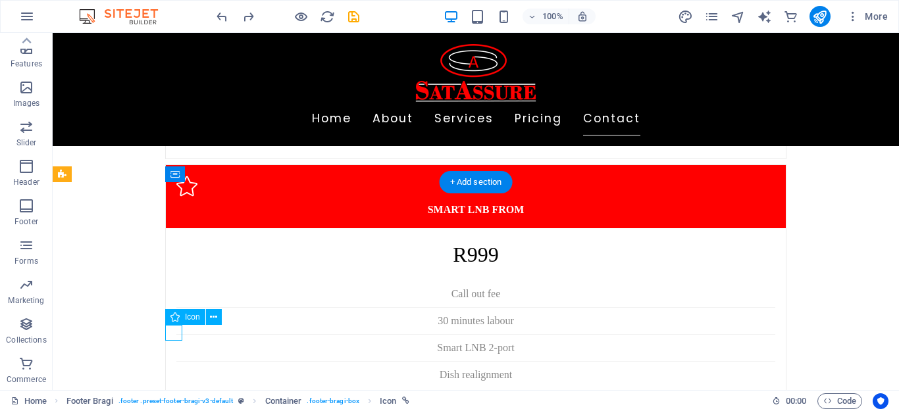
select select "xMidYMid"
select select "px"
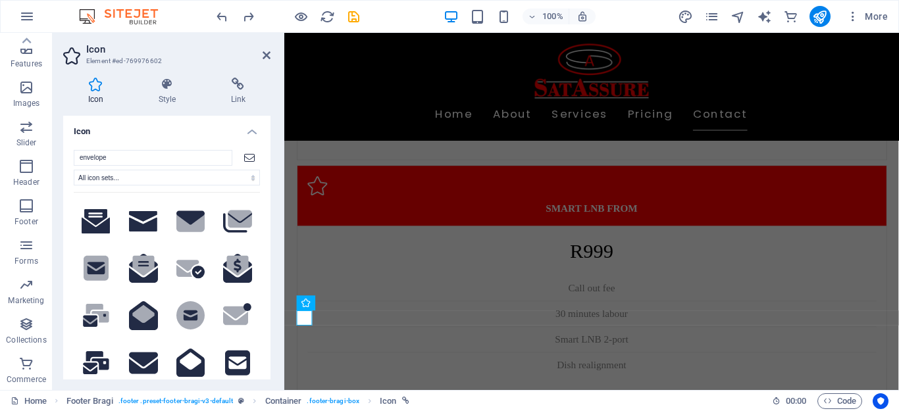
scroll to position [3257, 0]
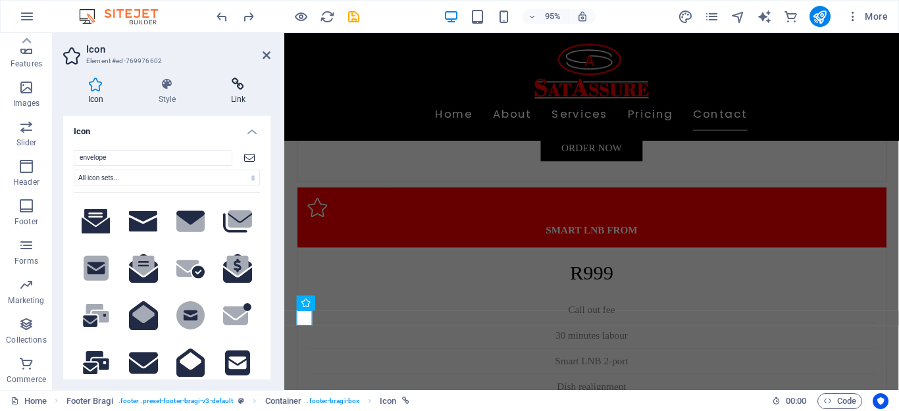
click at [242, 97] on h4 "Link" at bounding box center [238, 92] width 64 height 28
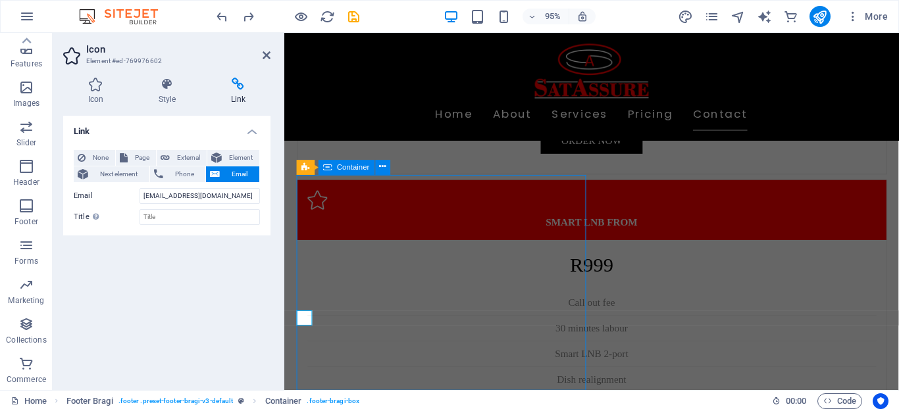
scroll to position [3279, 0]
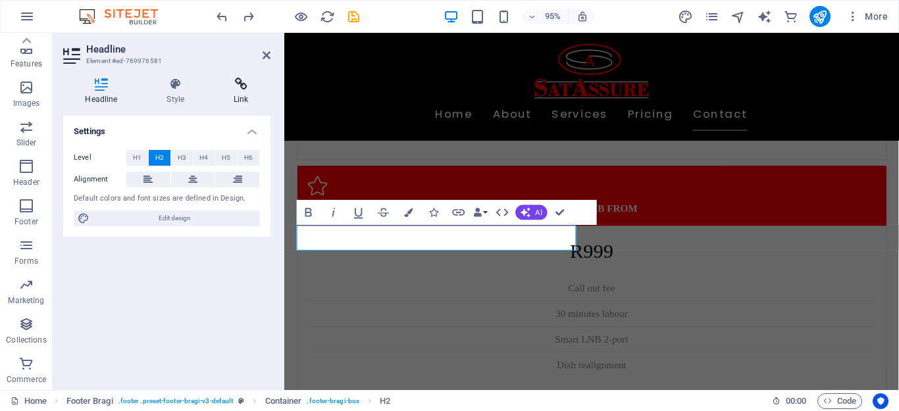
scroll to position [3257, 0]
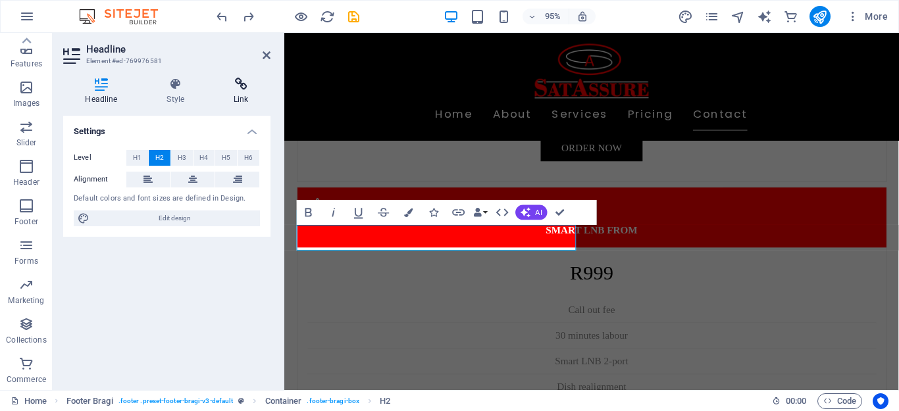
click at [232, 88] on icon at bounding box center [241, 84] width 59 height 13
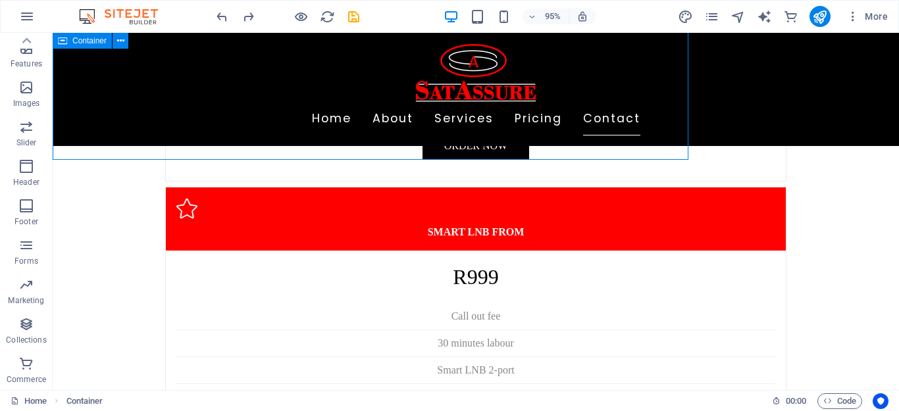
scroll to position [3279, 0]
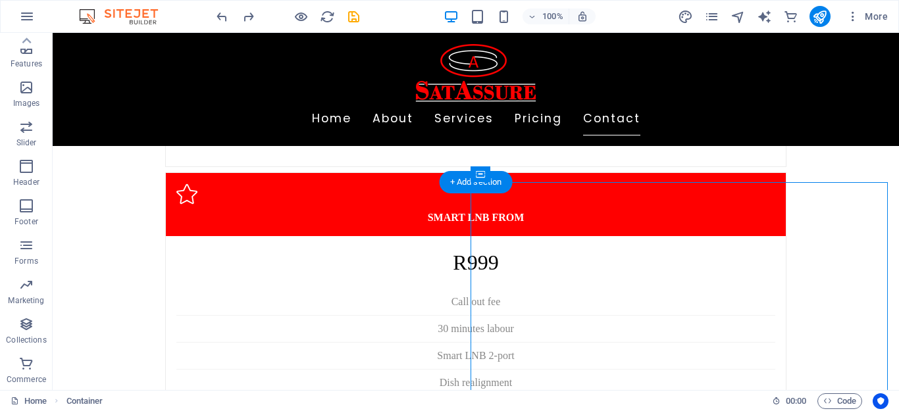
select select "px"
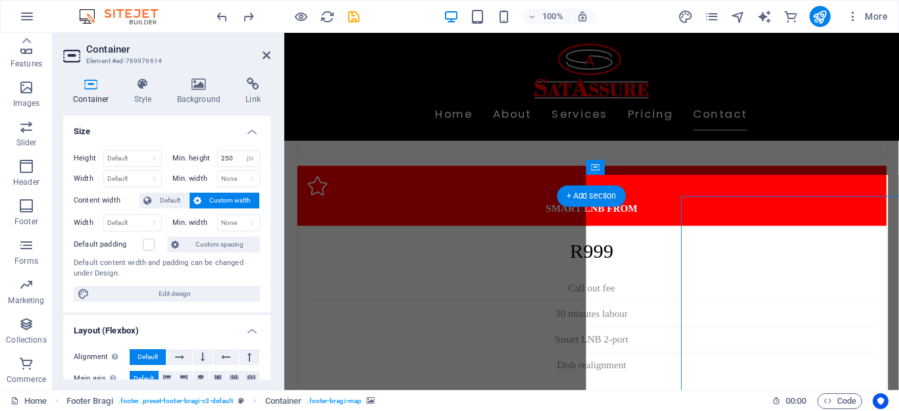
scroll to position [3257, 0]
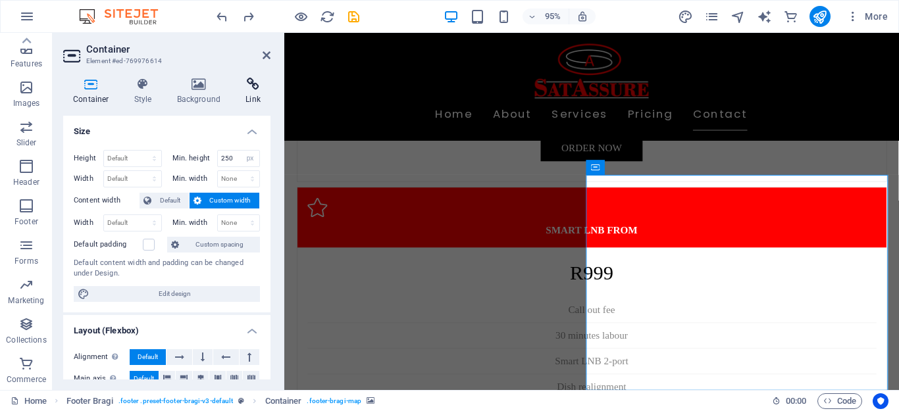
click at [251, 95] on h4 "Link" at bounding box center [253, 92] width 35 height 28
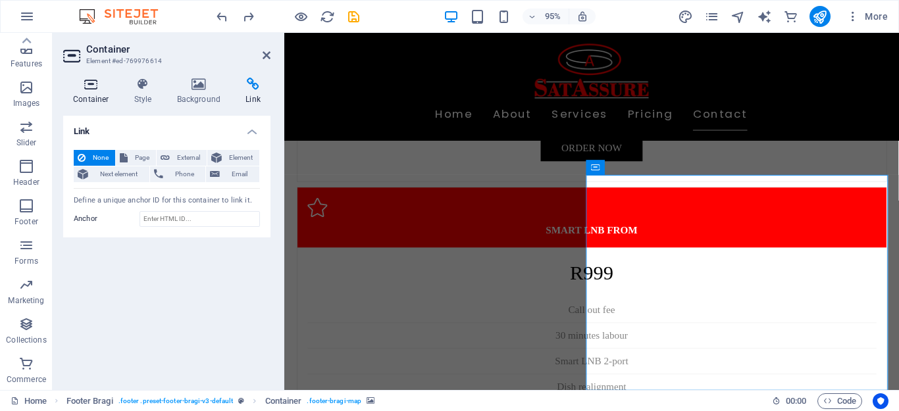
click at [93, 91] on h4 "Container" at bounding box center [93, 92] width 61 height 28
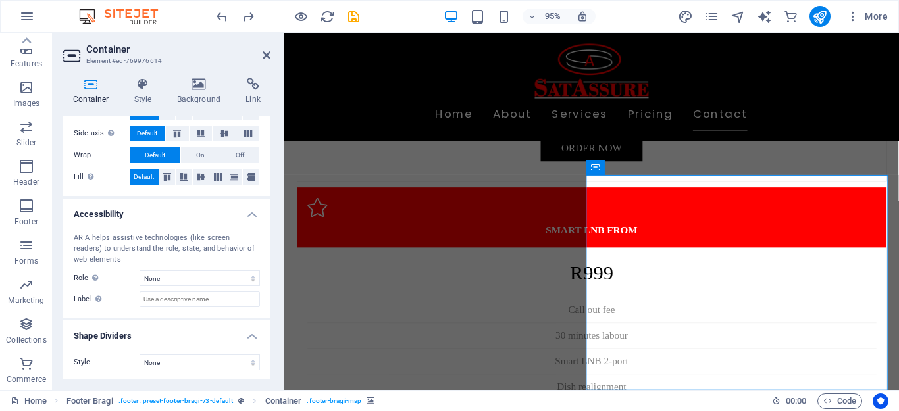
scroll to position [268, 0]
click at [189, 91] on h4 "Background" at bounding box center [201, 92] width 69 height 28
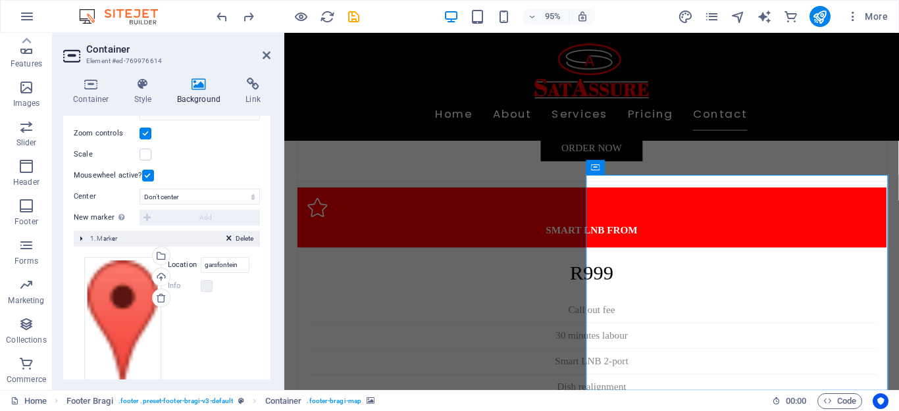
scroll to position [261, 0]
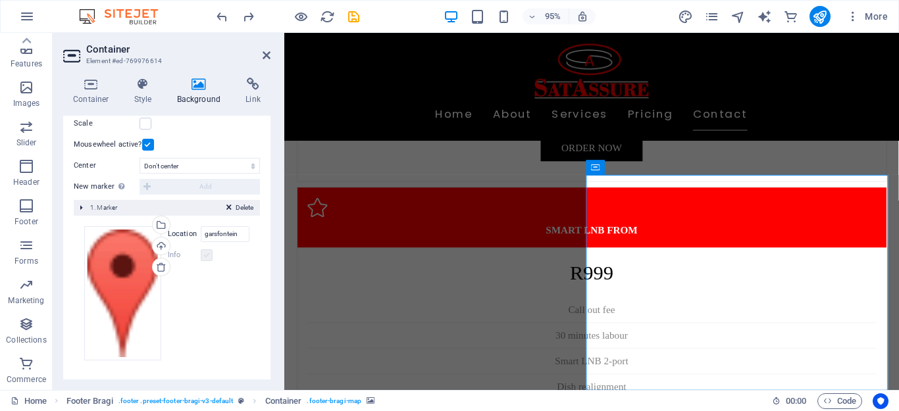
click at [207, 256] on label at bounding box center [207, 255] width 12 height 12
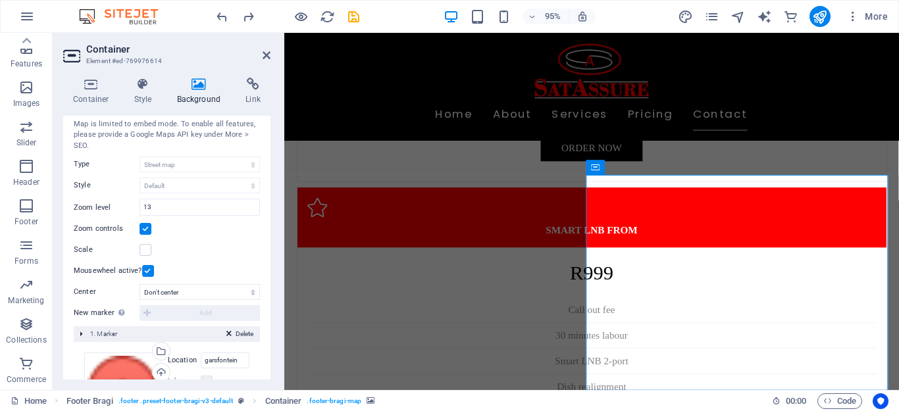
scroll to position [129, 0]
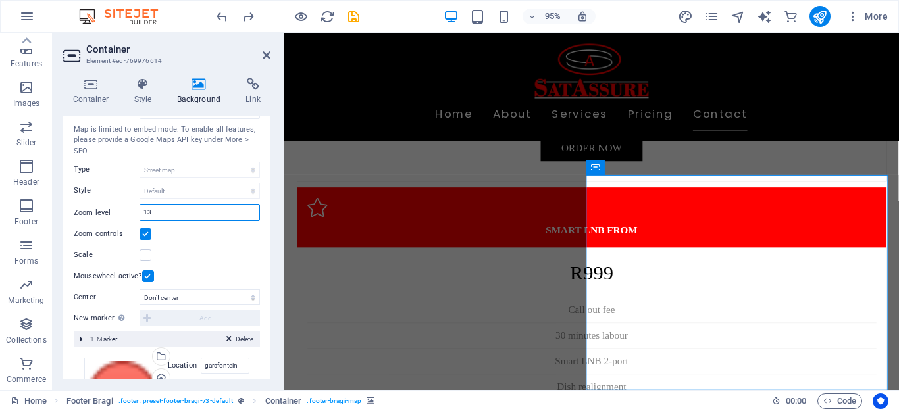
click at [161, 209] on input "13" at bounding box center [199, 213] width 119 height 16
type input "1"
type input "5"
type input "11"
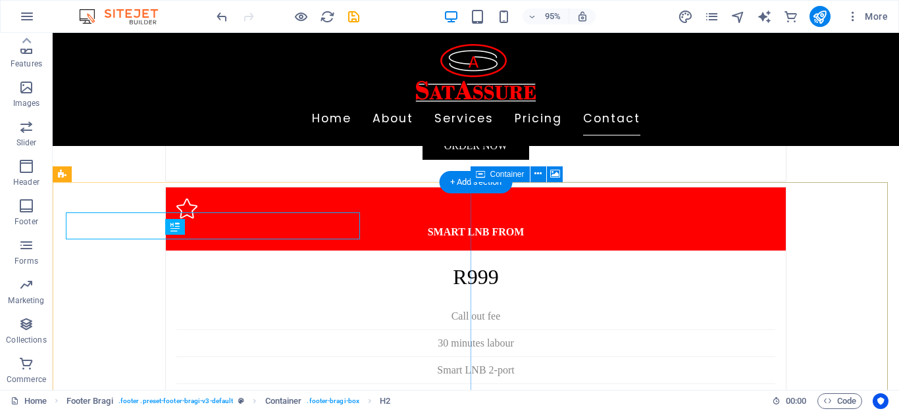
scroll to position [3279, 0]
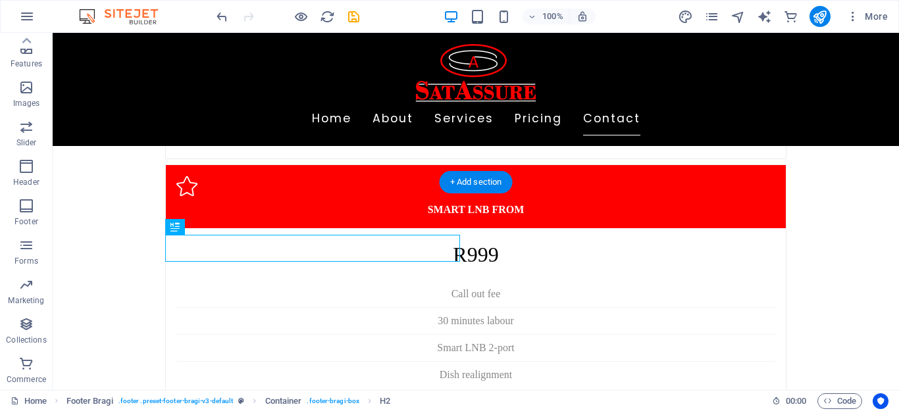
drag, startPoint x: 624, startPoint y: 303, endPoint x: 664, endPoint y: 322, distance: 44.1
drag, startPoint x: 672, startPoint y: 302, endPoint x: 684, endPoint y: 327, distance: 27.7
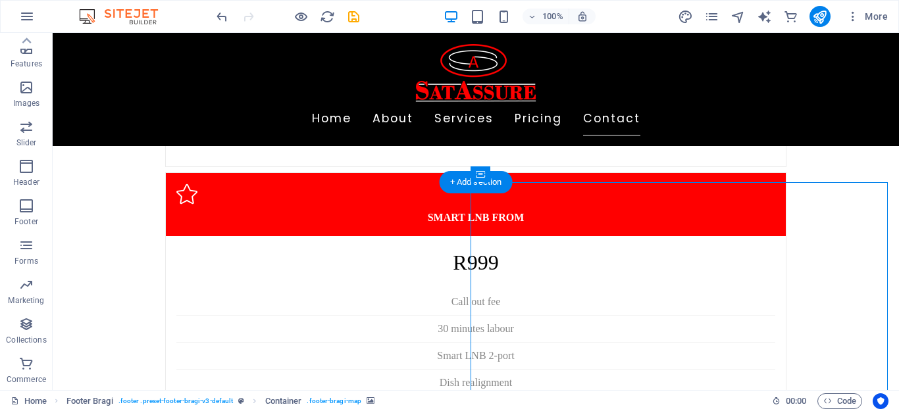
scroll to position [3257, 0]
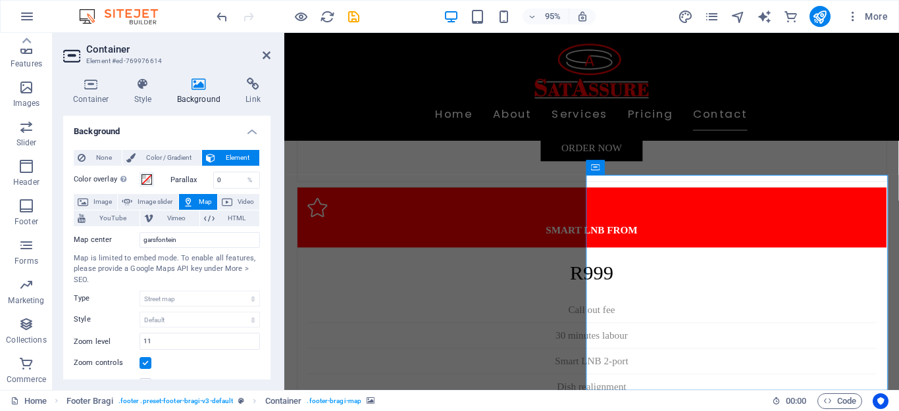
click at [208, 231] on div "Map center garsfontein Map is limited to embed mode. To enable all features, pl…" at bounding box center [167, 320] width 186 height 187
click at [205, 238] on input "garsfontein" at bounding box center [199, 240] width 120 height 16
type input "g"
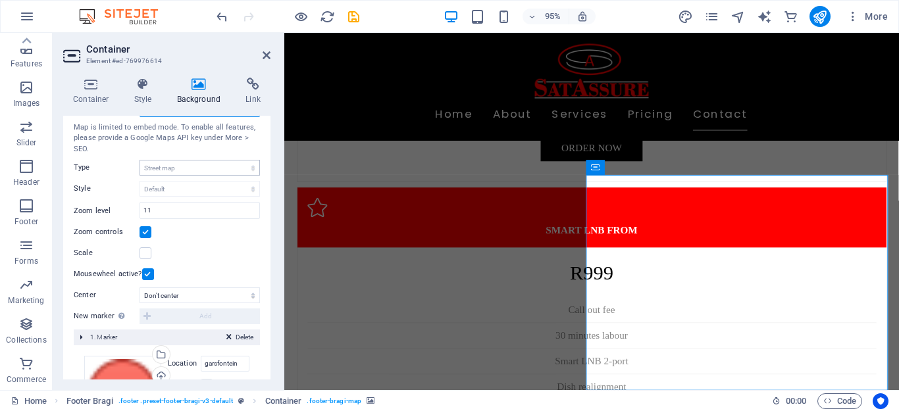
scroll to position [132, 0]
type input "pretoria"
click at [182, 213] on input "11" at bounding box center [199, 210] width 119 height 16
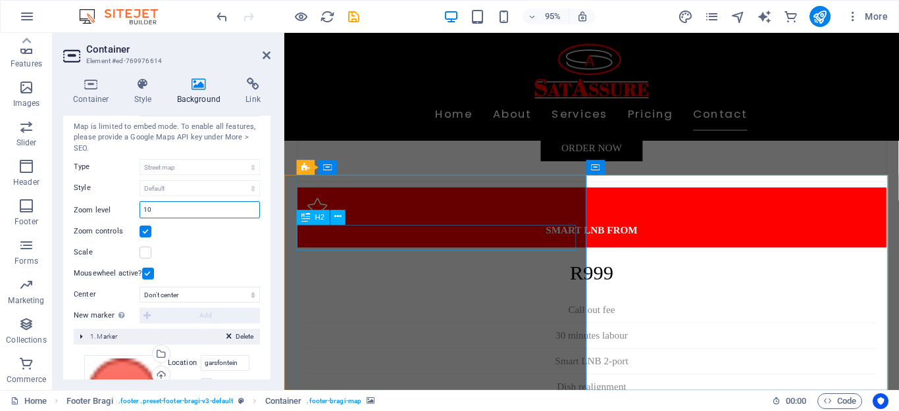
type input "10"
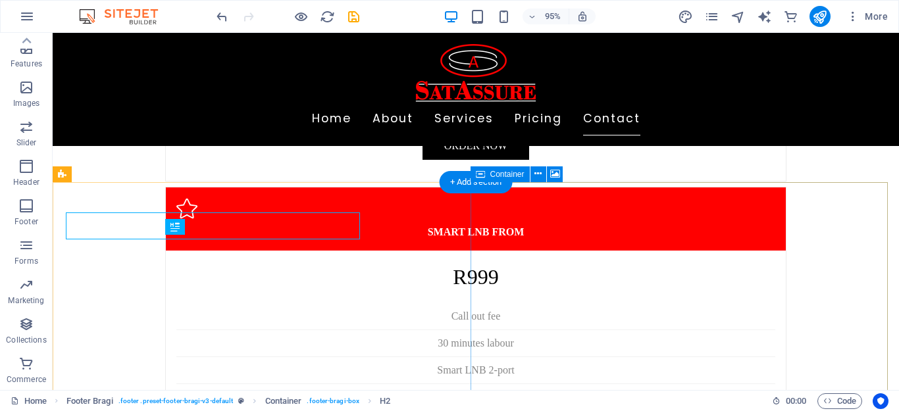
scroll to position [3279, 0]
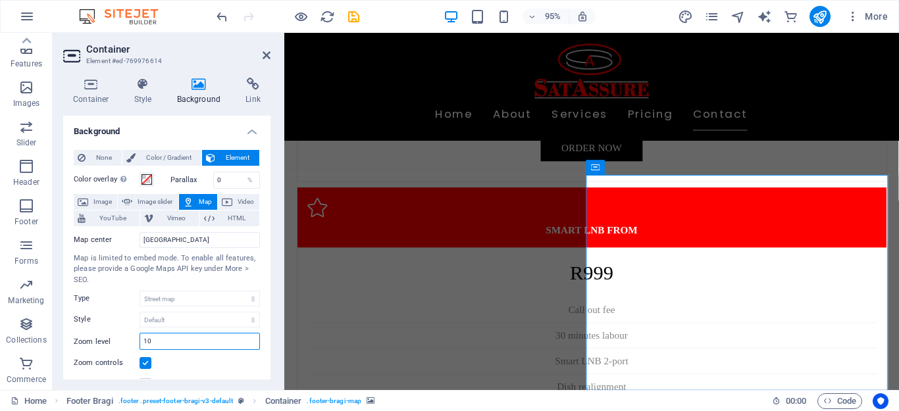
click at [169, 339] on input "10" at bounding box center [199, 342] width 119 height 16
type input "11"
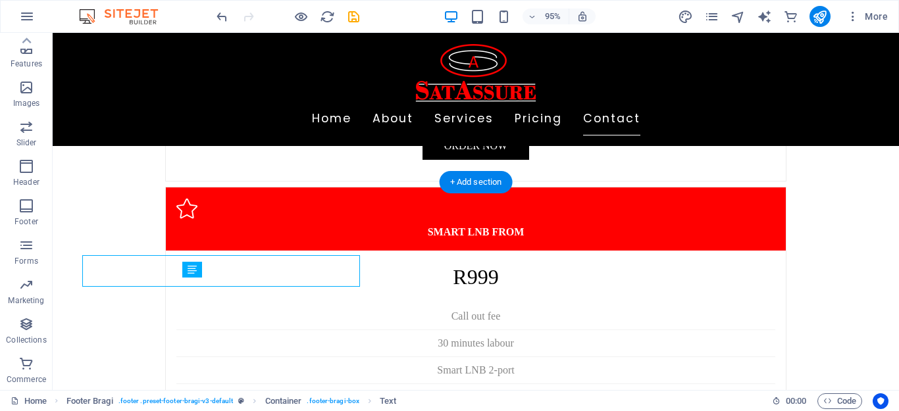
scroll to position [3279, 0]
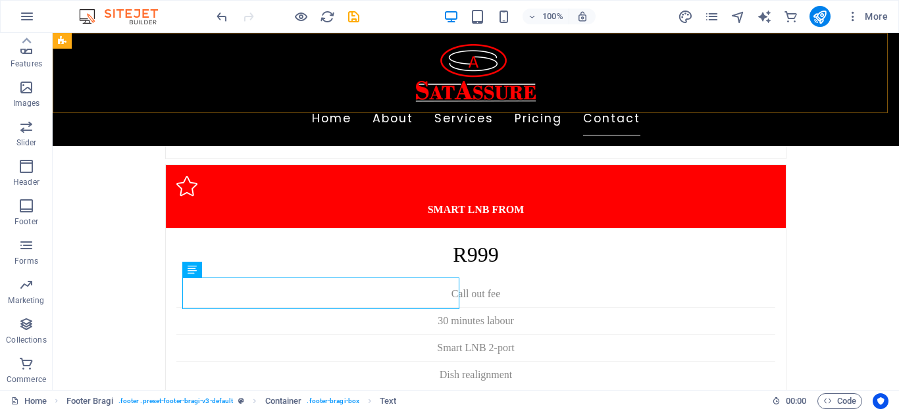
click at [105, 72] on div "Home About Services Pricing Contact" at bounding box center [476, 89] width 846 height 113
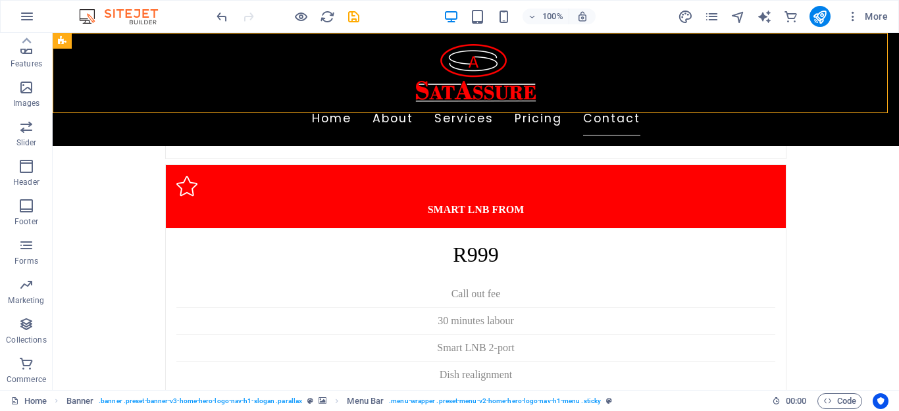
click at [105, 72] on div "Home About Services Pricing Contact" at bounding box center [476, 89] width 846 height 113
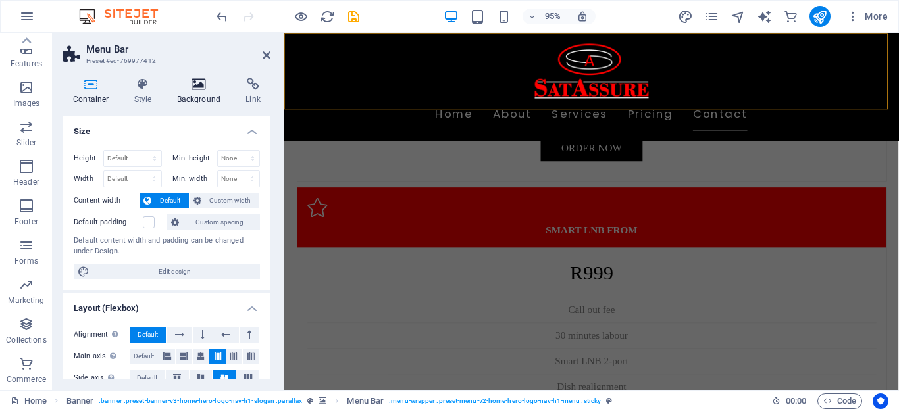
click at [179, 91] on h4 "Background" at bounding box center [201, 92] width 69 height 28
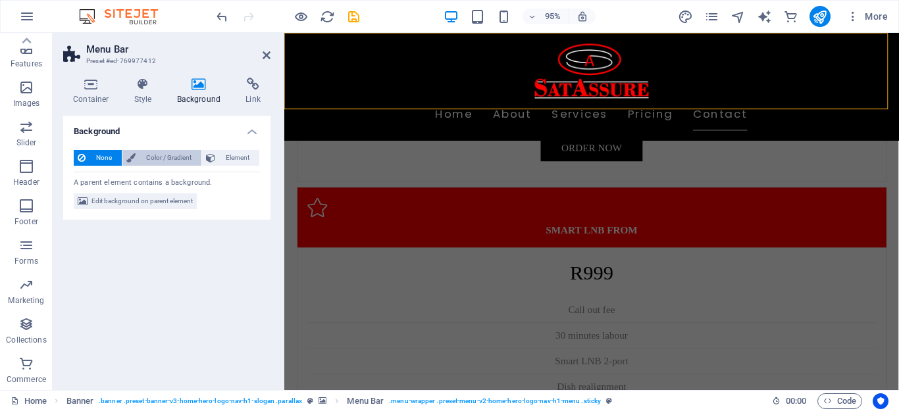
click at [169, 153] on span "Color / Gradient" at bounding box center [168, 158] width 58 height 16
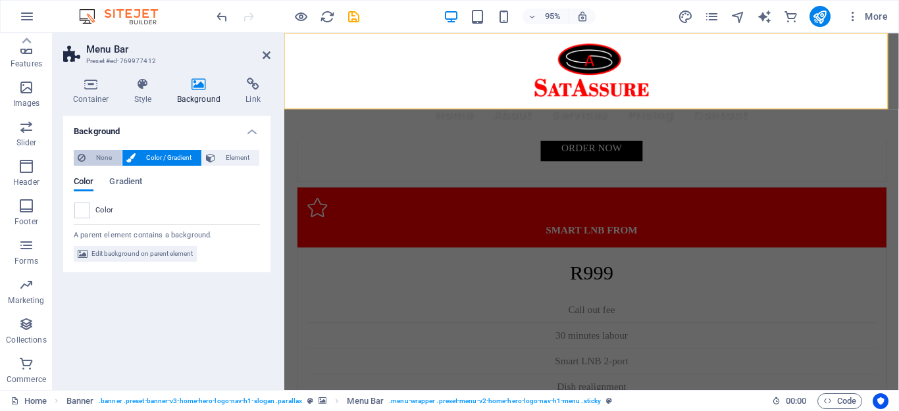
click at [109, 152] on span "None" at bounding box center [103, 158] width 28 height 16
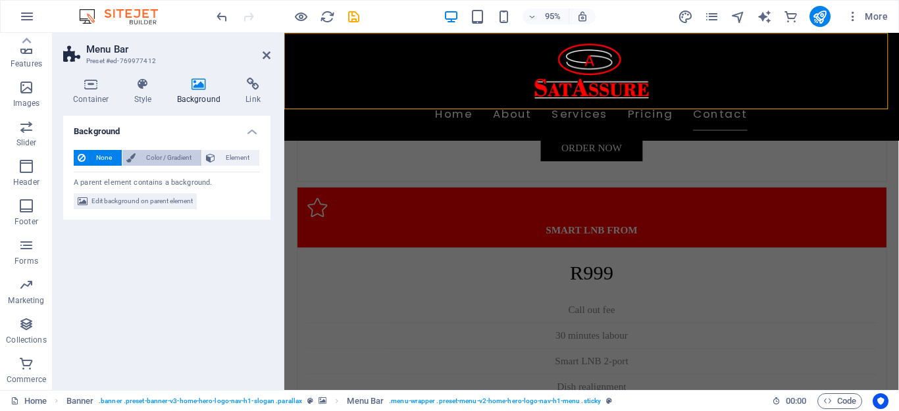
click at [145, 154] on span "Color / Gradient" at bounding box center [168, 158] width 58 height 16
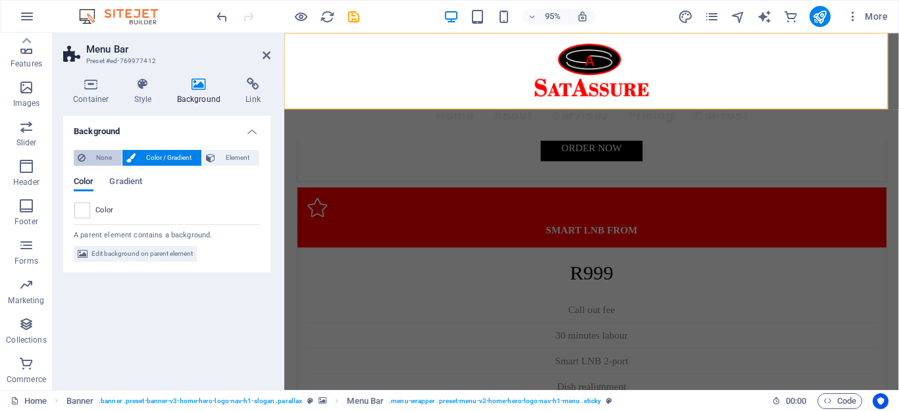
click at [111, 154] on span "None" at bounding box center [103, 158] width 28 height 16
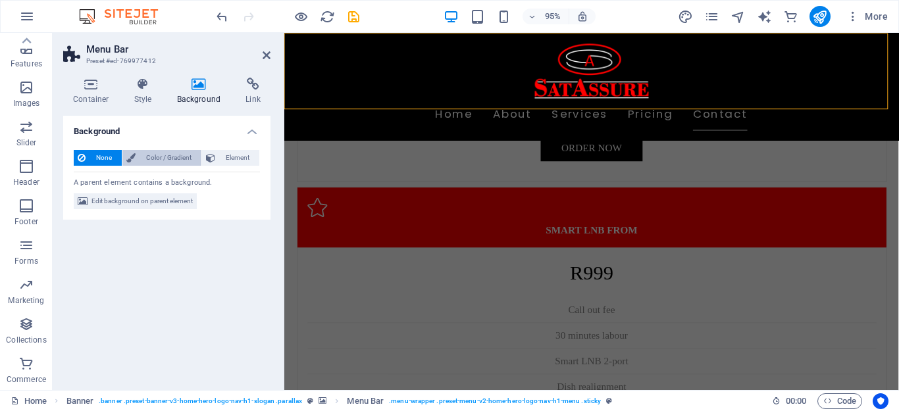
click at [153, 161] on span "Color / Gradient" at bounding box center [168, 158] width 58 height 16
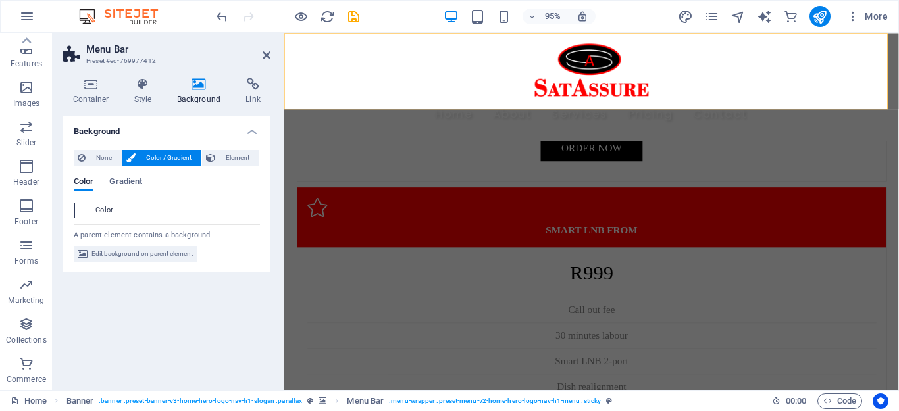
click at [81, 215] on span at bounding box center [82, 210] width 14 height 14
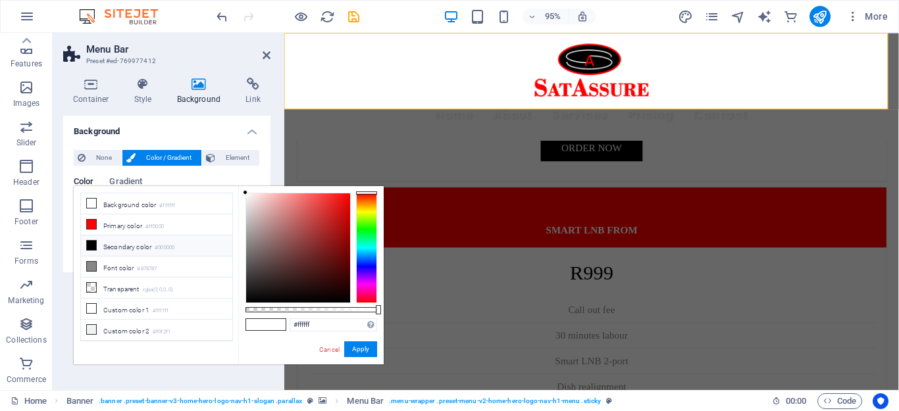
click at [120, 241] on li "Secondary color #000000" at bounding box center [156, 246] width 151 height 21
type input "#000000"
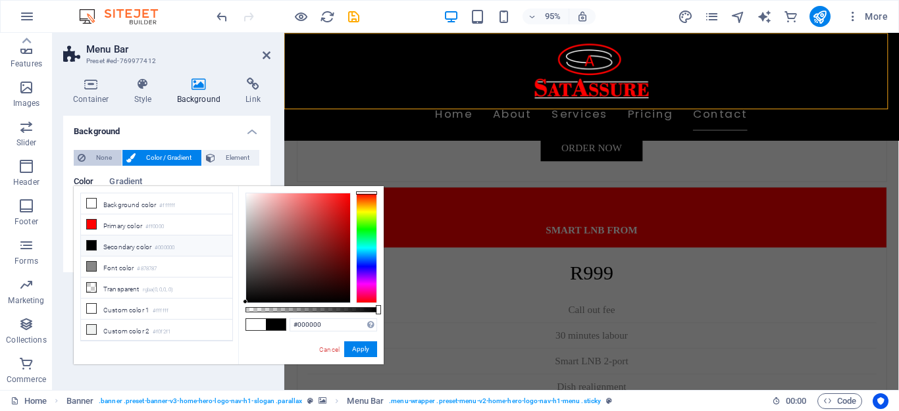
click at [94, 152] on span "None" at bounding box center [103, 158] width 28 height 16
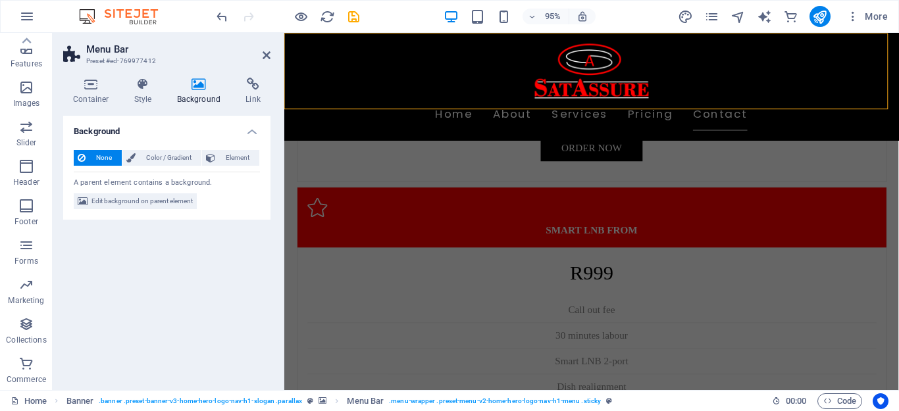
click at [96, 107] on div "Container Style Background Link Size Height Default px rem % vh vw Min. height …" at bounding box center [166, 229] width 207 height 302
click at [91, 89] on icon at bounding box center [91, 84] width 56 height 13
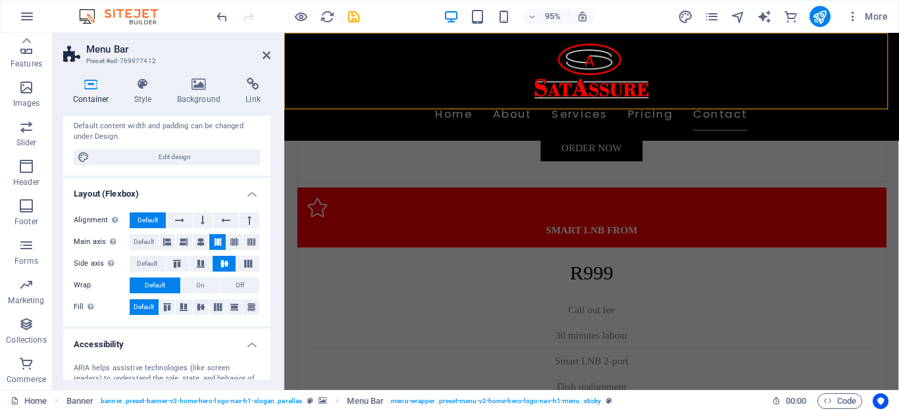
scroll to position [132, 0]
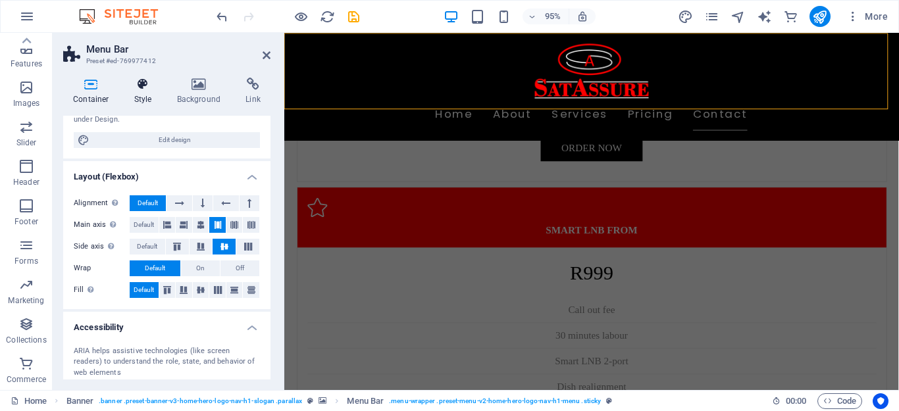
click at [134, 92] on h4 "Style" at bounding box center [145, 92] width 43 height 28
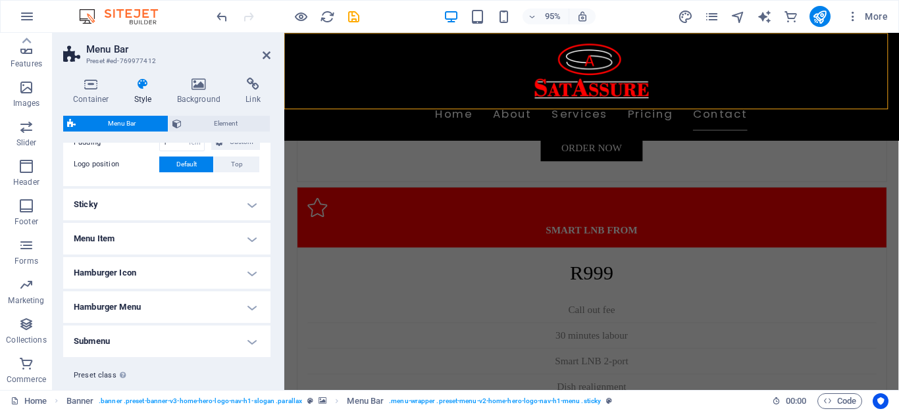
scroll to position [329, 0]
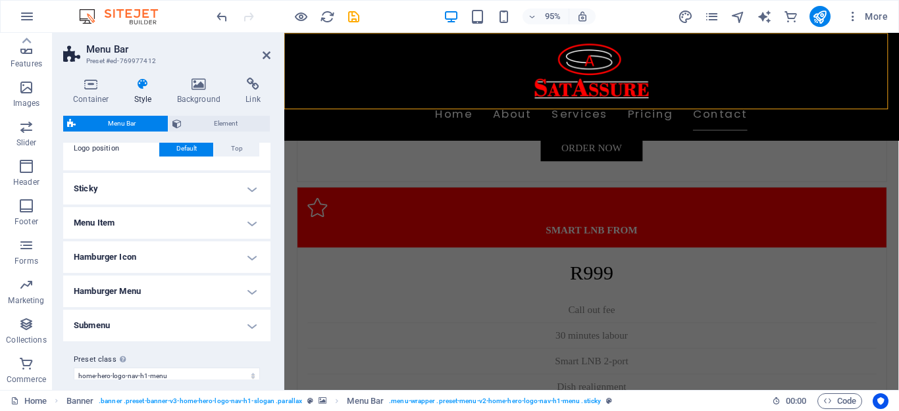
click at [216, 186] on h4 "Sticky" at bounding box center [166, 189] width 207 height 32
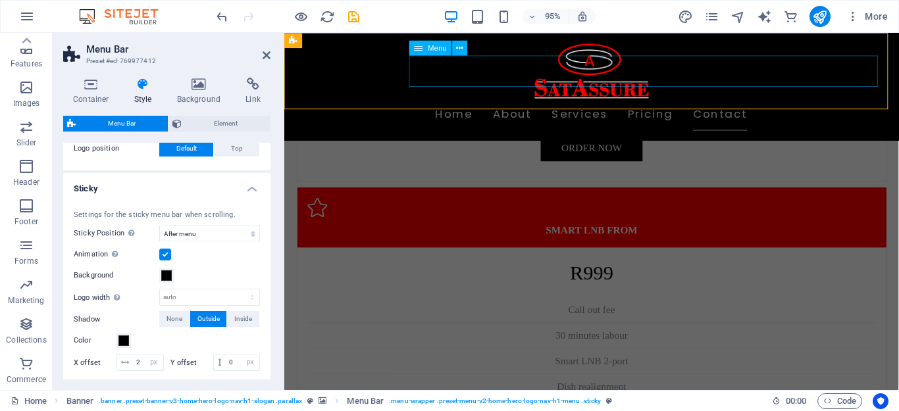
click at [667, 103] on nav "Home About Services Pricing Contact" at bounding box center [607, 119] width 621 height 33
select select
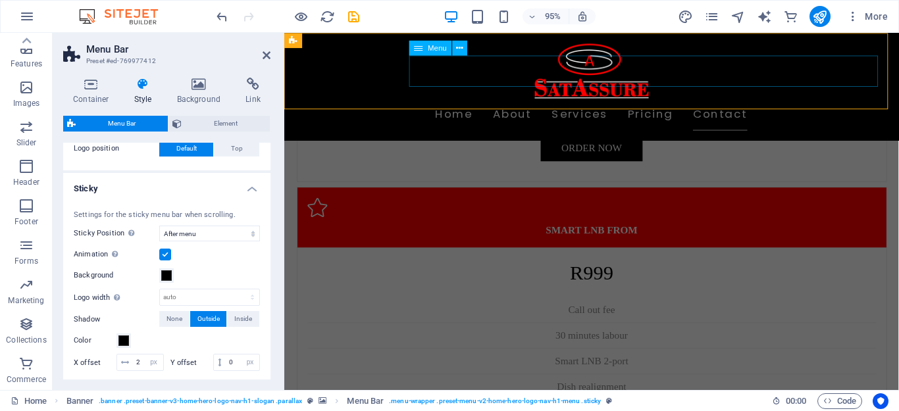
select select
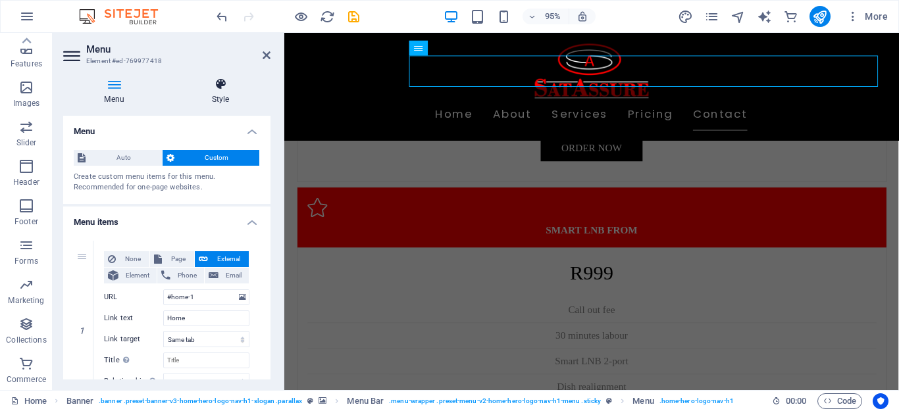
click at [220, 94] on h4 "Style" at bounding box center [220, 92] width 100 height 28
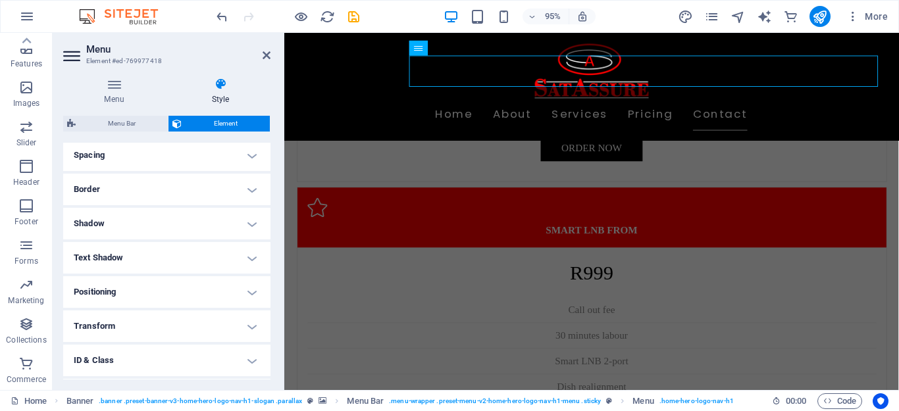
scroll to position [0, 0]
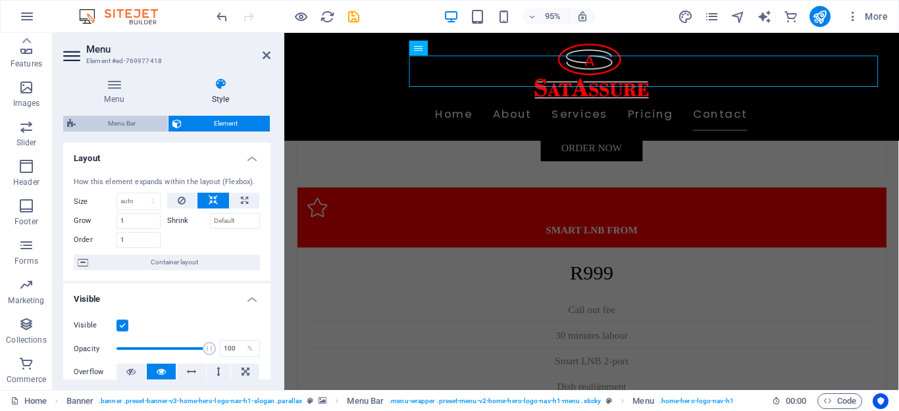
click at [122, 117] on span "Menu Bar" at bounding box center [122, 124] width 84 height 16
select select "rem"
select select "sticky_menu"
select select "px"
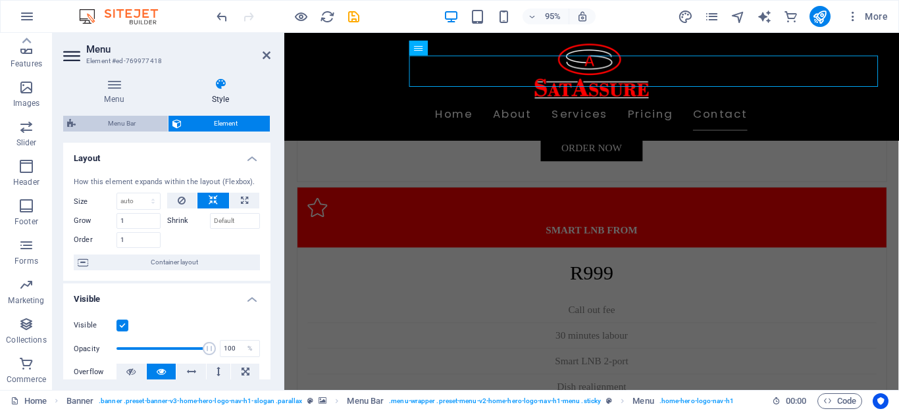
select select "px"
select select "preset-menu-v2-home-hero-logo-nav-h1-menu"
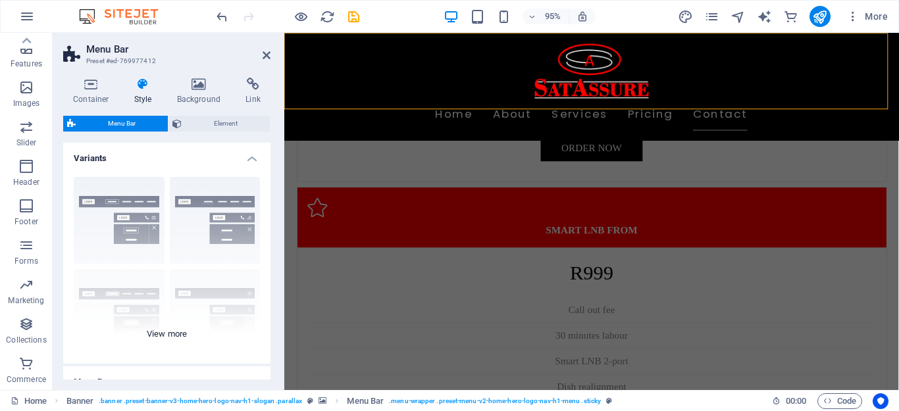
click at [176, 329] on div "Border Centered Default Fixed Loki Trigger Wide XXL" at bounding box center [166, 264] width 207 height 197
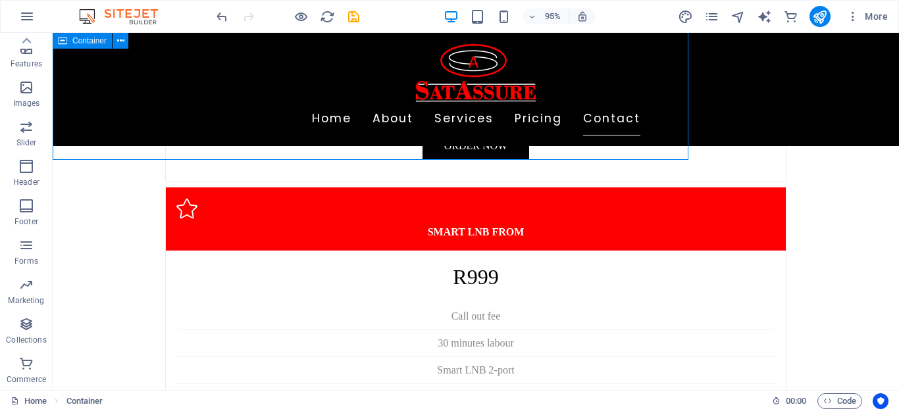
scroll to position [3279, 0]
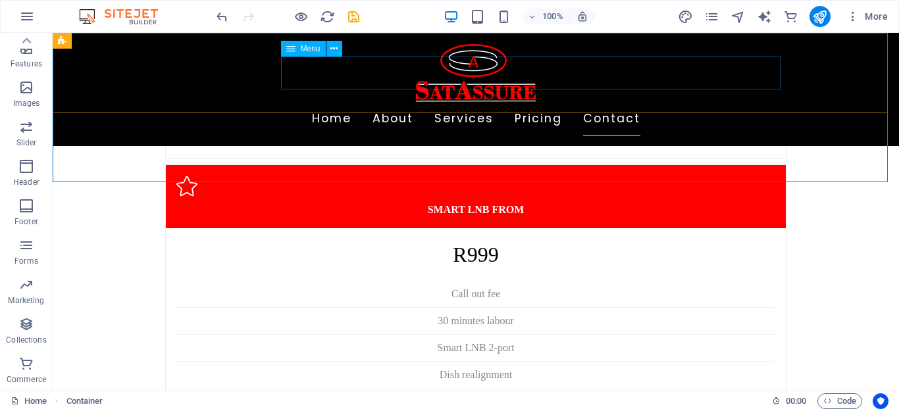
click at [508, 103] on nav "Home About Services Pricing Contact" at bounding box center [475, 119] width 621 height 33
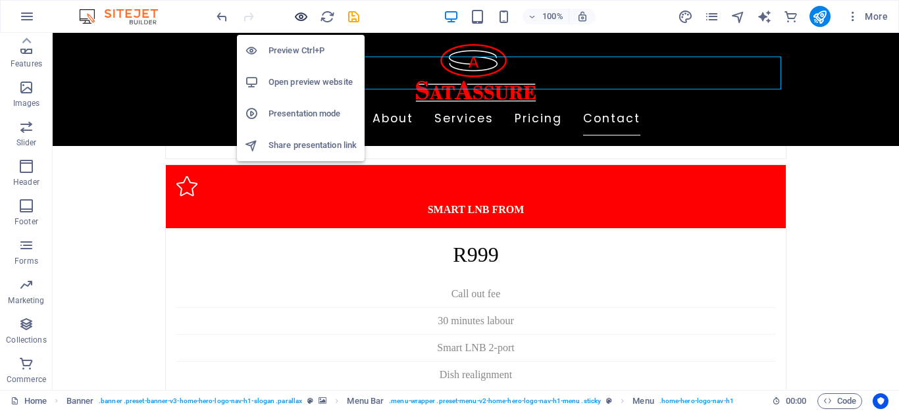
click at [293, 15] on icon "button" at bounding box center [300, 16] width 15 height 15
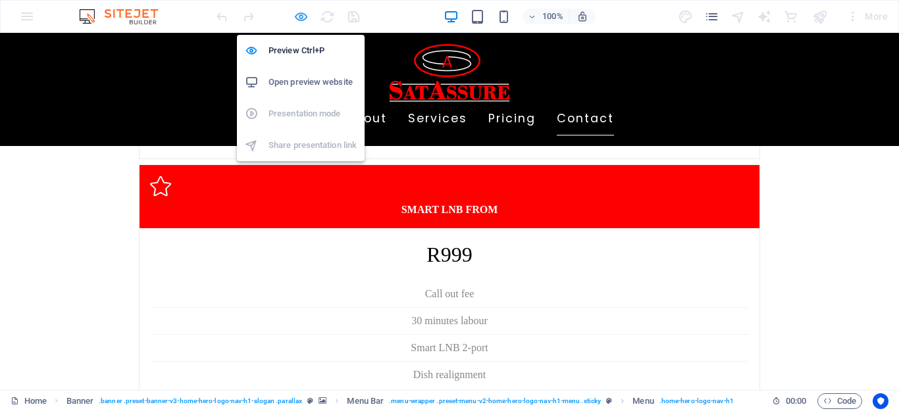
scroll to position [3085, 0]
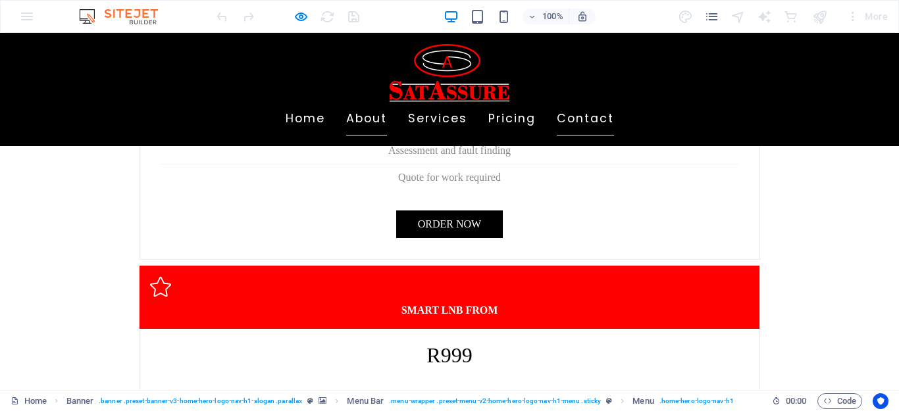
click at [387, 103] on link "About" at bounding box center [366, 119] width 41 height 33
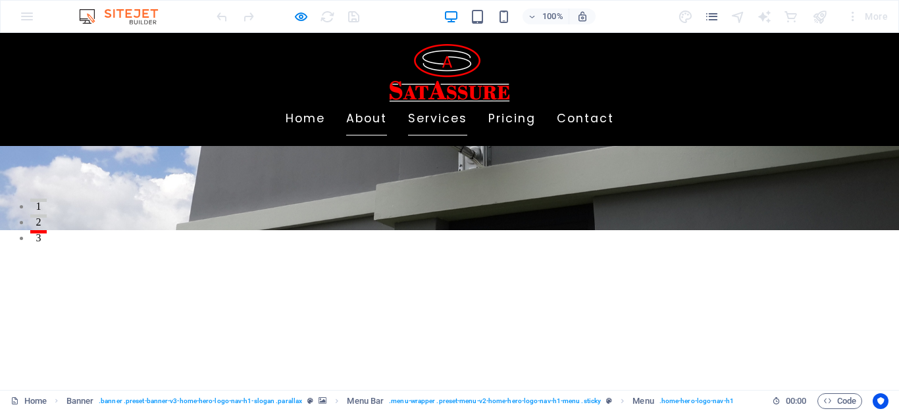
click at [467, 103] on link "Services" at bounding box center [437, 119] width 59 height 33
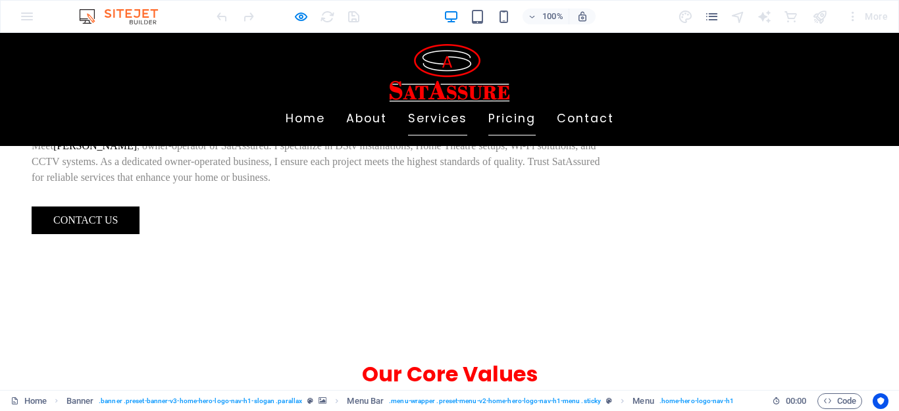
click at [536, 103] on link "Pricing" at bounding box center [511, 119] width 47 height 33
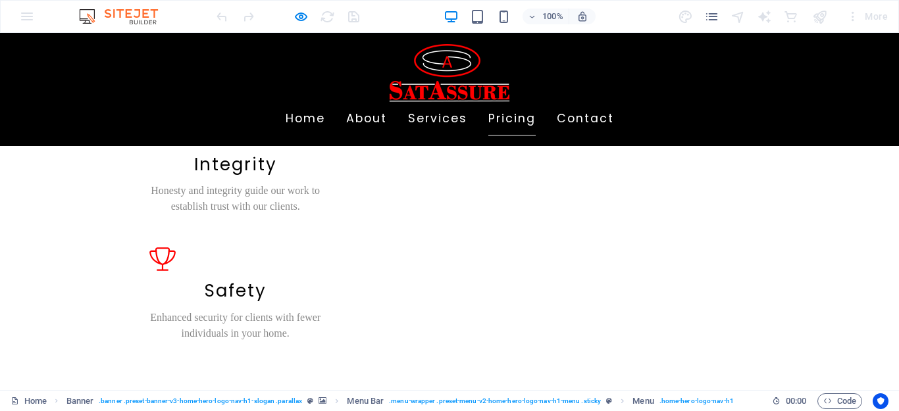
scroll to position [1271, 0]
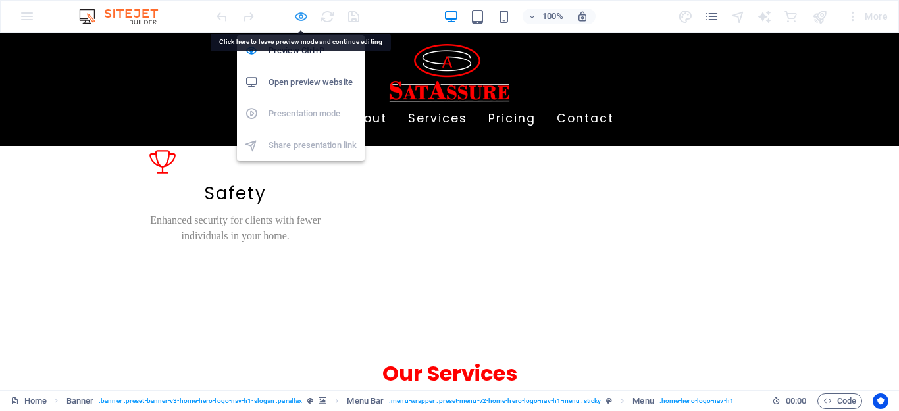
click at [295, 16] on icon "button" at bounding box center [300, 16] width 15 height 15
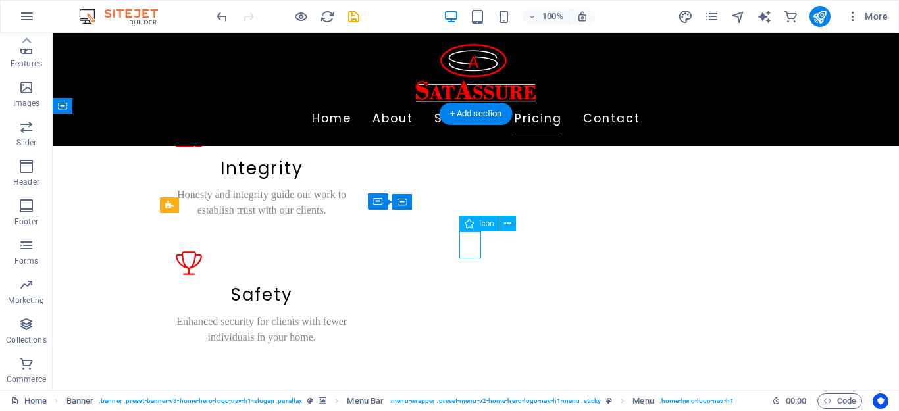
select select "xMidYMid"
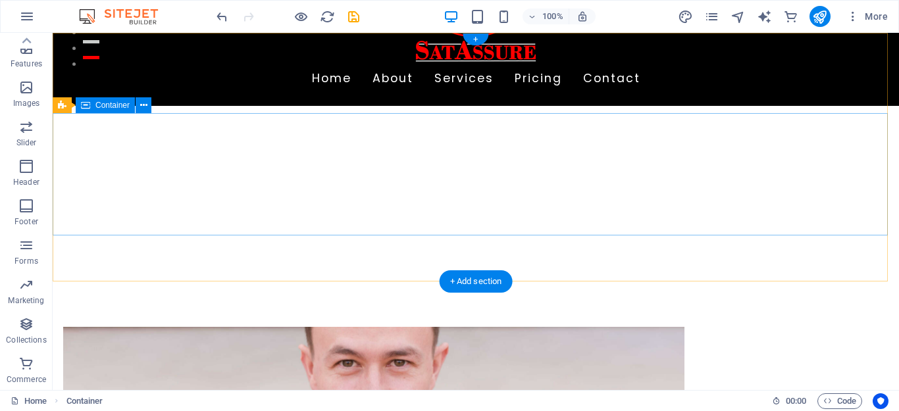
scroll to position [0, 0]
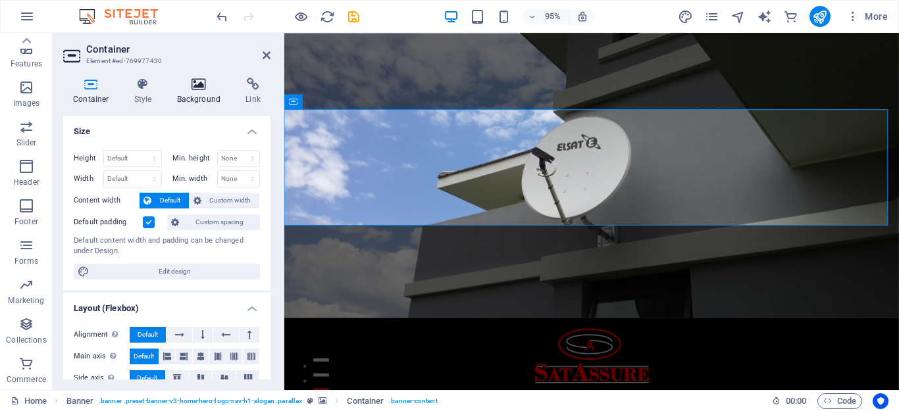
click at [201, 89] on icon at bounding box center [199, 84] width 64 height 13
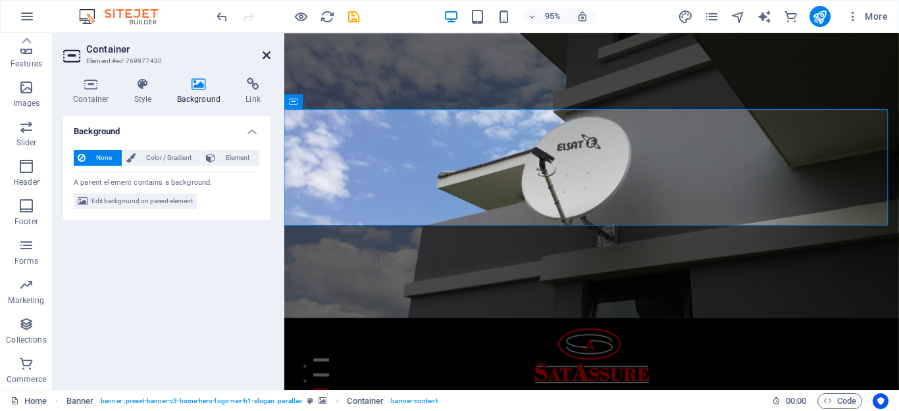
click at [265, 54] on icon at bounding box center [267, 55] width 8 height 11
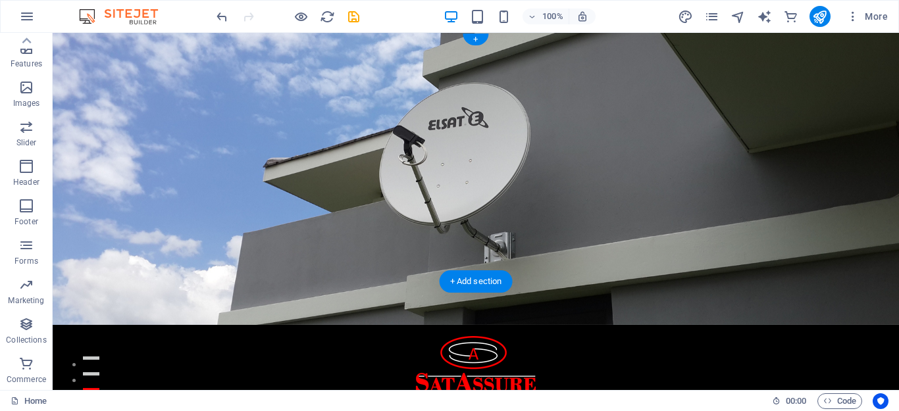
click at [753, 262] on figure at bounding box center [476, 179] width 846 height 292
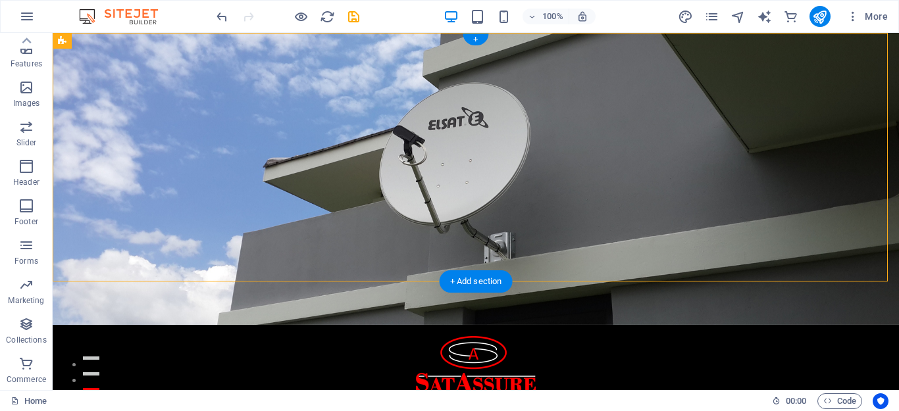
click at [753, 262] on figure at bounding box center [476, 179] width 846 height 292
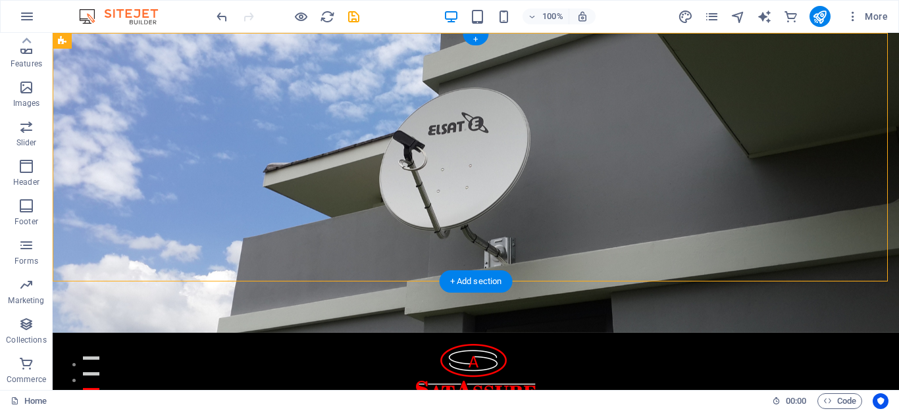
select select "preset-banner-v3-home-hero-logo-nav-h1-slogan"
select select "%"
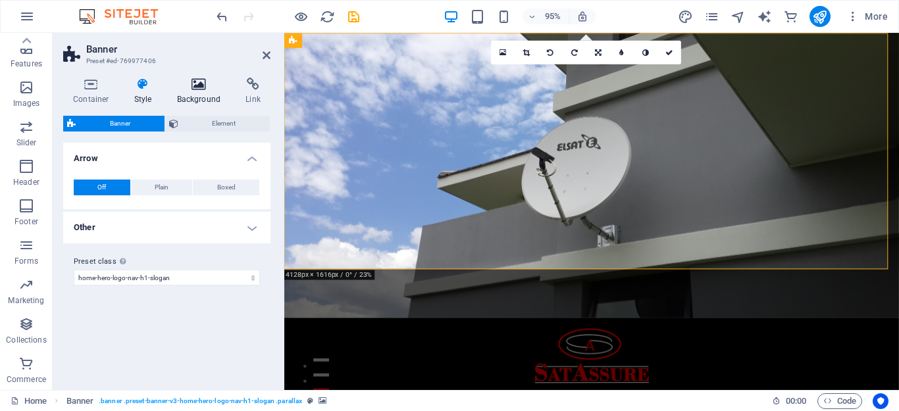
click at [206, 96] on h4 "Background" at bounding box center [201, 92] width 69 height 28
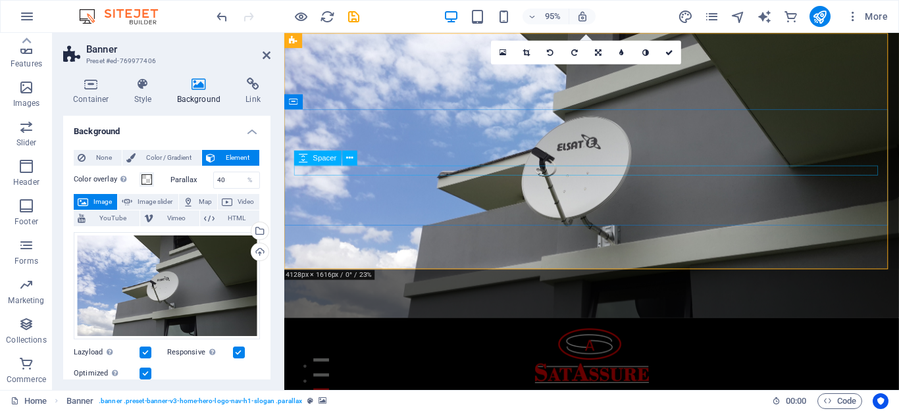
drag, startPoint x: 418, startPoint y: 182, endPoint x: 644, endPoint y: 175, distance: 225.8
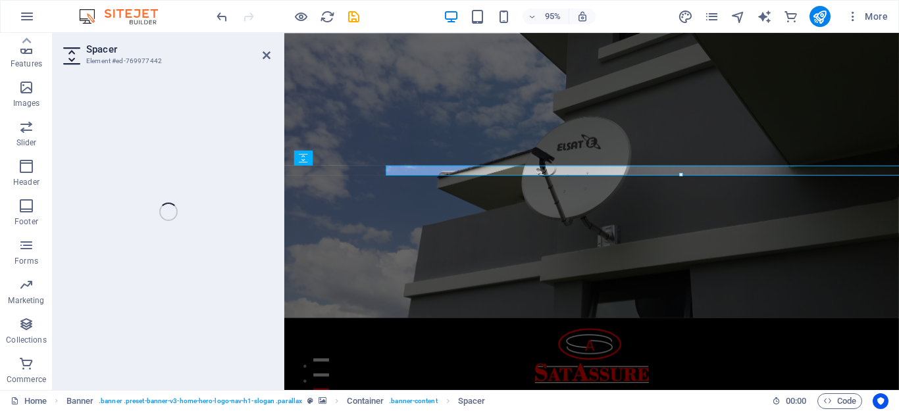
select select "px"
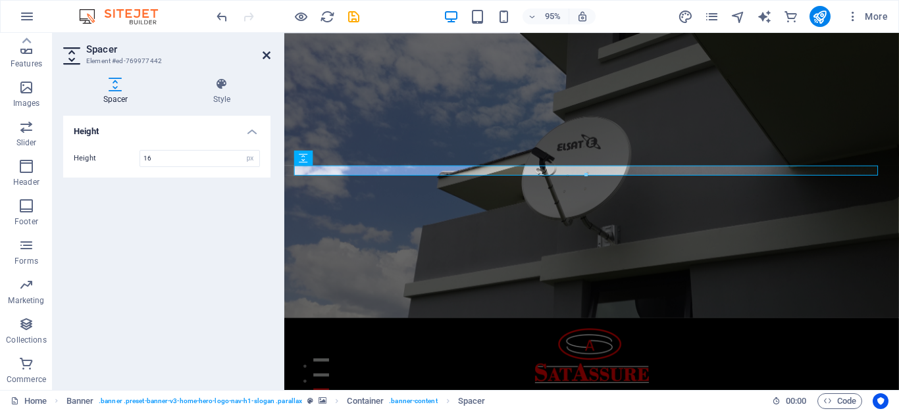
click at [265, 60] on icon at bounding box center [267, 55] width 8 height 11
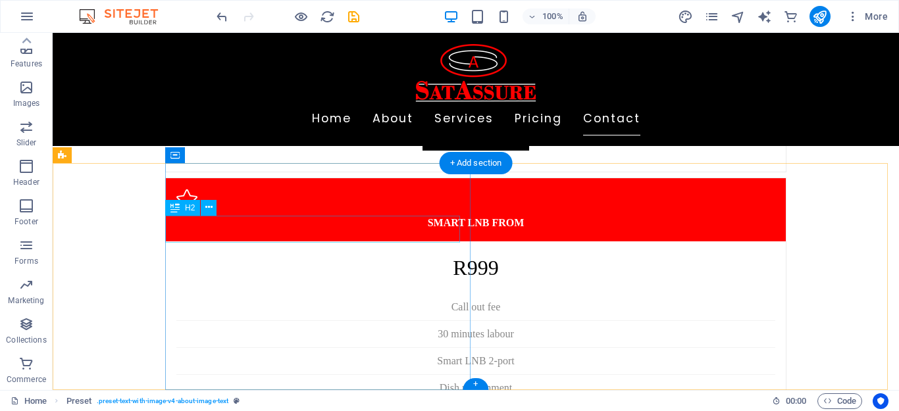
scroll to position [3298, 0]
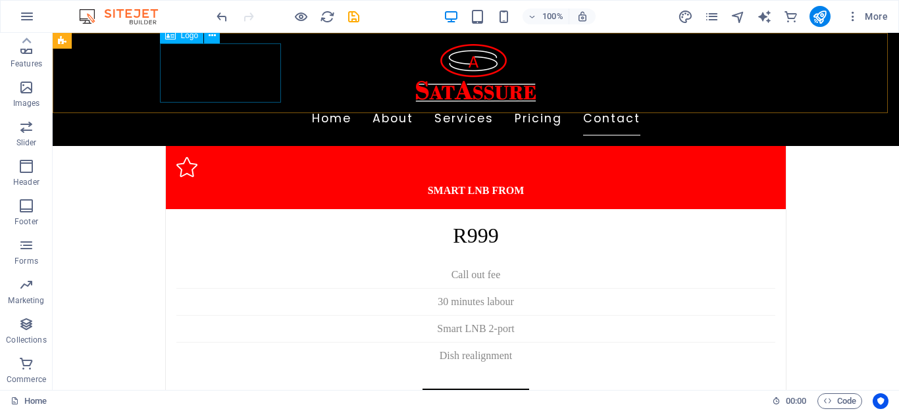
click at [199, 63] on div at bounding box center [475, 72] width 621 height 59
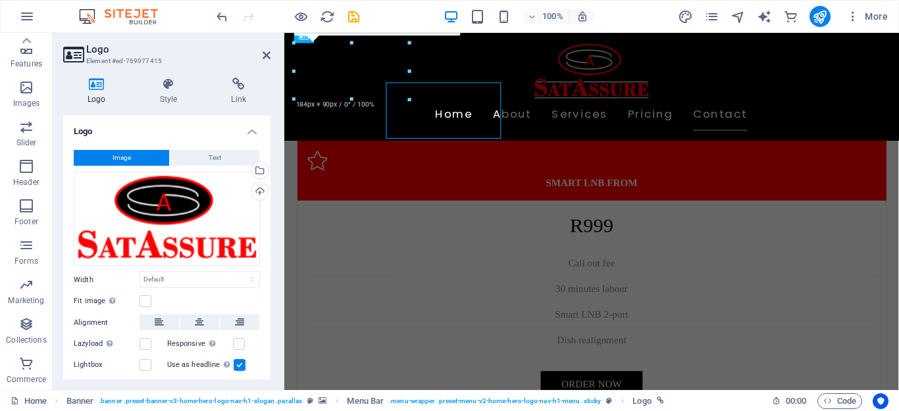
scroll to position [3257, 0]
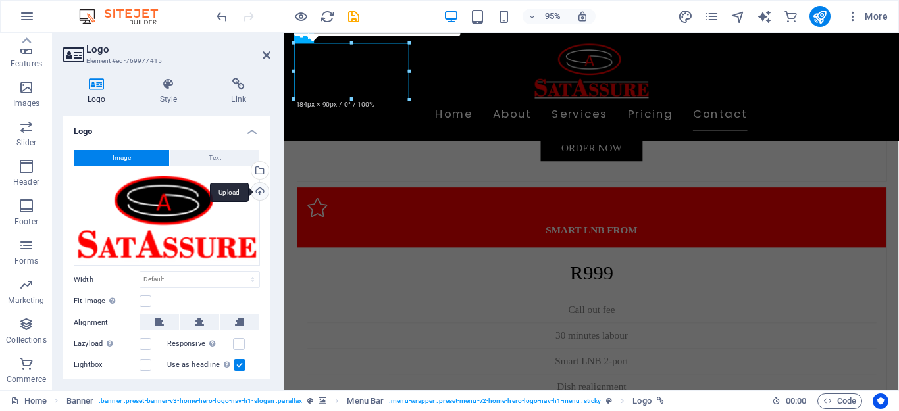
click at [257, 195] on div "Upload" at bounding box center [259, 193] width 20 height 20
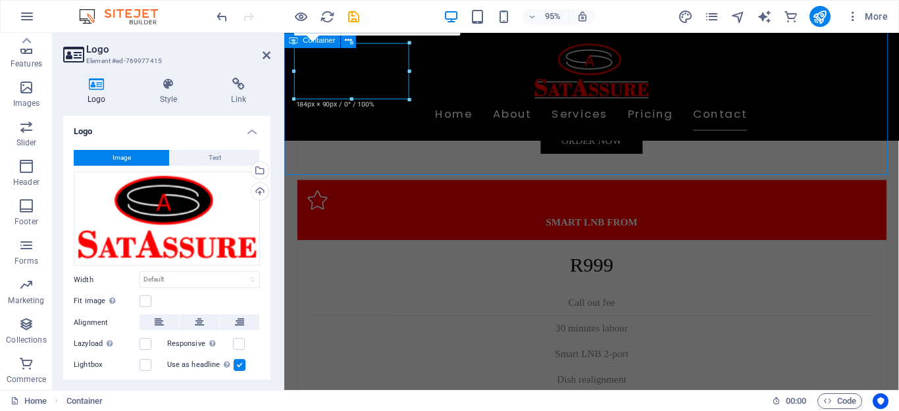
scroll to position [3298, 0]
